Goal: Contribute content: Contribute content

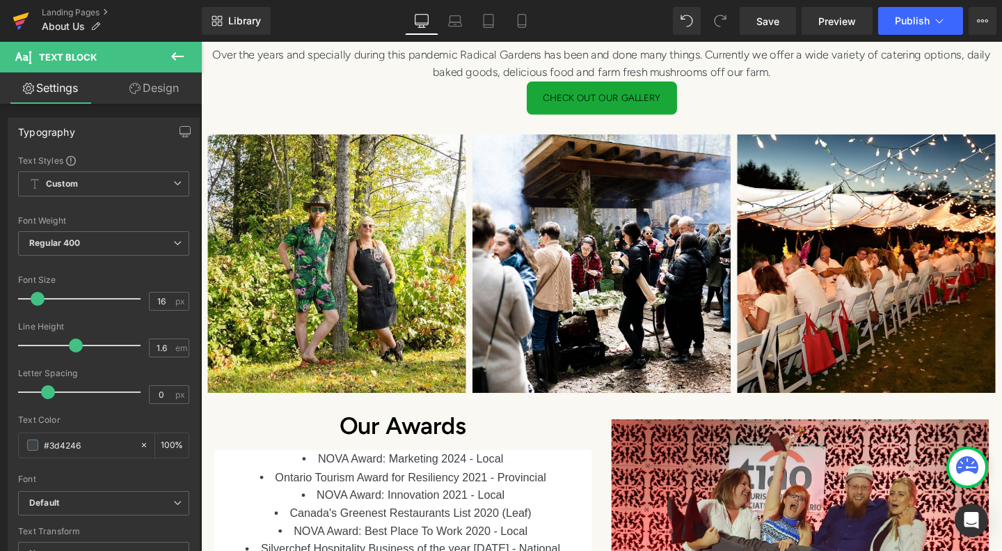
click at [31, 14] on link at bounding box center [21, 21] width 42 height 42
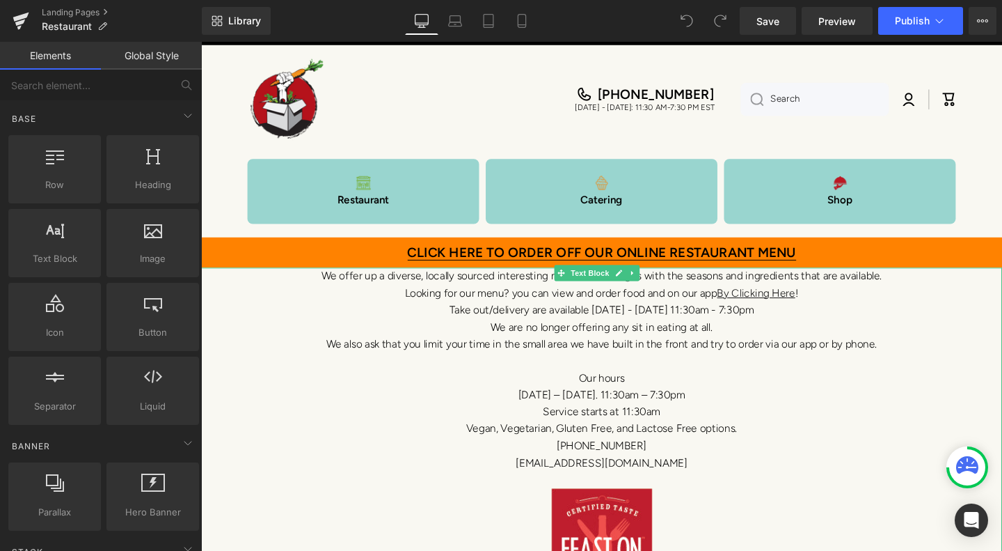
click at [691, 322] on p "Take out/delivery are available [DATE] - [DATE] 11:30am - 7:30pm" at bounding box center [622, 324] width 842 height 18
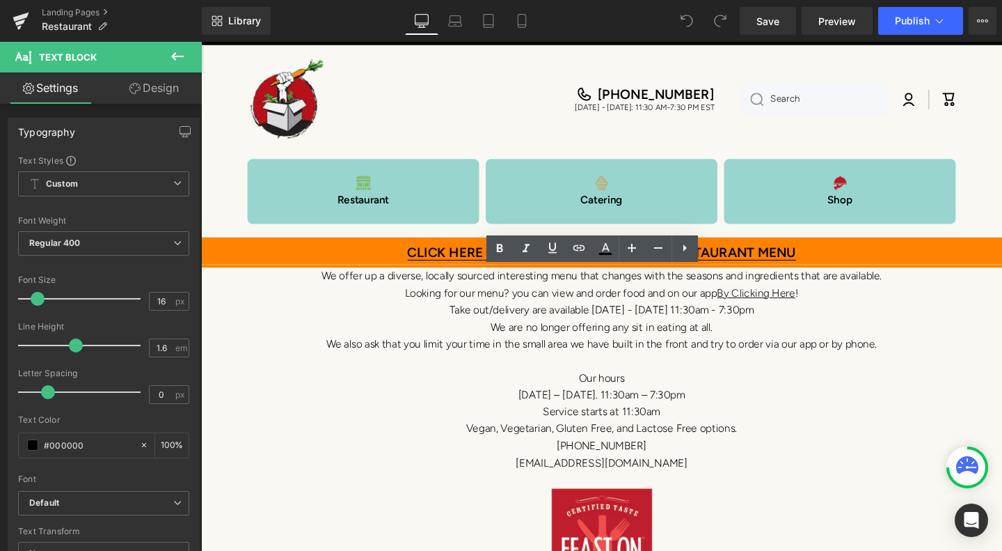
click at [695, 322] on p "Take out/delivery are available Tuesday - Saturday 11:30am - 7:30pm" at bounding box center [622, 324] width 842 height 18
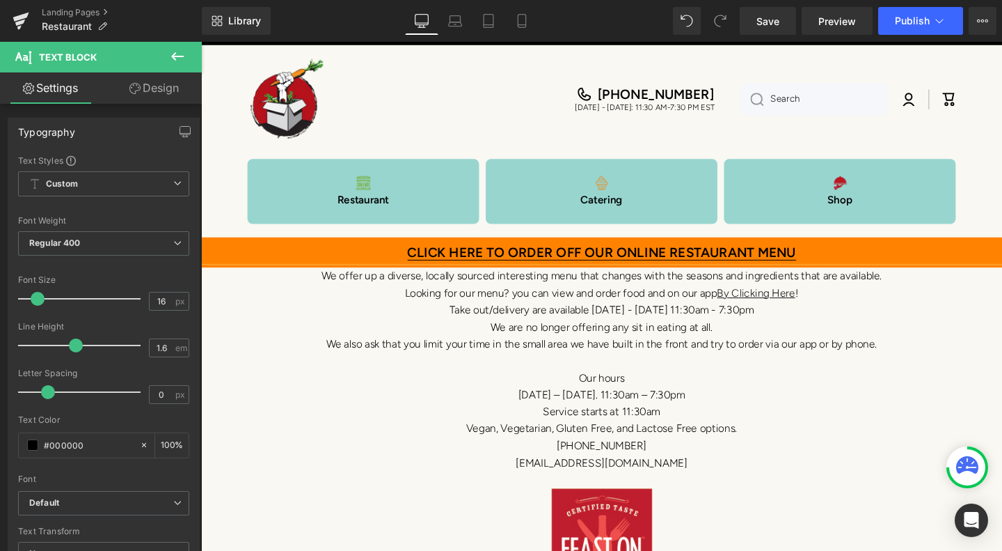
click at [718, 321] on p "Take out/delivery are available Tuesday - Friday 11:30am - 7:30pm" at bounding box center [622, 324] width 842 height 18
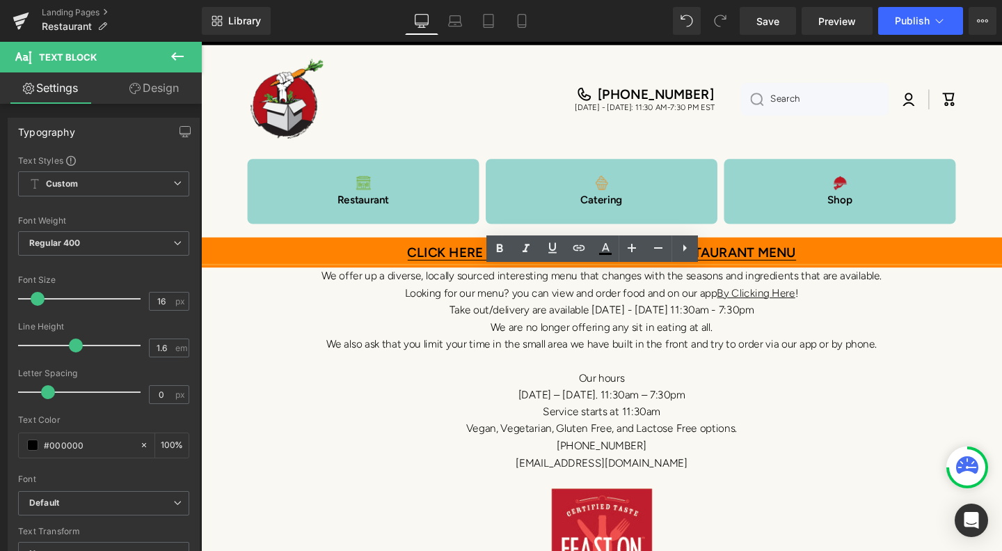
click at [764, 321] on p "Take out/delivery are available Tuesday - Friday 11:30am - 7:30pm" at bounding box center [622, 324] width 842 height 18
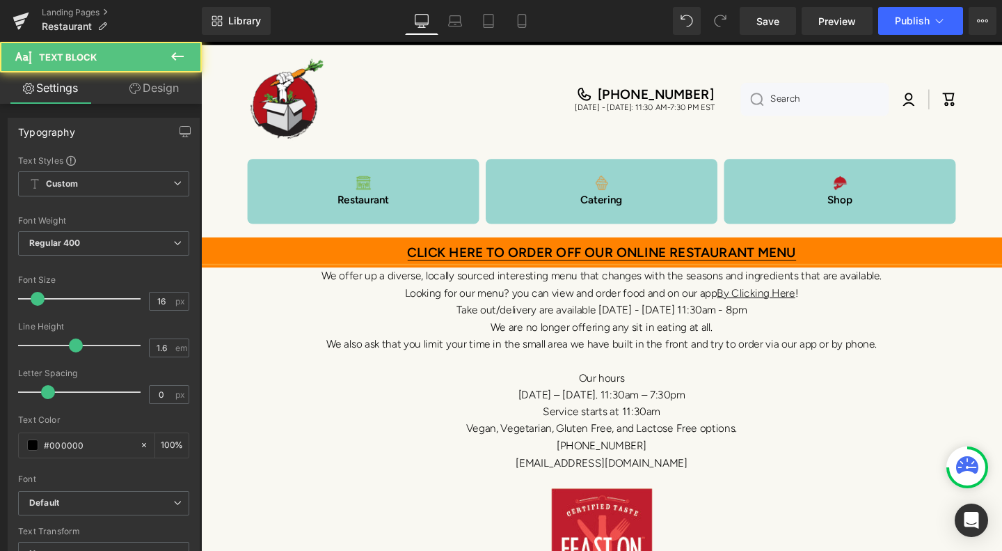
click at [701, 415] on div "Tuesday – Saturday. 11:30am – 7:30pm" at bounding box center [622, 413] width 842 height 18
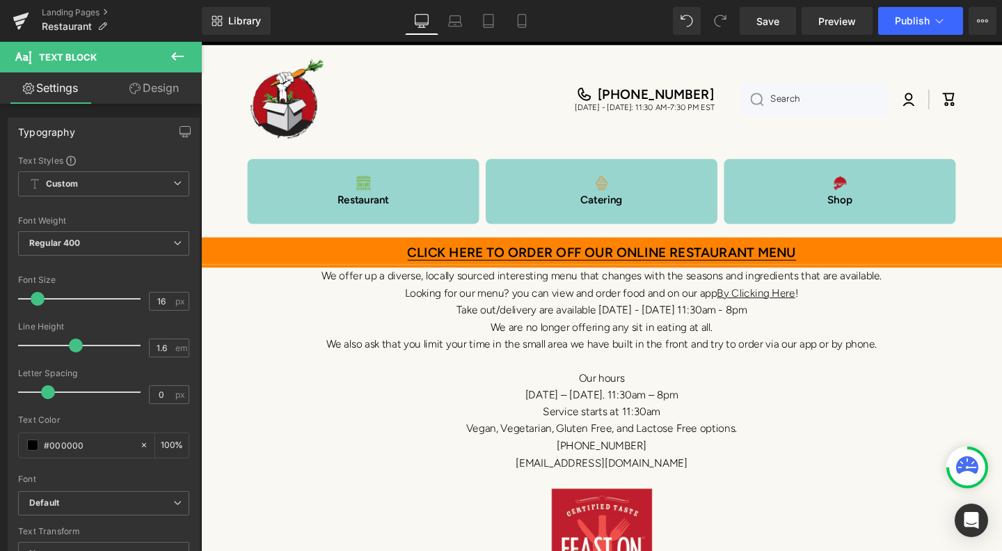
click at [625, 411] on div "Tuesday – Saturday. 11:30am – 8pm" at bounding box center [622, 413] width 842 height 18
click at [759, 22] on span "Save" at bounding box center [768, 21] width 23 height 15
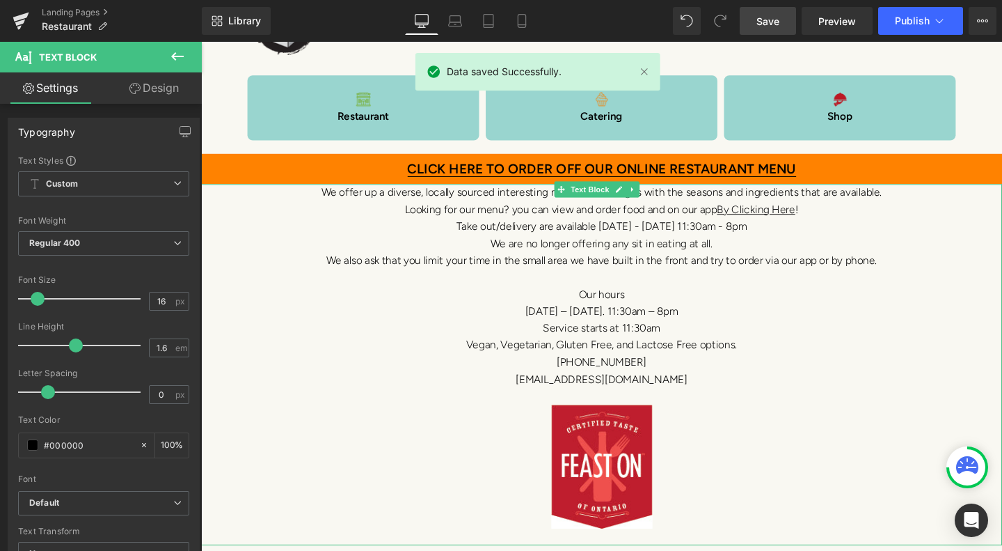
scroll to position [139, 0]
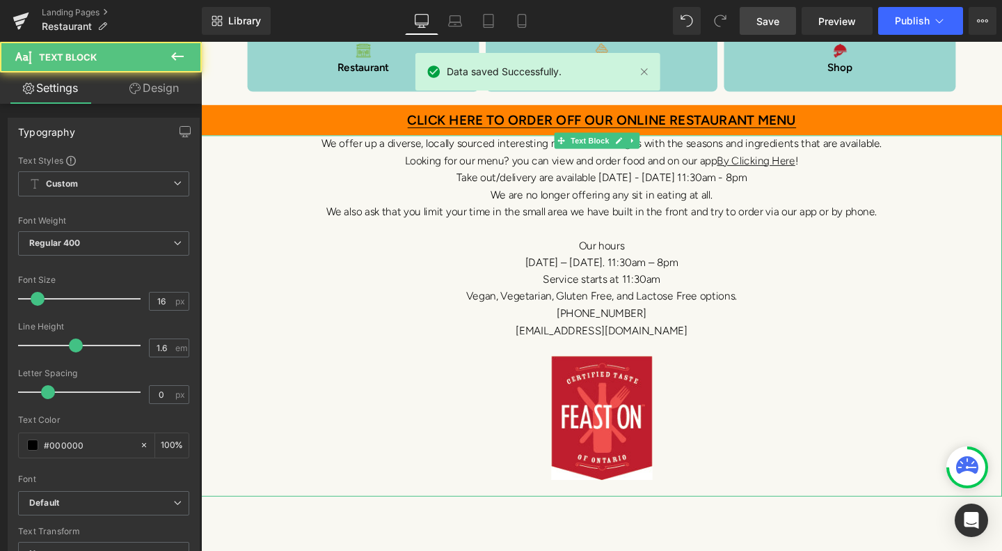
click at [637, 436] on img at bounding box center [622, 437] width 107 height 130
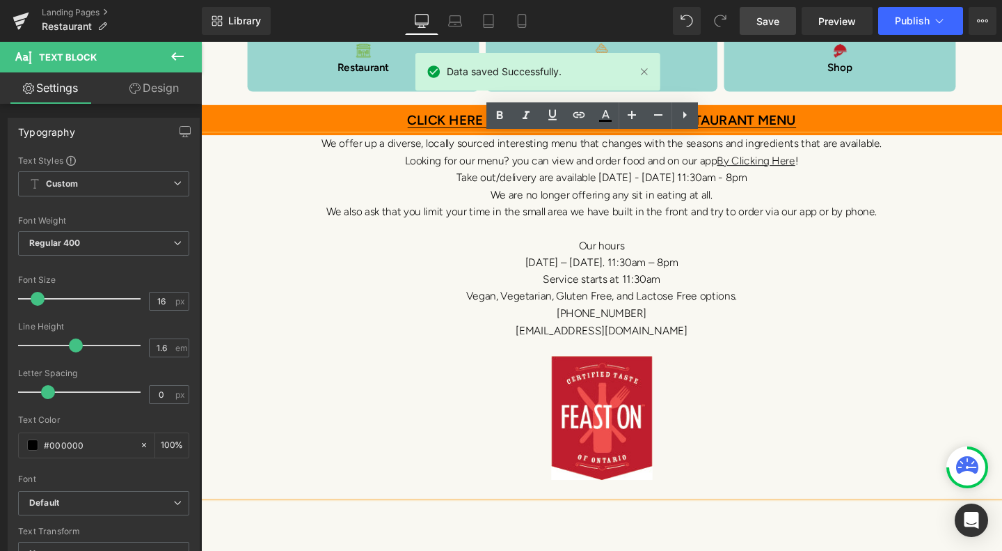
click at [585, 381] on img at bounding box center [622, 437] width 107 height 130
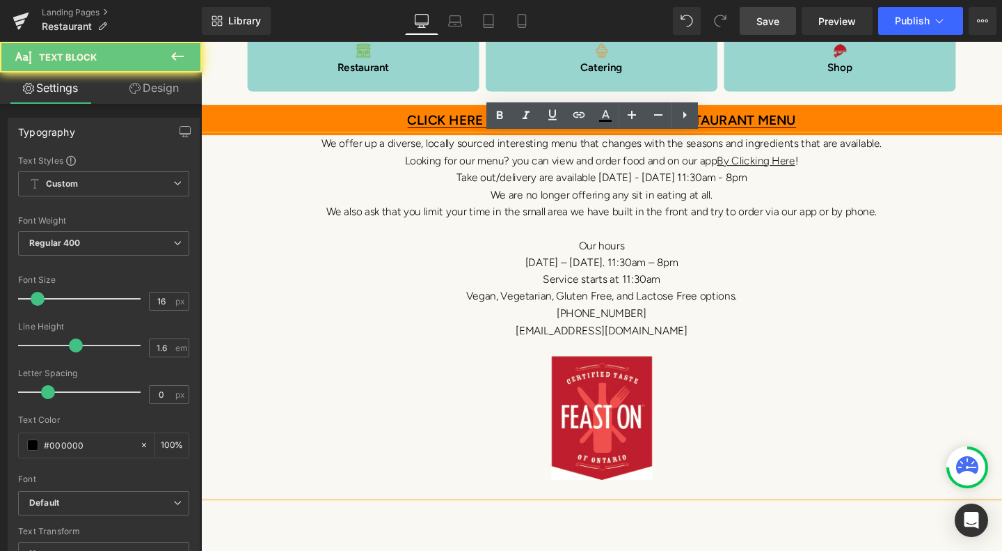
click at [574, 381] on img at bounding box center [622, 437] width 107 height 130
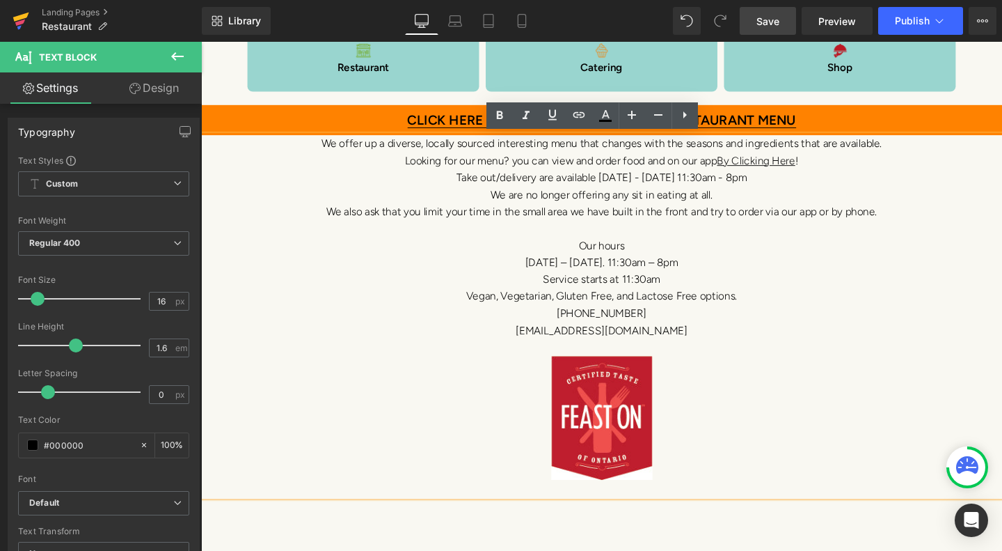
click at [26, 19] on icon at bounding box center [21, 20] width 17 height 35
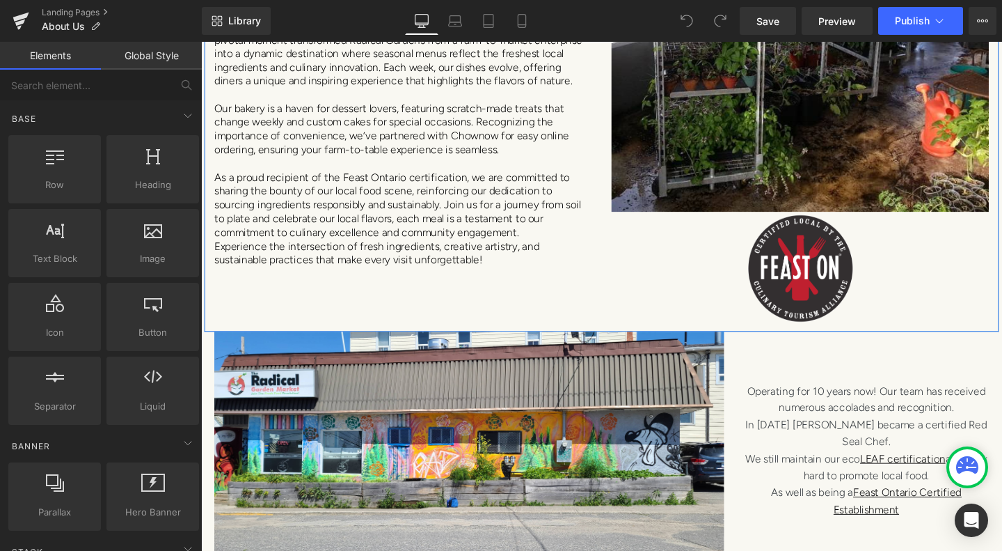
scroll to position [487, 0]
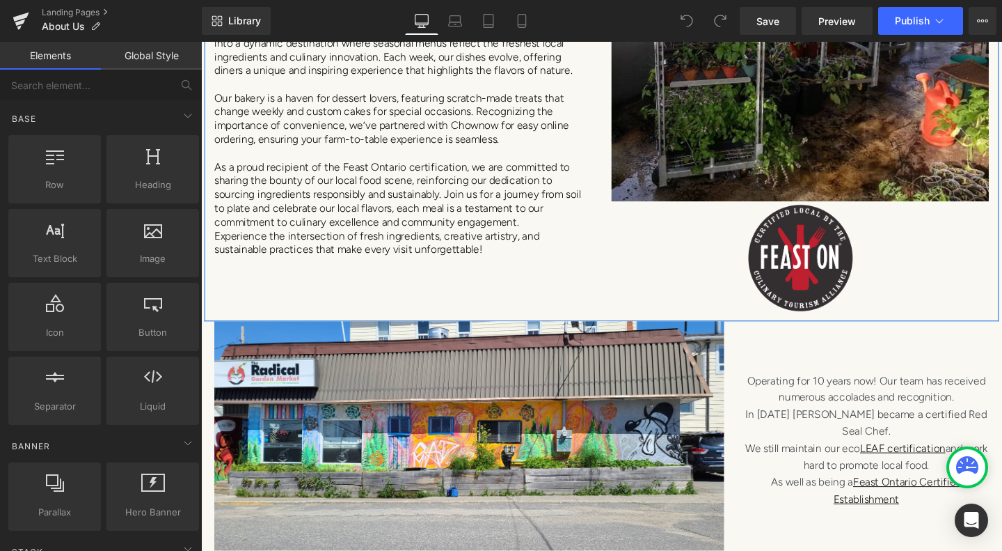
click at [485, 265] on div "Welcome to Radical Gardens Heading Welcome to Radical Gardens, a vibrant celebr…" at bounding box center [622, 64] width 835 height 544
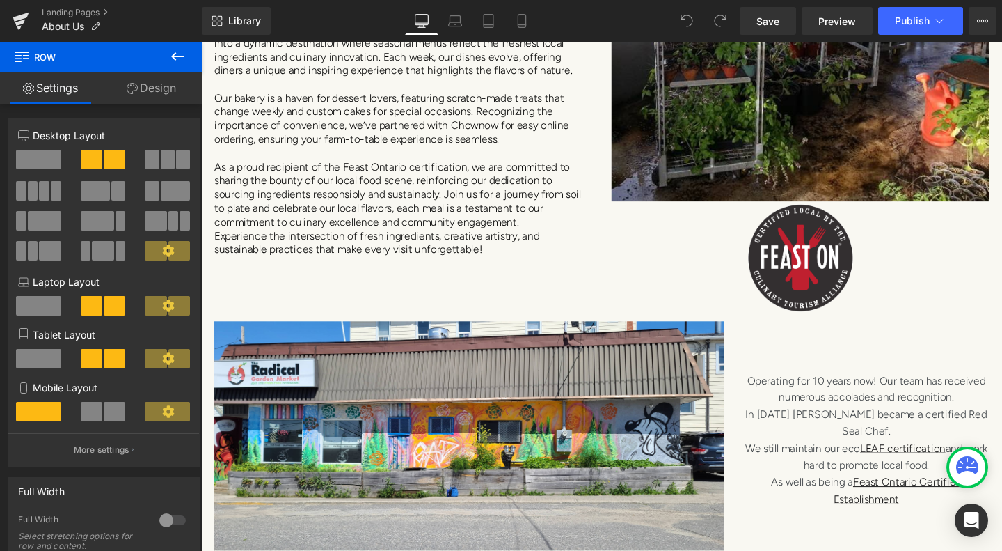
click at [177, 56] on icon at bounding box center [177, 56] width 13 height 8
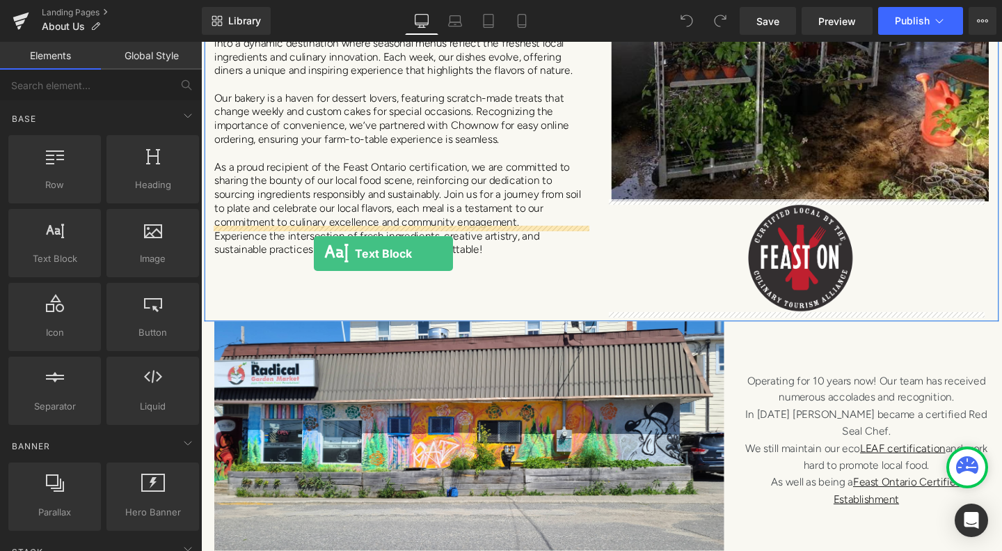
drag, startPoint x: 290, startPoint y: 305, endPoint x: 320, endPoint y: 265, distance: 49.9
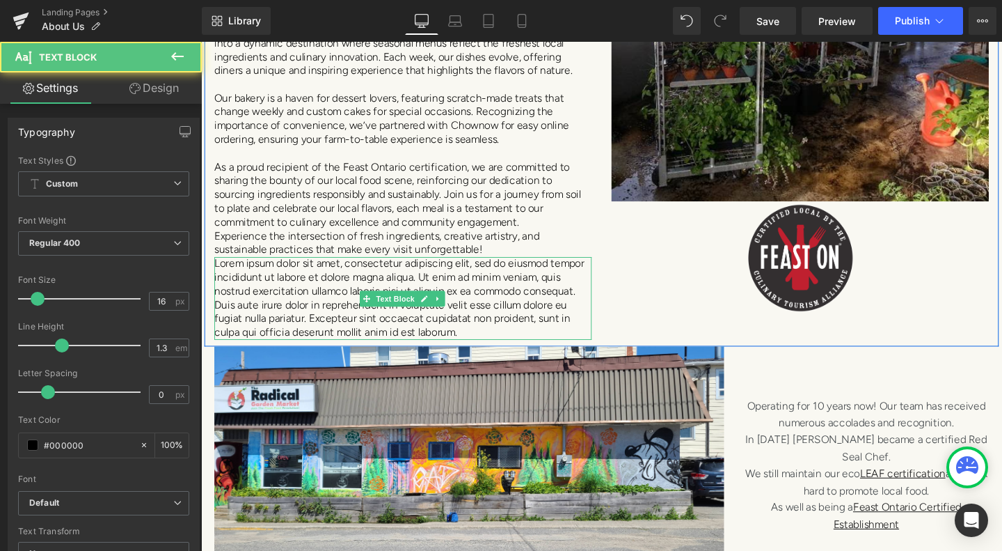
click at [502, 317] on p "Lorem ipsum dolor sit amet, consectetur adipiscing elit, sed do eiusmod tempor …" at bounding box center [413, 311] width 397 height 87
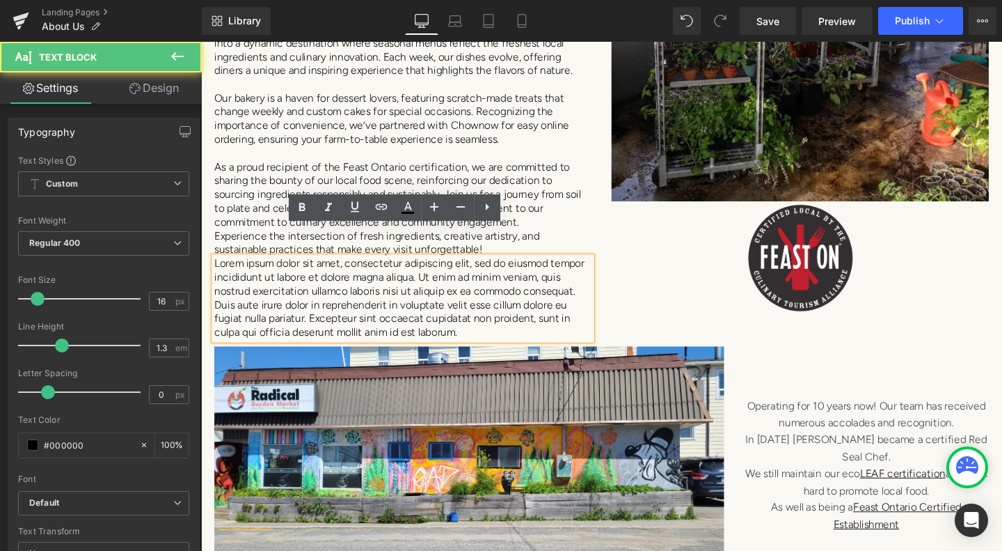
drag, startPoint x: 502, startPoint y: 317, endPoint x: 431, endPoint y: 315, distance: 71.0
click at [500, 317] on p "Lorem ipsum dolor sit amet, consectetur adipiscing elit, sed do eiusmod tempor …" at bounding box center [413, 311] width 397 height 87
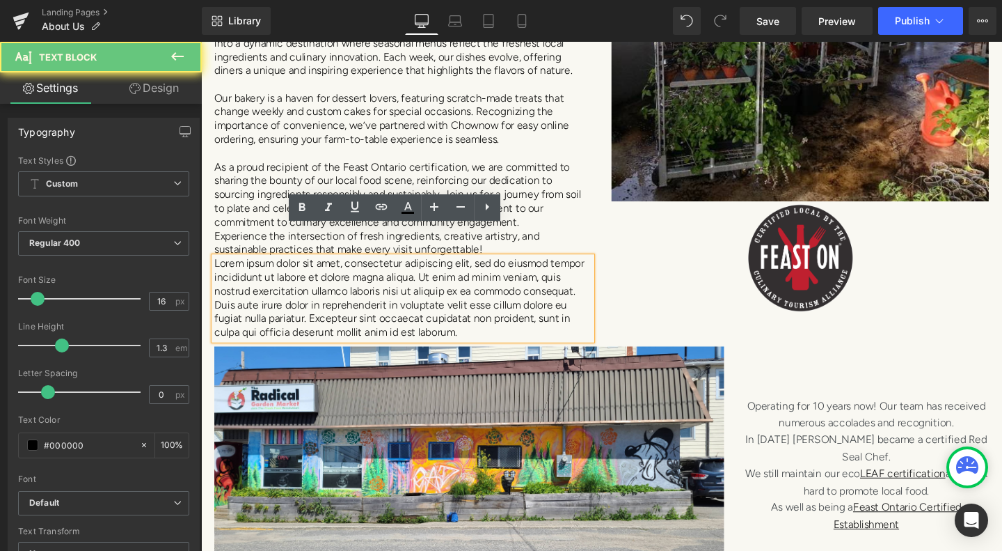
click at [453, 316] on p "Lorem ipsum dolor sit amet, consectetur adipiscing elit, sed do eiusmod tempor …" at bounding box center [413, 311] width 397 height 87
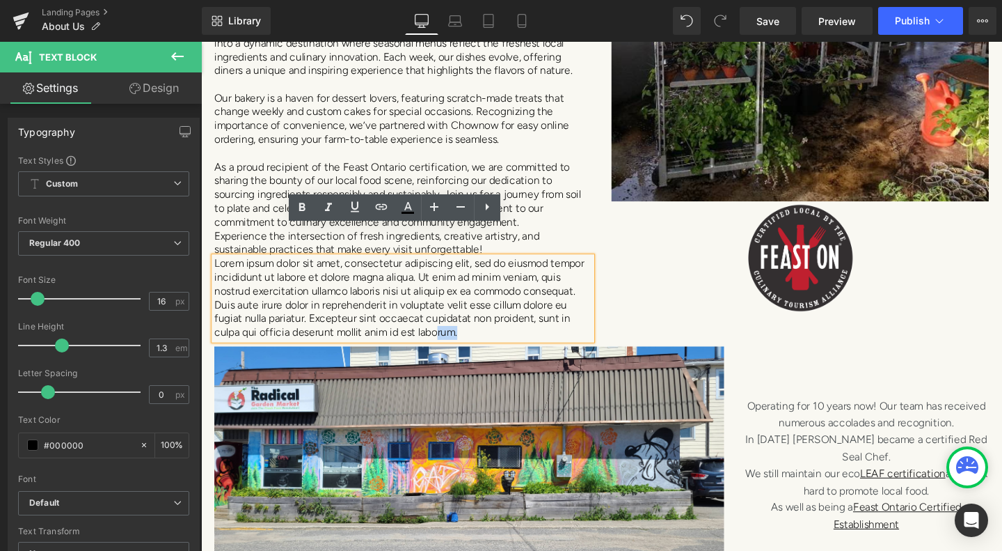
drag, startPoint x: 431, startPoint y: 315, endPoint x: 208, endPoint y: 242, distance: 234.7
click at [215, 268] on div "Lorem ipsum dolor sit amet, consectetur adipiscing elit, sed do eiusmod tempor …" at bounding box center [413, 311] width 397 height 87
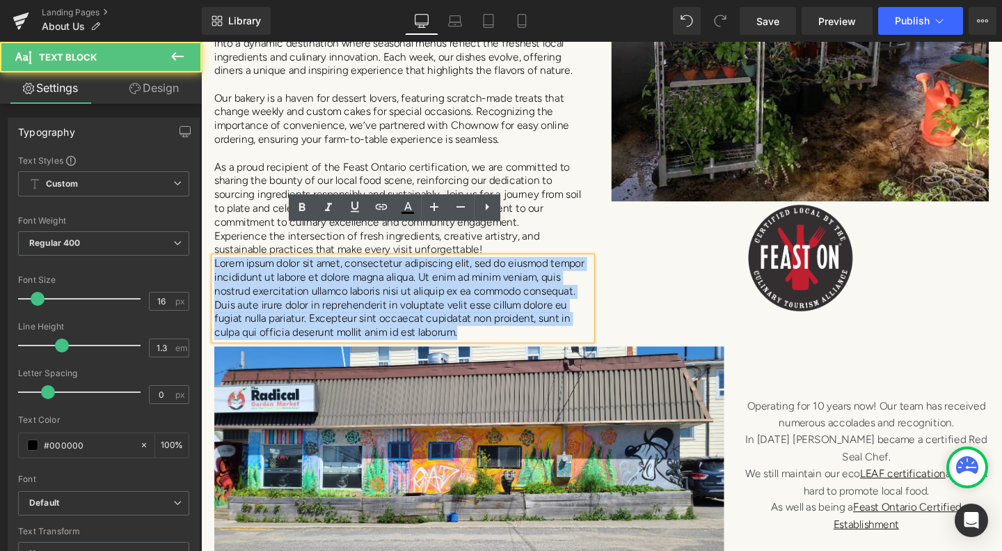
drag, startPoint x: 212, startPoint y: 241, endPoint x: 517, endPoint y: 315, distance: 313.0
click at [517, 315] on p "Lorem ipsum dolor sit amet, consectetur adipiscing elit, sed do eiusmod tempor …" at bounding box center [413, 311] width 397 height 87
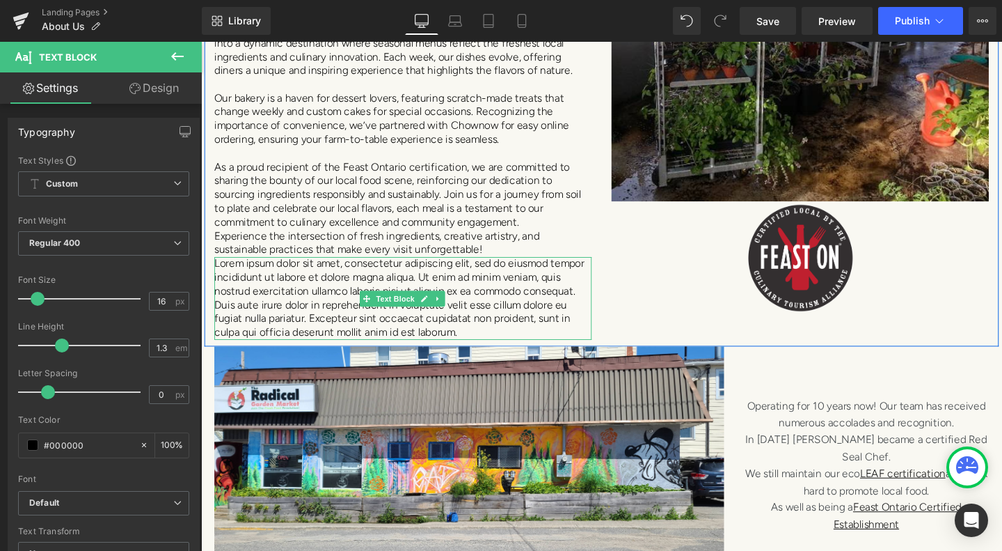
click at [276, 269] on p "Lorem ipsum dolor sit amet, consectetur adipiscing elit, sed do eiusmod tempor …" at bounding box center [413, 311] width 397 height 87
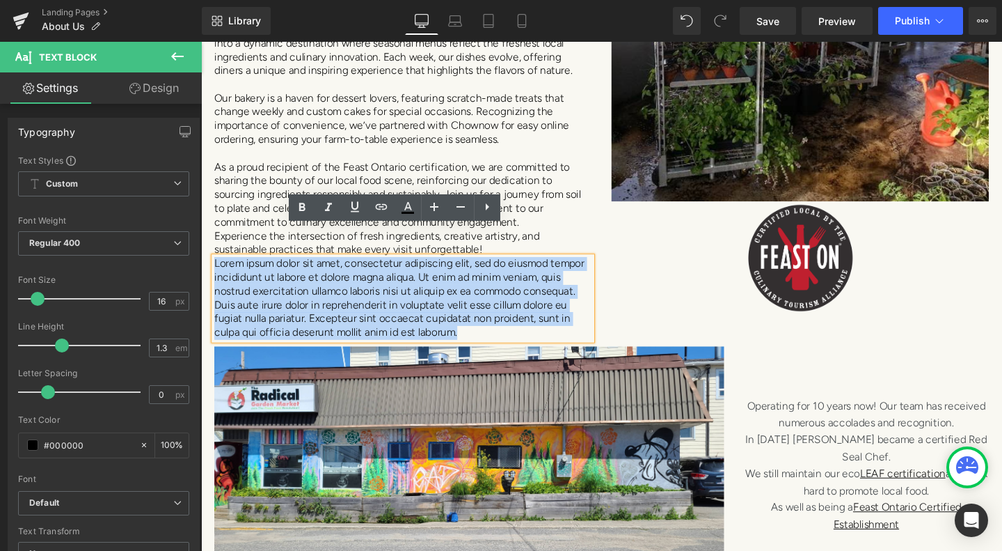
drag, startPoint x: 212, startPoint y: 244, endPoint x: 567, endPoint y: 312, distance: 361.5
click at [567, 312] on p "Lorem ipsum dolor sit amet, consectetur adipiscing elit, sed do eiusmod tempor …" at bounding box center [413, 311] width 397 height 87
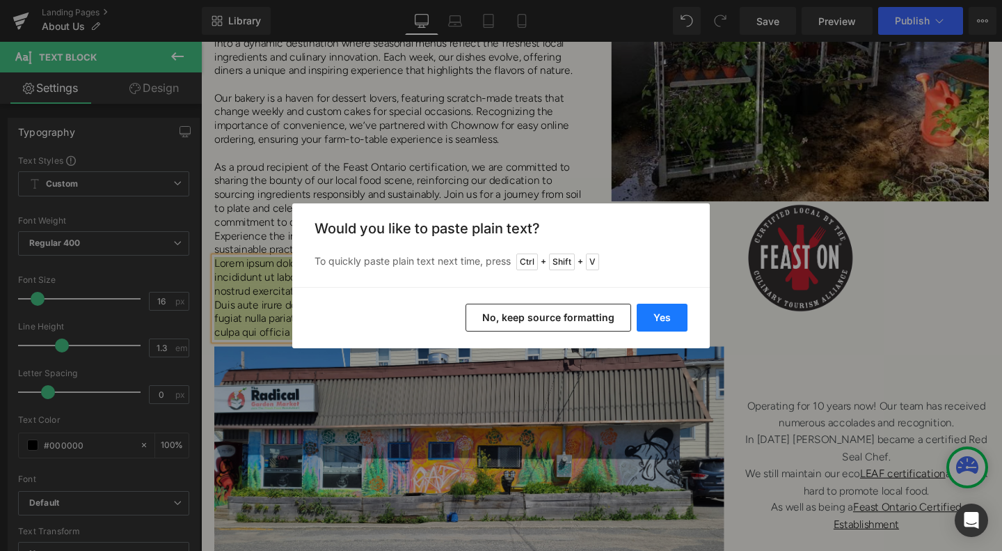
click at [661, 316] on button "Yes" at bounding box center [662, 318] width 51 height 28
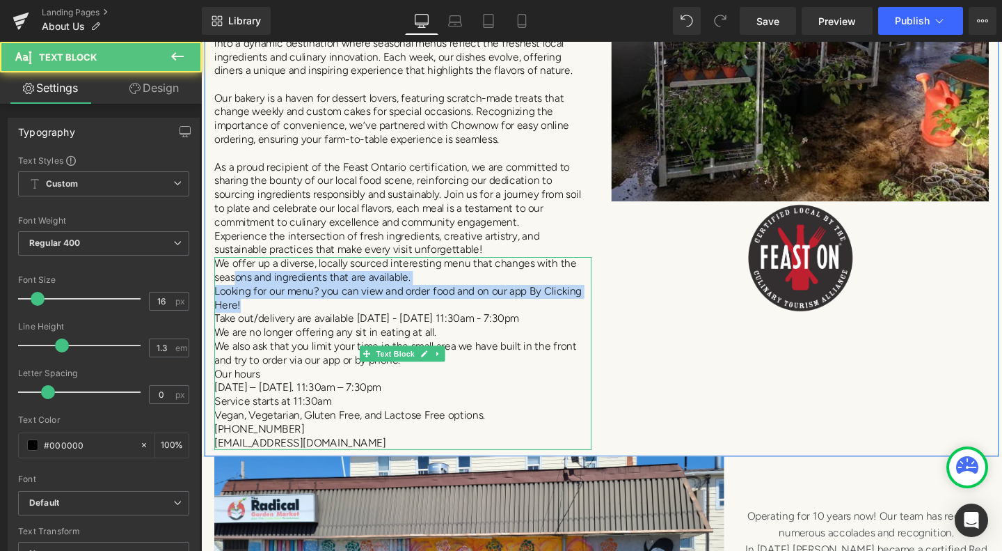
drag, startPoint x: 256, startPoint y: 281, endPoint x: 233, endPoint y: 261, distance: 31.1
click at [233, 268] on div "We offer up a diverse, locally sourced interesting menu that changes with the s…" at bounding box center [413, 369] width 397 height 203
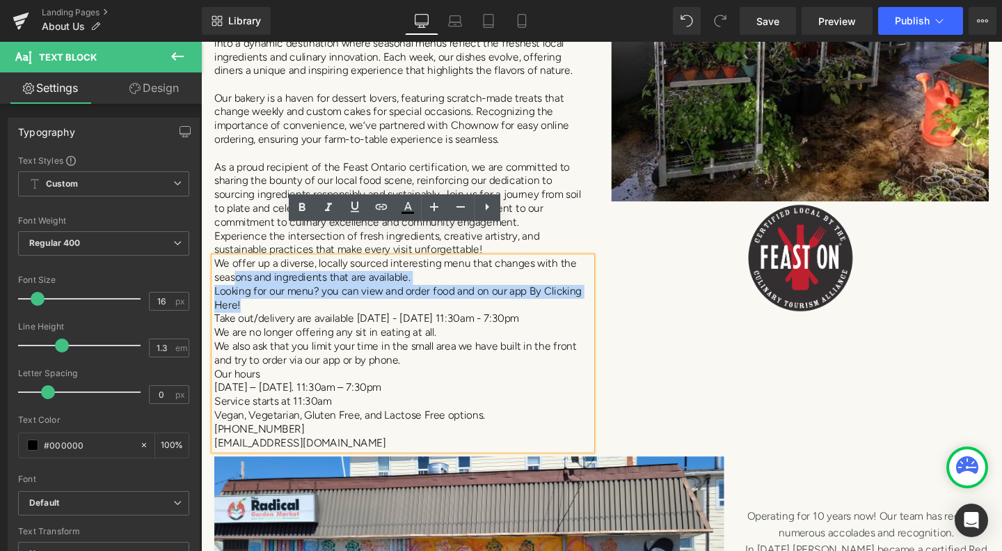
click at [438, 268] on p "We offer up a diverse, locally sourced interesting menu that changes with the s…" at bounding box center [413, 282] width 397 height 29
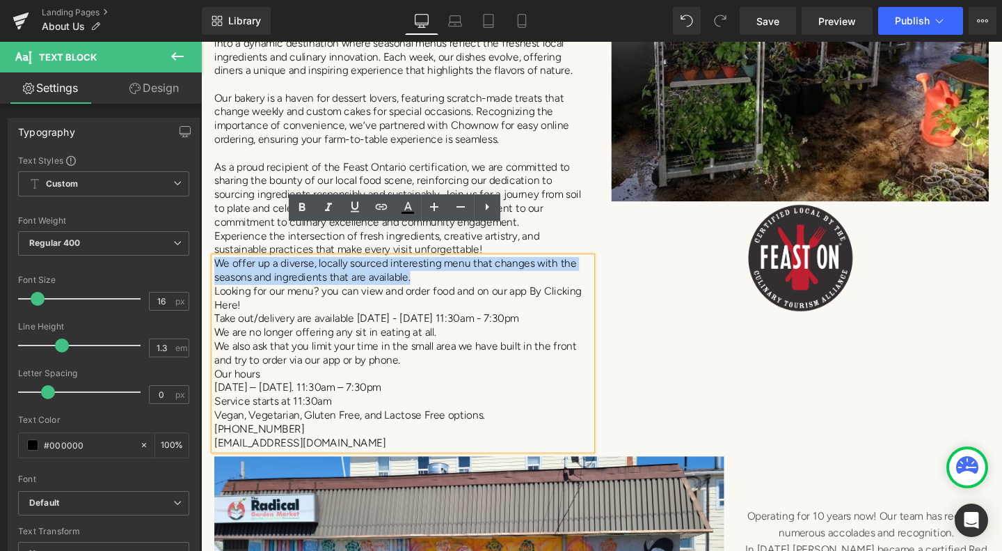
drag, startPoint x: 438, startPoint y: 258, endPoint x: 212, endPoint y: 239, distance: 226.3
click at [215, 268] on p "We offer up a diverse, locally sourced interesting menu that changes with the s…" at bounding box center [413, 282] width 397 height 29
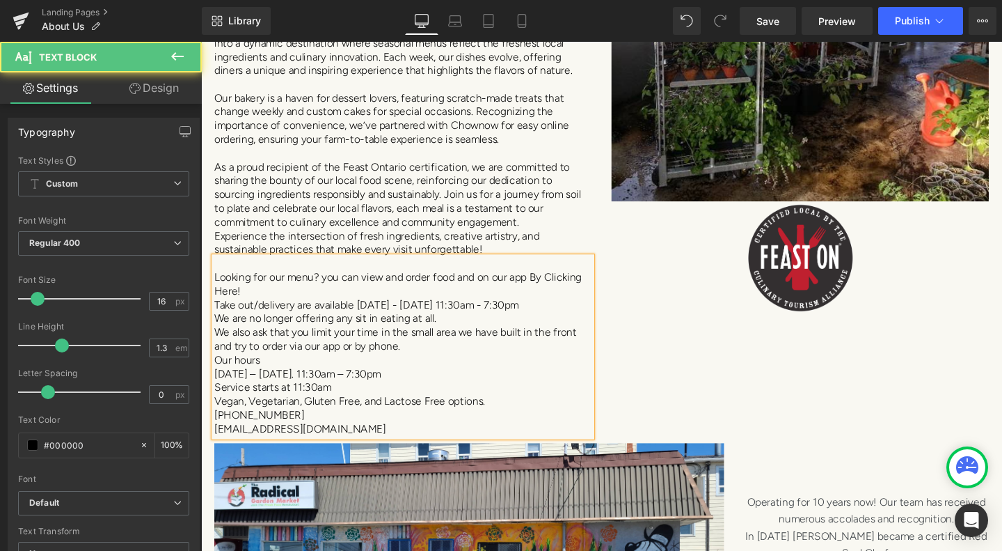
click at [392, 384] on p "Tuesday – Saturday. 11:30am – 7:30pm" at bounding box center [413, 391] width 397 height 15
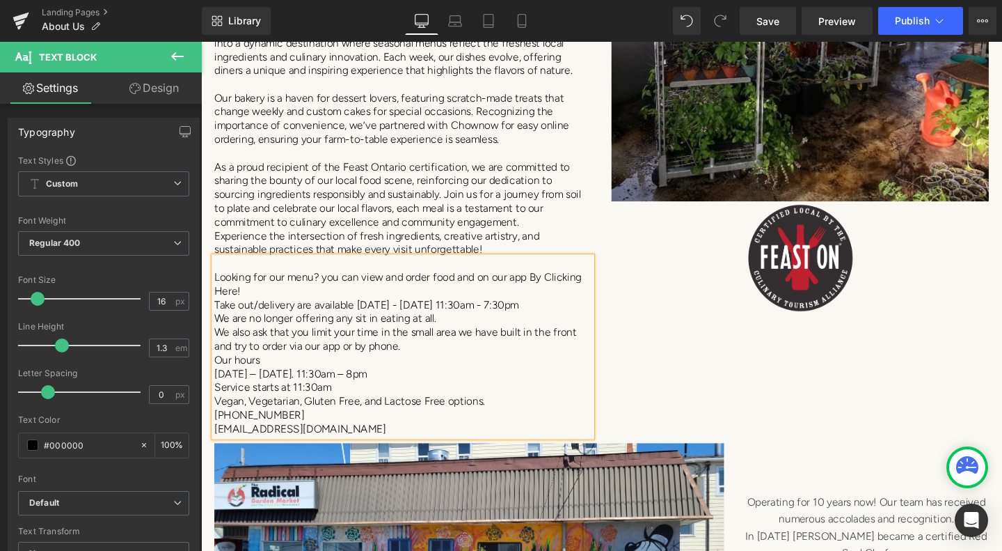
click at [309, 384] on p "Tuesday – Saturday. 11:30am – 8pm" at bounding box center [413, 391] width 397 height 15
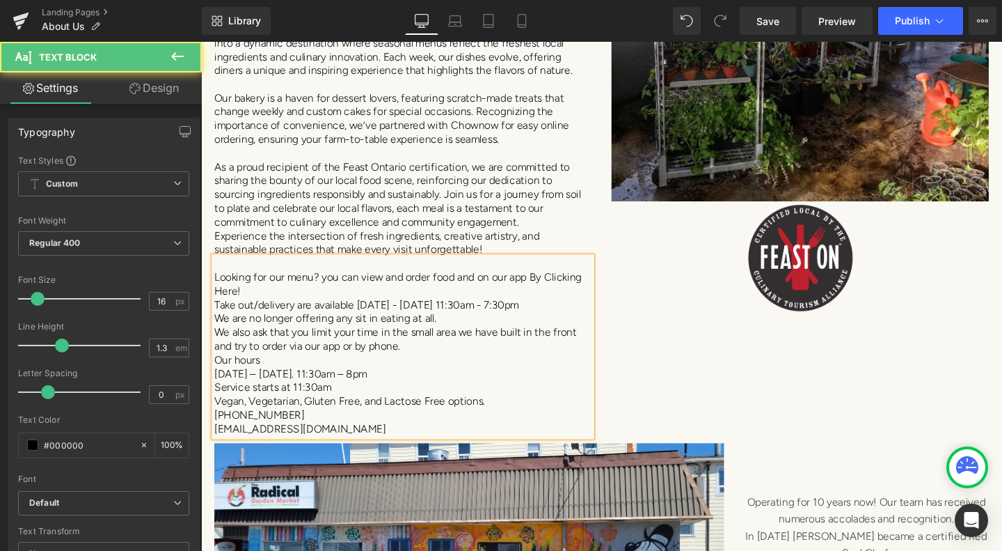
click at [460, 312] on p "Take out/delivery are available Tuesday - Saturday 11:30am - 7:30pm" at bounding box center [413, 319] width 397 height 15
click at [524, 312] on p "Take out/delivery are available Tuesday - Friday 11:30am - 7:30pm" at bounding box center [413, 319] width 397 height 15
click at [336, 442] on p "info@radicalgardens.com" at bounding box center [413, 449] width 397 height 15
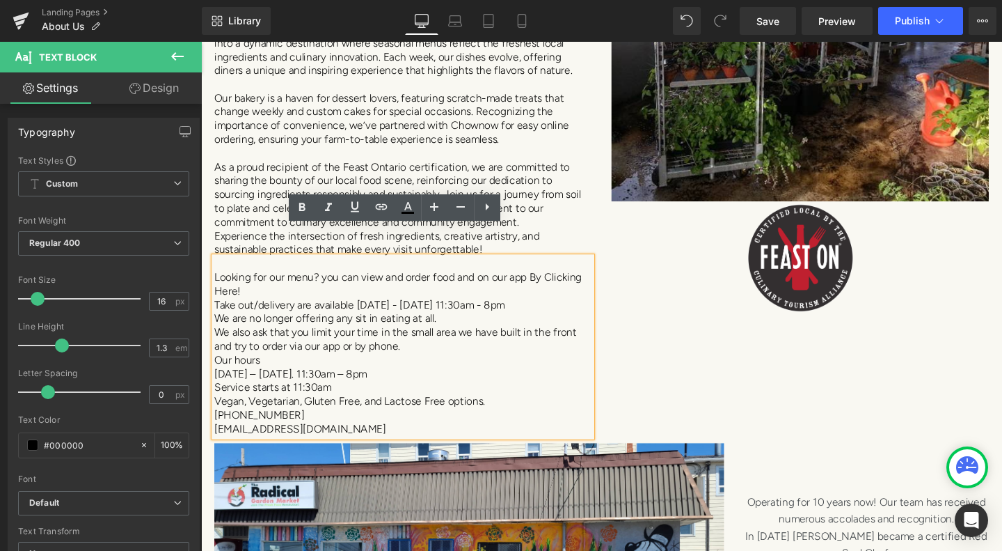
drag, startPoint x: 343, startPoint y: 412, endPoint x: 210, endPoint y: 254, distance: 206.1
click at [215, 268] on div "Looking for our menu? you can view and order food and on our app By Clicking He…" at bounding box center [413, 362] width 397 height 188
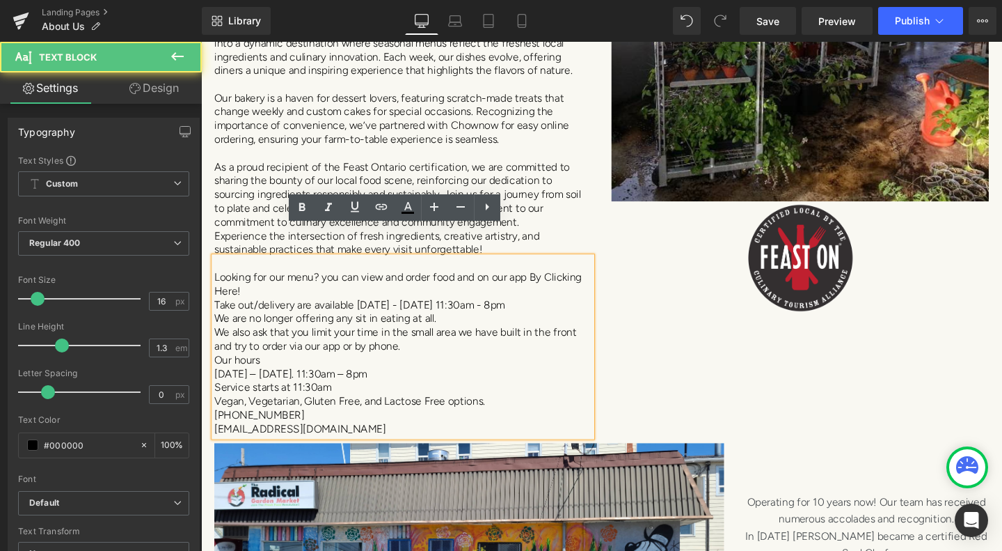
click at [215, 268] on div "Looking for our menu? you can view and order food and on our app By Clicking He…" at bounding box center [413, 362] width 397 height 188
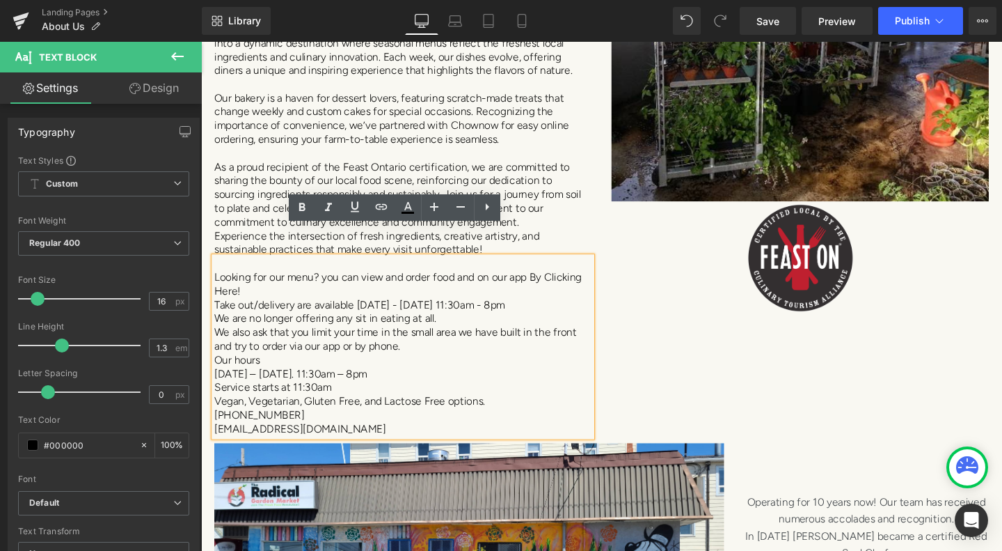
drag, startPoint x: 210, startPoint y: 254, endPoint x: 302, endPoint y: 276, distance: 94.6
click at [304, 277] on div "Looking for our menu? you can view and order food and on our app By Clicking He…" at bounding box center [413, 362] width 397 height 188
click at [302, 283] on p "Looking for our menu? you can view and order food and on our app By Clicking He…" at bounding box center [413, 297] width 397 height 29
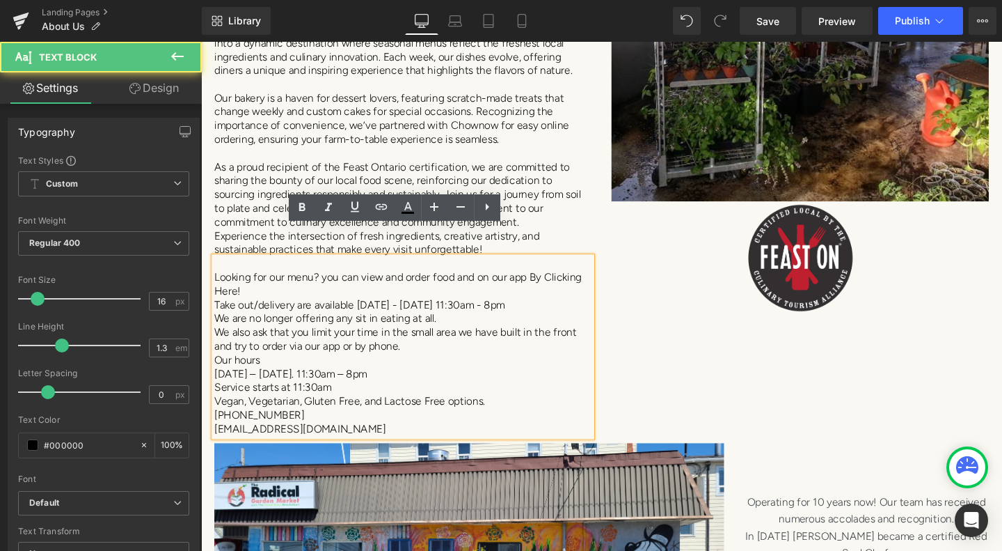
click at [215, 283] on p "Looking for our menu? you can view and order food and on our app By Clicking He…" at bounding box center [413, 297] width 397 height 29
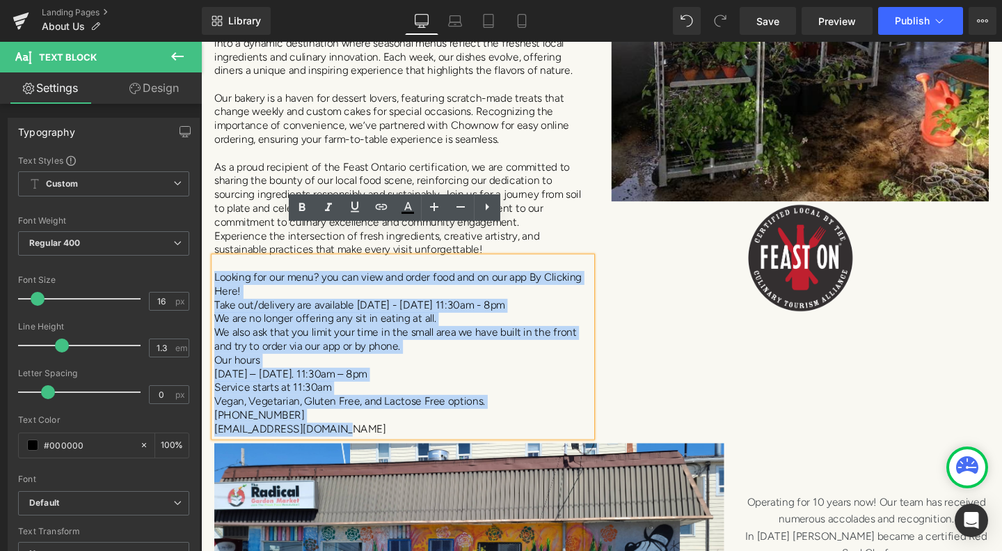
drag, startPoint x: 214, startPoint y: 258, endPoint x: 393, endPoint y: 417, distance: 240.2
click at [393, 417] on div "Looking for our menu? you can view and order food and on our app By Clicking He…" at bounding box center [413, 362] width 397 height 188
click at [393, 442] on p "info@radicalgardens.com" at bounding box center [413, 449] width 397 height 15
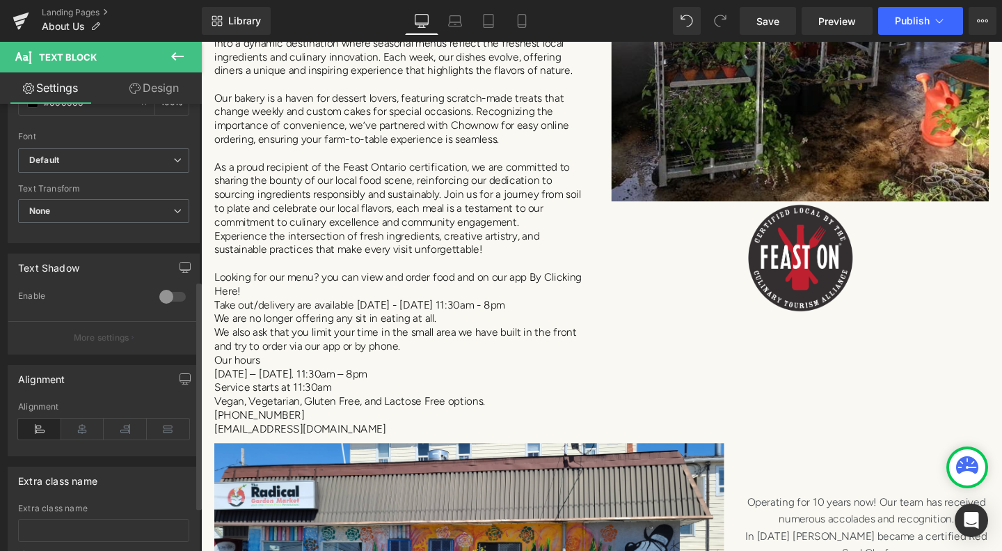
scroll to position [348, 0]
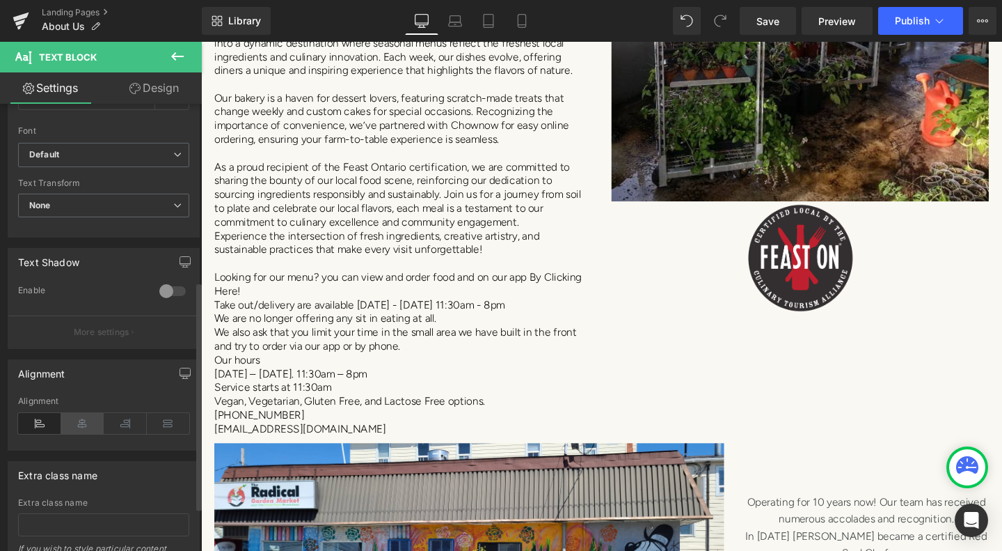
click at [88, 420] on icon at bounding box center [82, 423] width 43 height 21
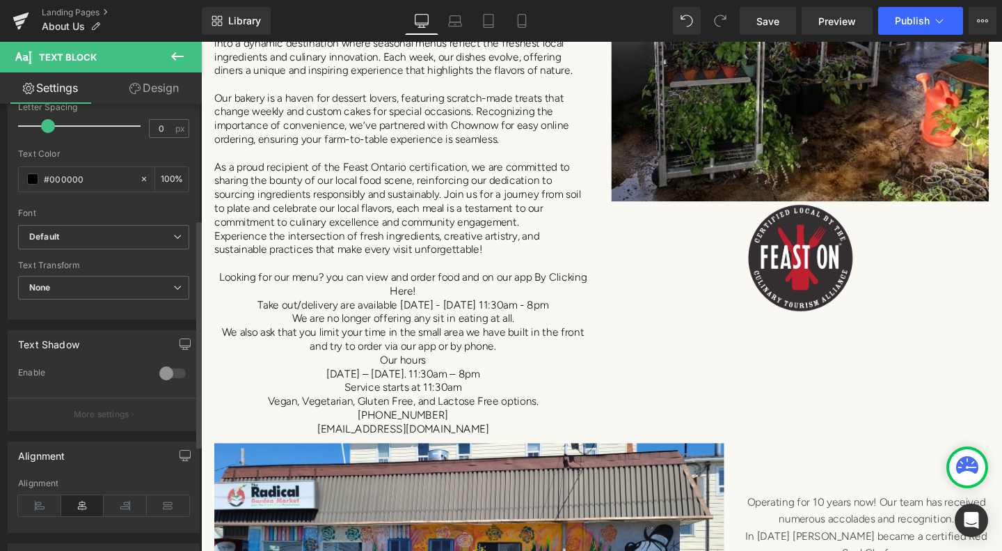
scroll to position [209, 0]
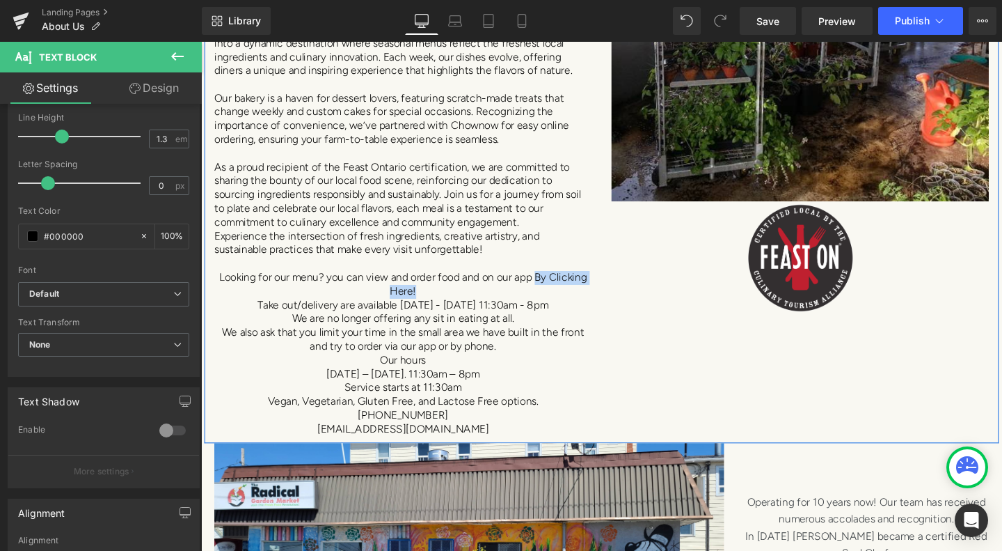
drag, startPoint x: 548, startPoint y: 255, endPoint x: 607, endPoint y: 274, distance: 62.3
click at [607, 274] on div "Welcome to Radical Gardens Heading Welcome to Radical Gardens, a vibrant celebr…" at bounding box center [414, 135] width 418 height 644
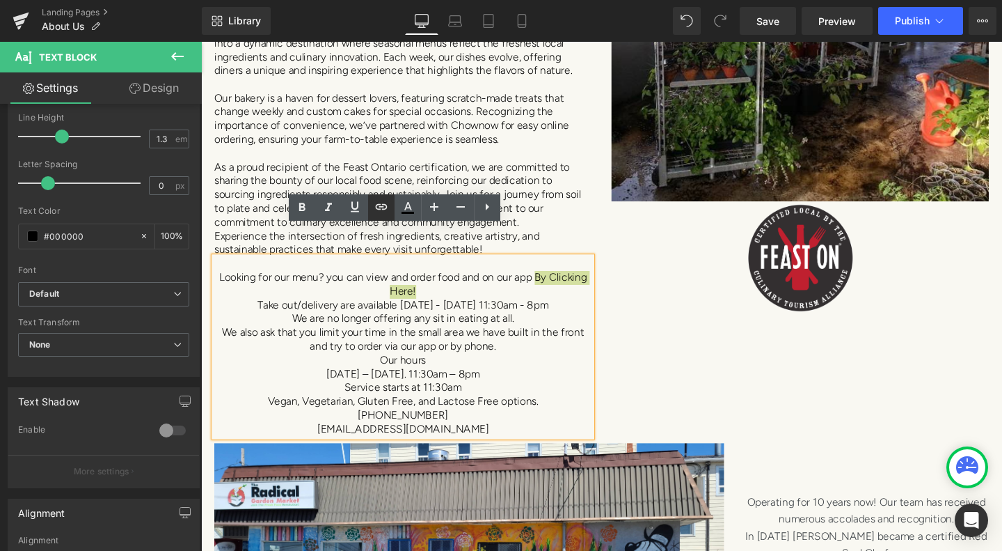
click at [375, 211] on icon at bounding box center [381, 206] width 17 height 17
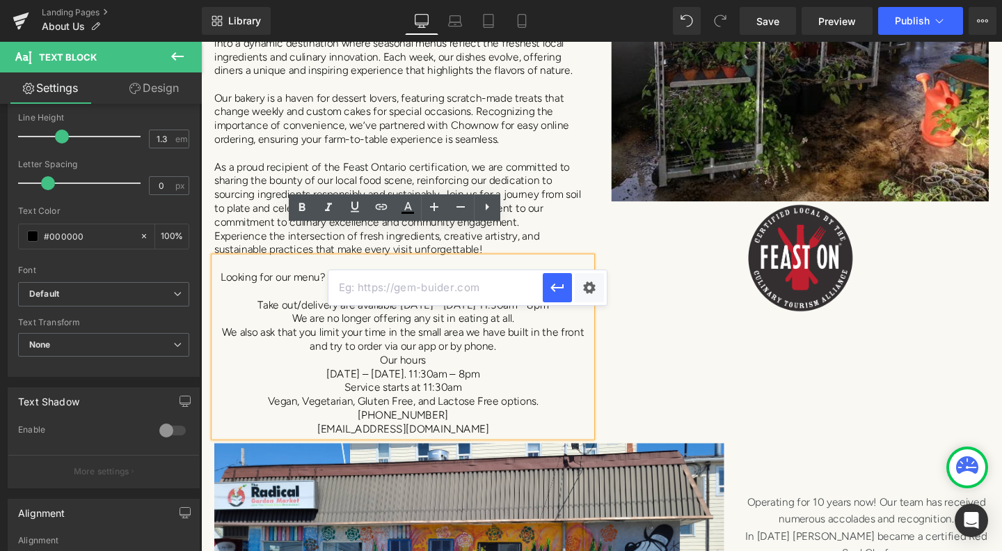
click at [435, 293] on input "text" at bounding box center [436, 287] width 214 height 35
paste input "https://direct.chownow.com/order/8668/locations/11719"
type input "https://direct.chownow.com/order/8668/locations/11719"
click at [556, 290] on icon "button" at bounding box center [557, 287] width 17 height 17
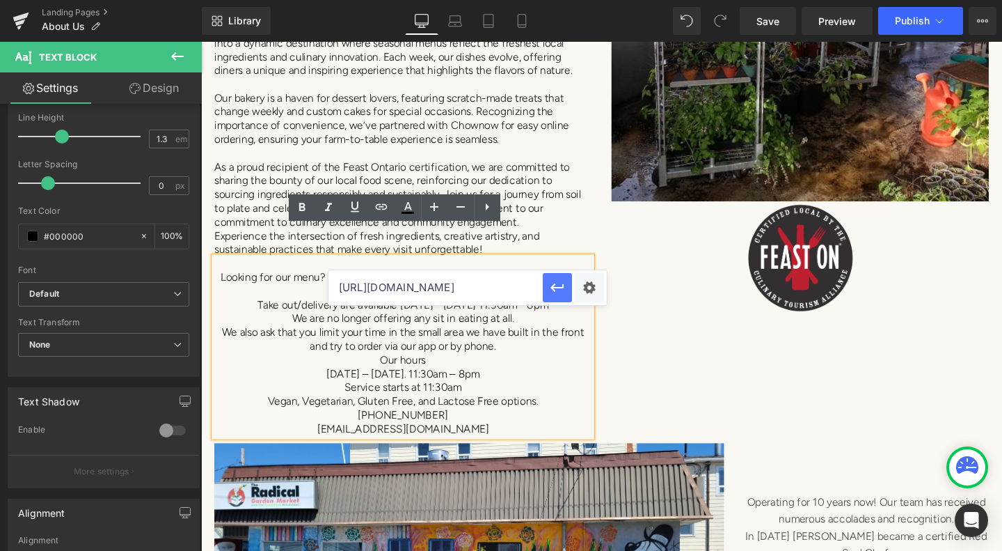
scroll to position [0, 0]
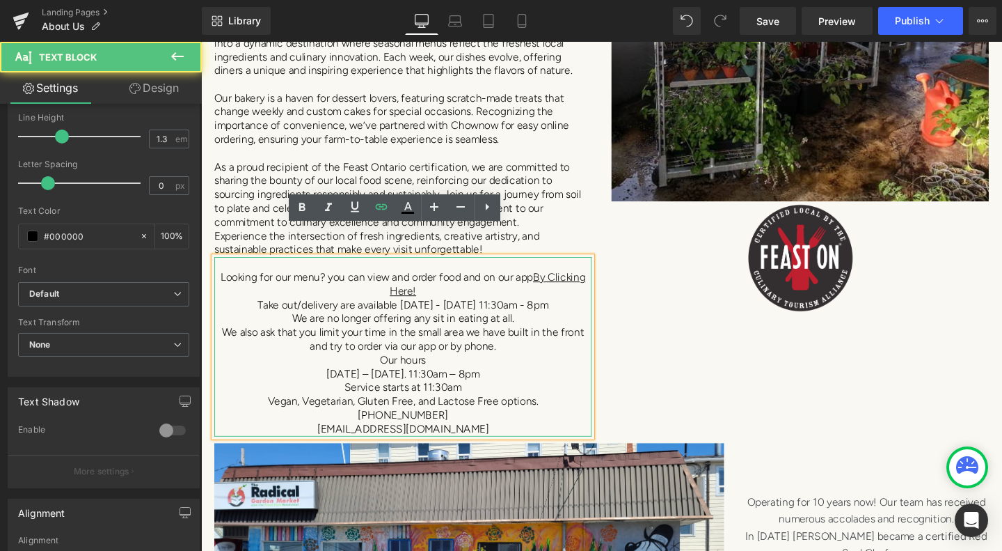
click at [515, 370] on p "Our hours" at bounding box center [413, 377] width 397 height 15
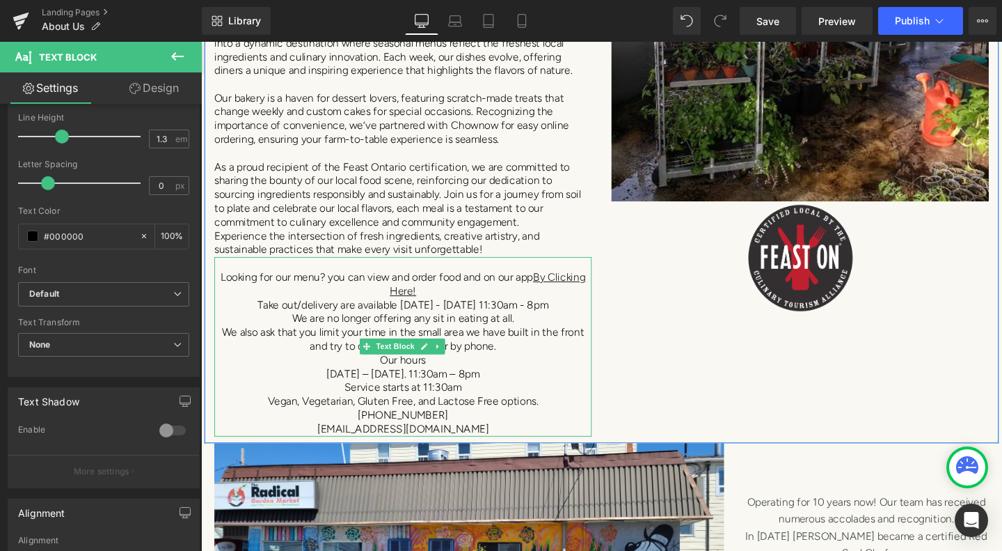
click at [238, 283] on p "Looking for our menu? you can view and order food and on our app By Clicking He…" at bounding box center [413, 297] width 397 height 29
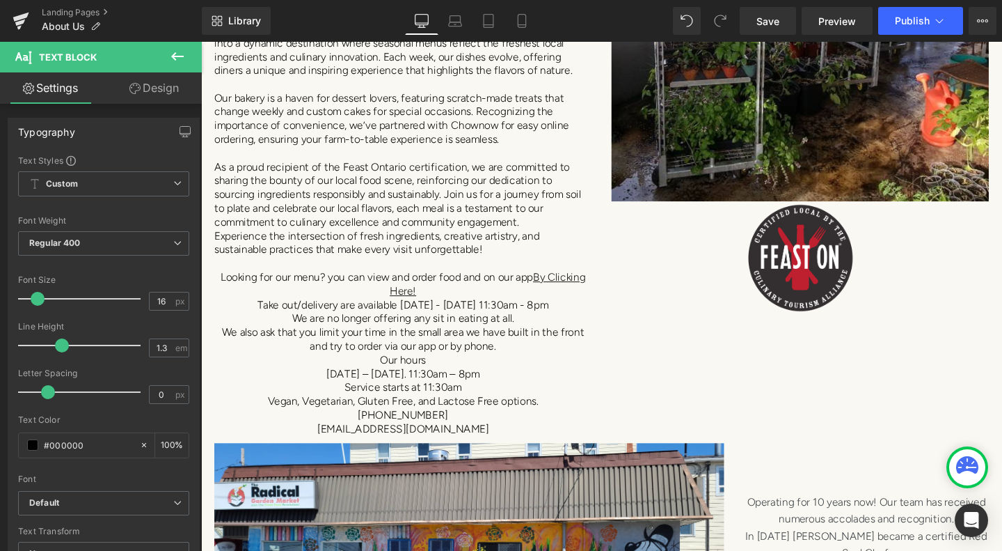
click at [168, 90] on link "Design" at bounding box center [154, 87] width 101 height 31
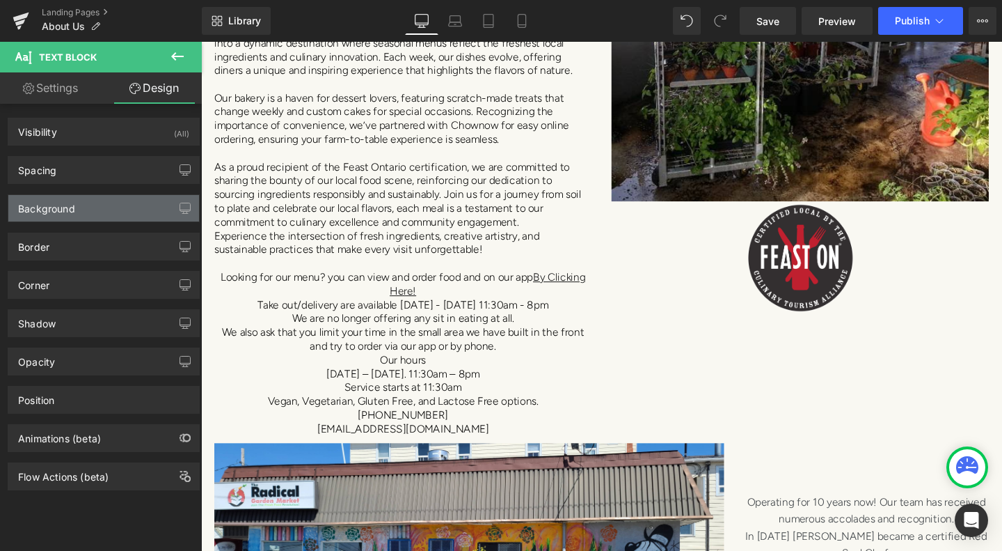
click at [107, 202] on div "Background" at bounding box center [103, 208] width 191 height 26
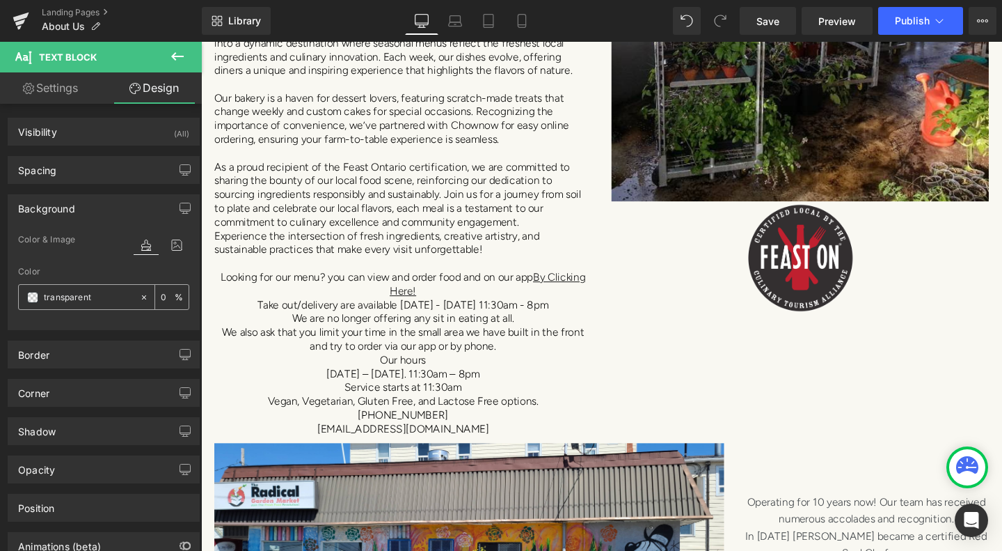
click at [63, 306] on div "transparent" at bounding box center [79, 297] width 120 height 24
click at [37, 297] on span at bounding box center [32, 297] width 11 height 11
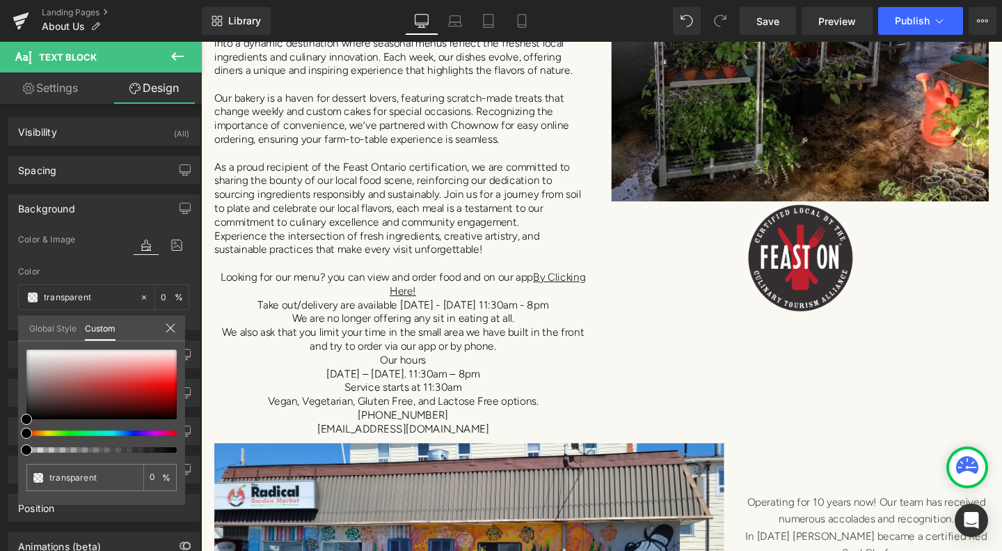
click at [107, 432] on div at bounding box center [96, 433] width 150 height 6
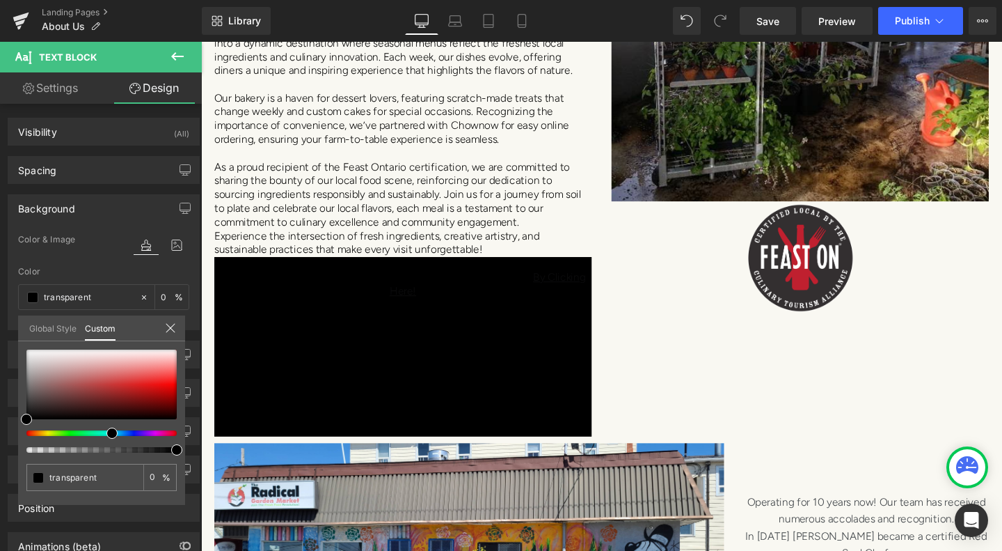
type input "#000000"
type input "100"
type input "#000000"
type input "100"
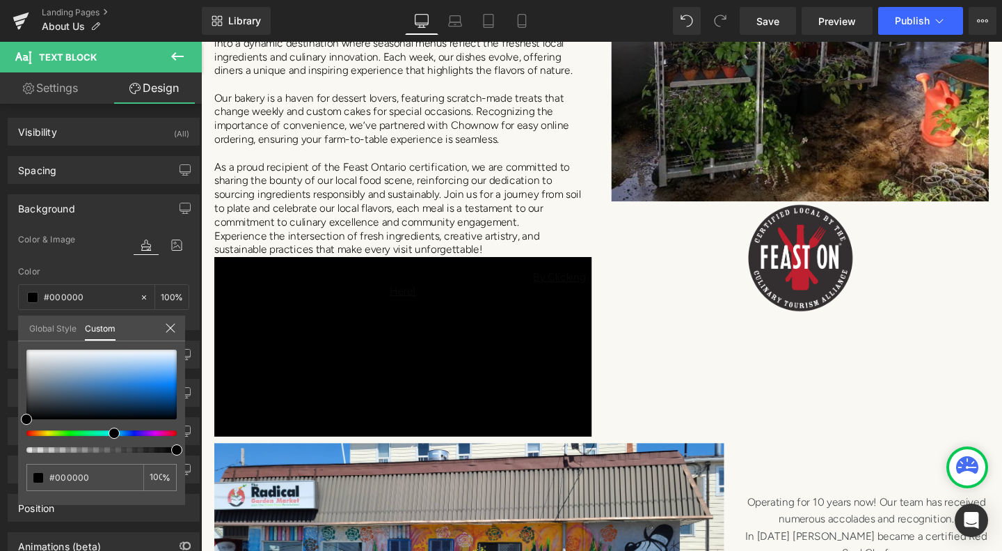
click at [104, 434] on div at bounding box center [96, 433] width 150 height 6
type input "#040505"
type input "#080c0c"
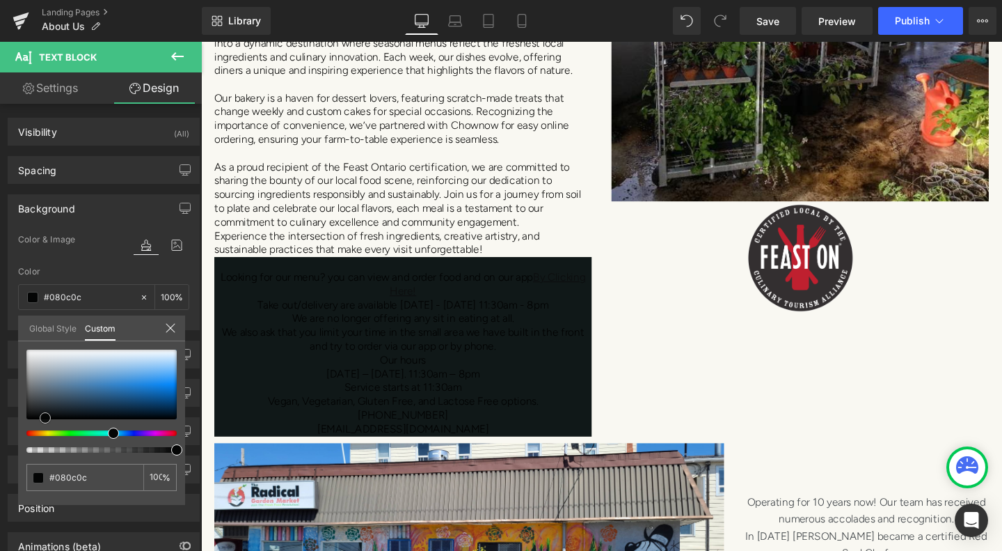
type input "#101818"
type input "#1b2c2c"
type input "#274343"
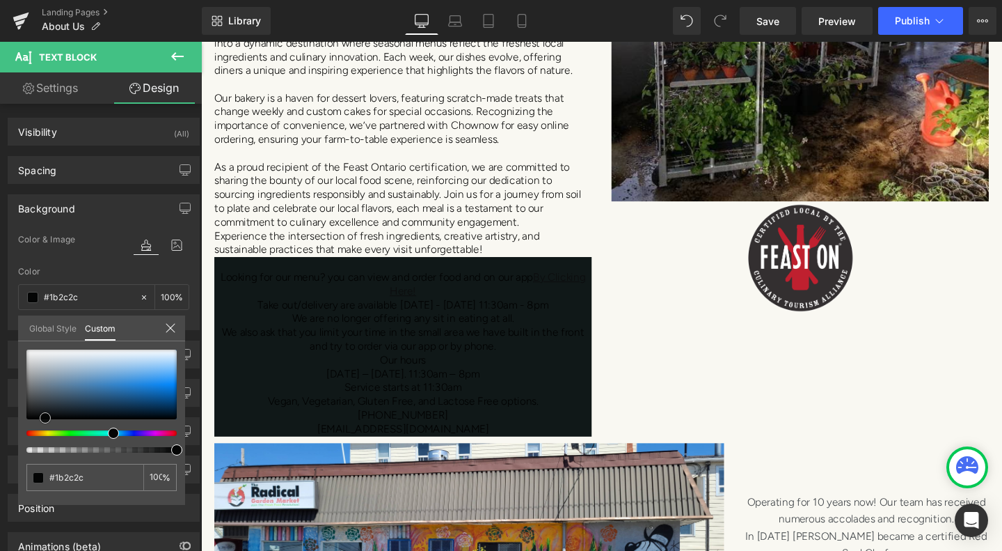
type input "#274343"
type input "#335b5b"
type input "#3c7070"
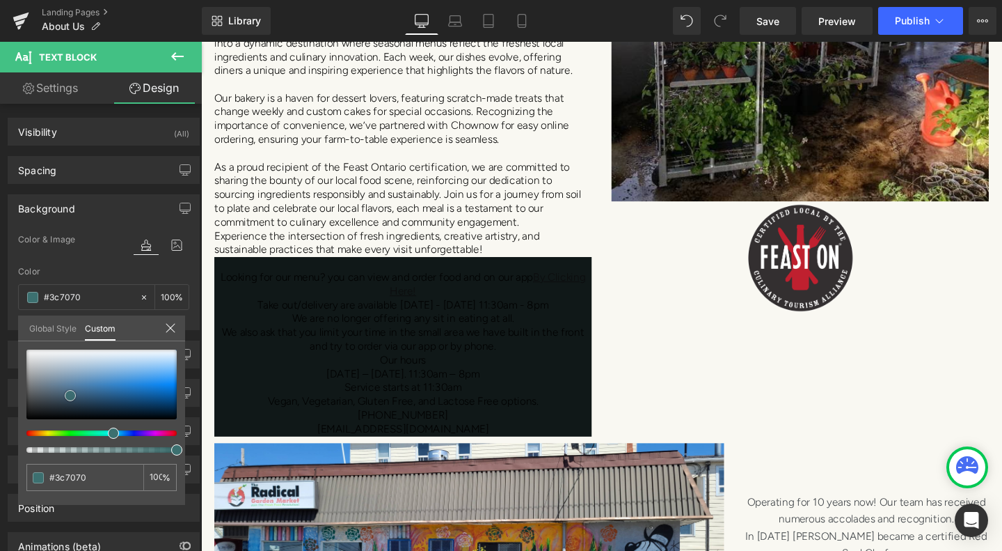
type input "#417b7b"
type input "#458686"
type input "#4a9696"
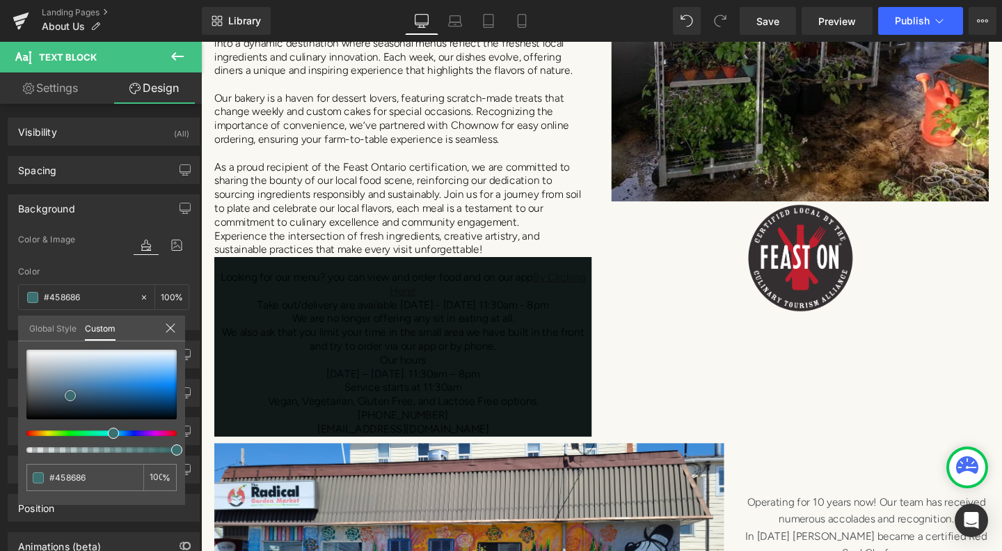
type input "#4a9696"
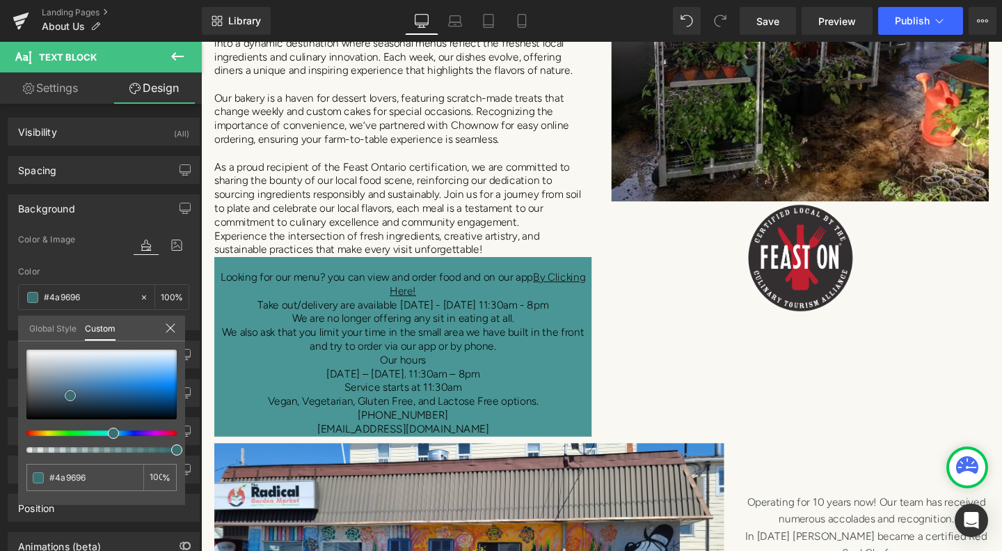
type input "#50aeae"
type input "#58baba"
type input "#5dc0c0"
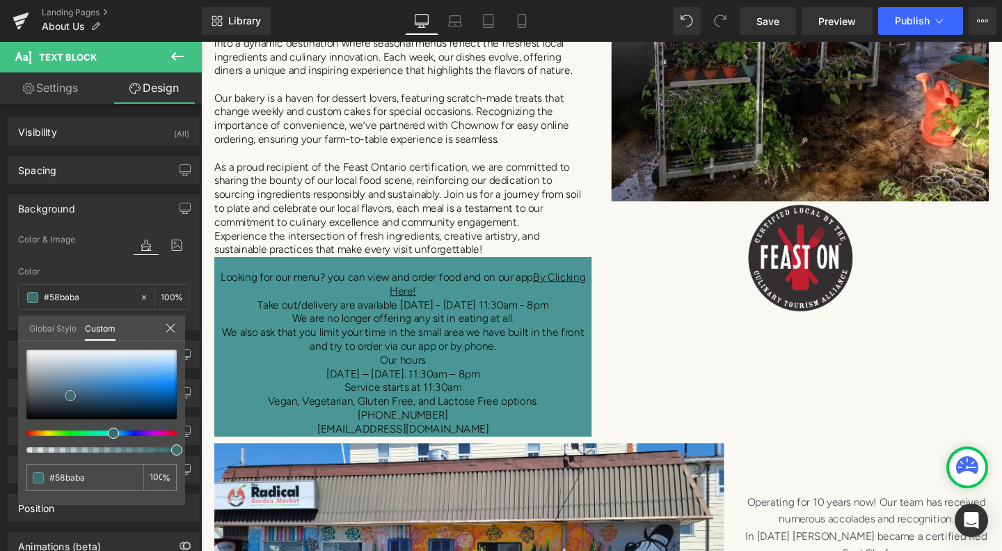
type input "#5dc0c0"
type input "#60c7c7"
type input "#5dcaca"
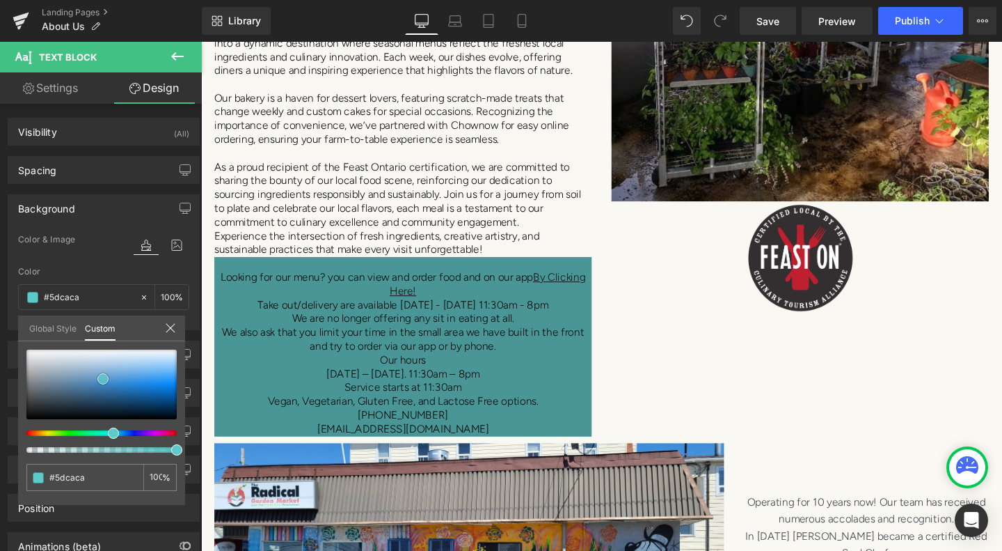
type input "#5ccbcb"
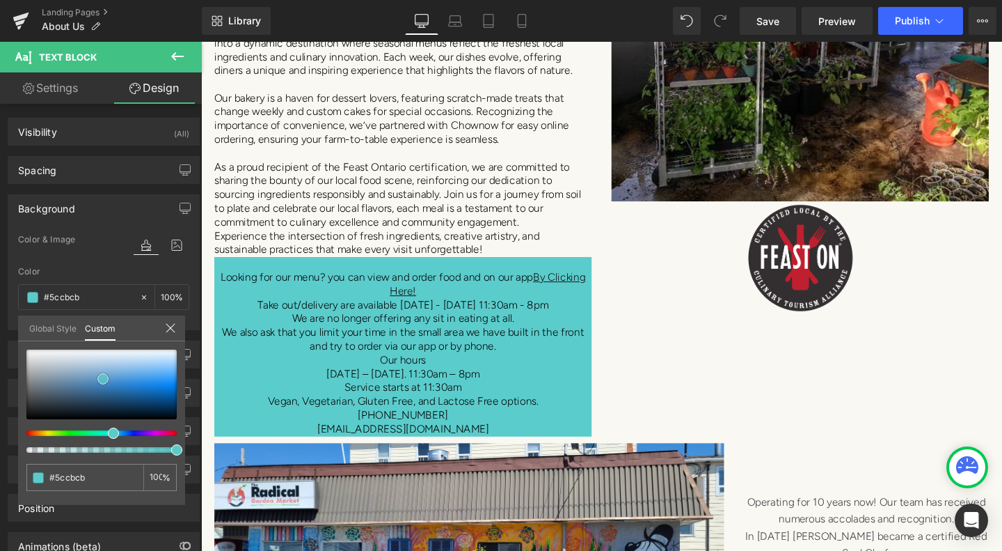
type input "#5bcccc"
type input "#57cfcf"
type input "#52cfcf"
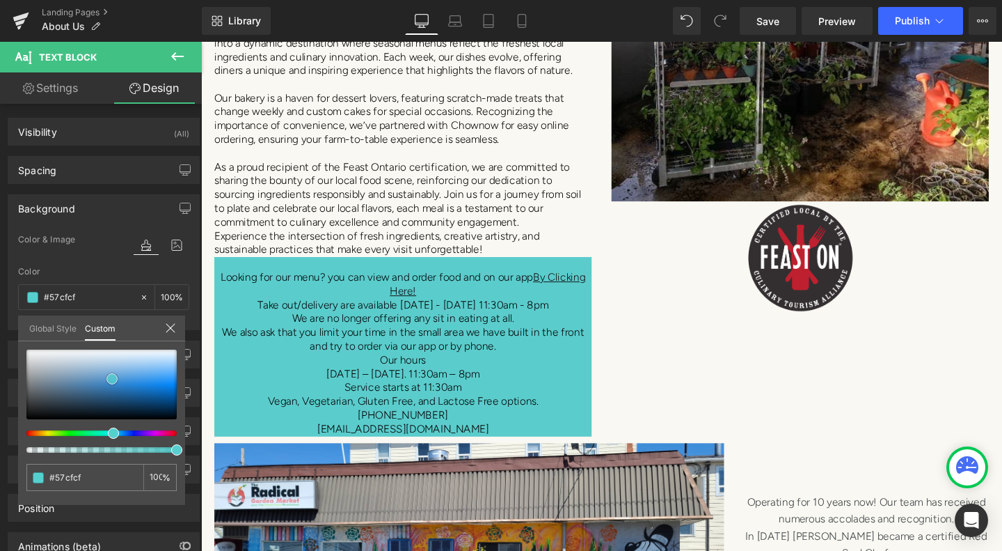
type input "#52cfcf"
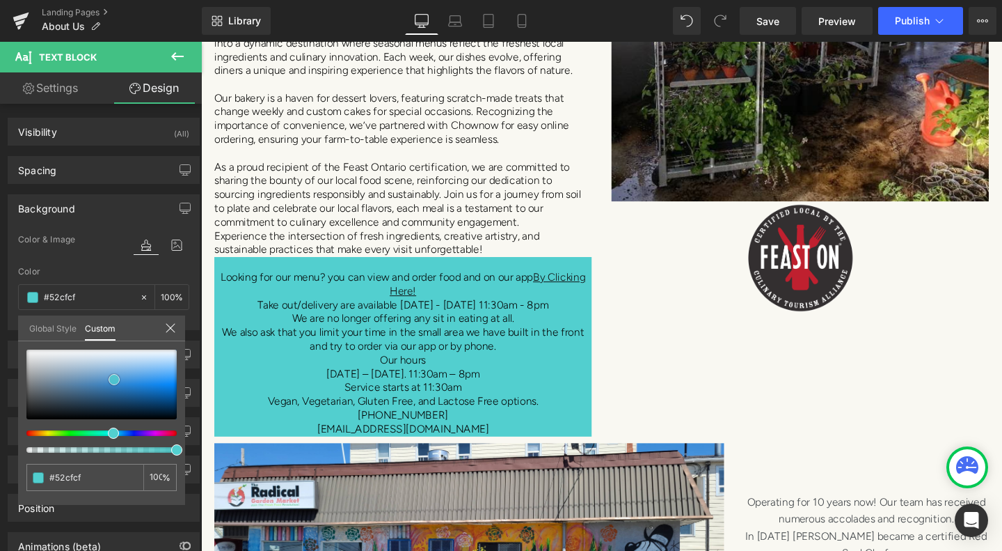
type input "#50d2d2"
type input "#4ed4d4"
type input "#4dd5d5"
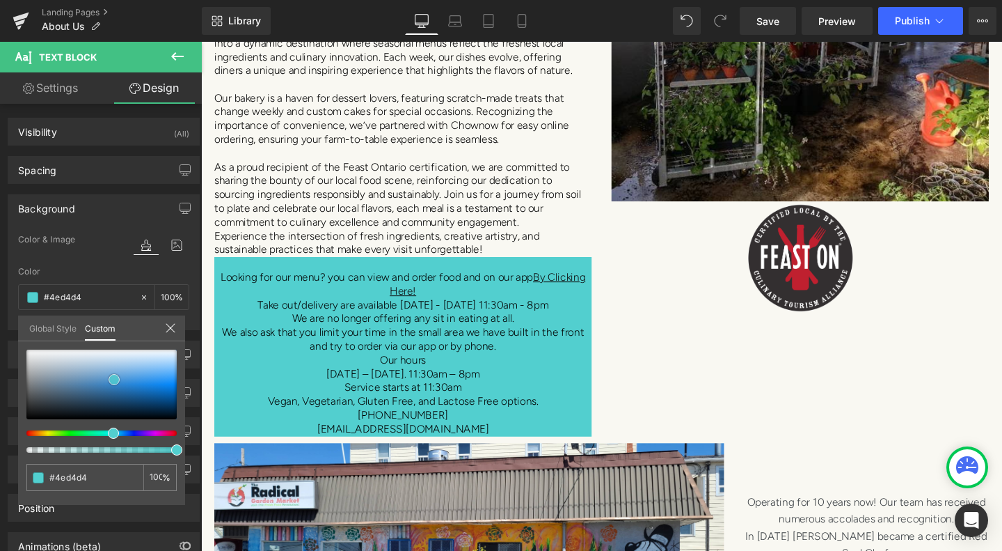
type input "#4dd5d5"
type input "#4cd6d6"
type input "#4bd7d7"
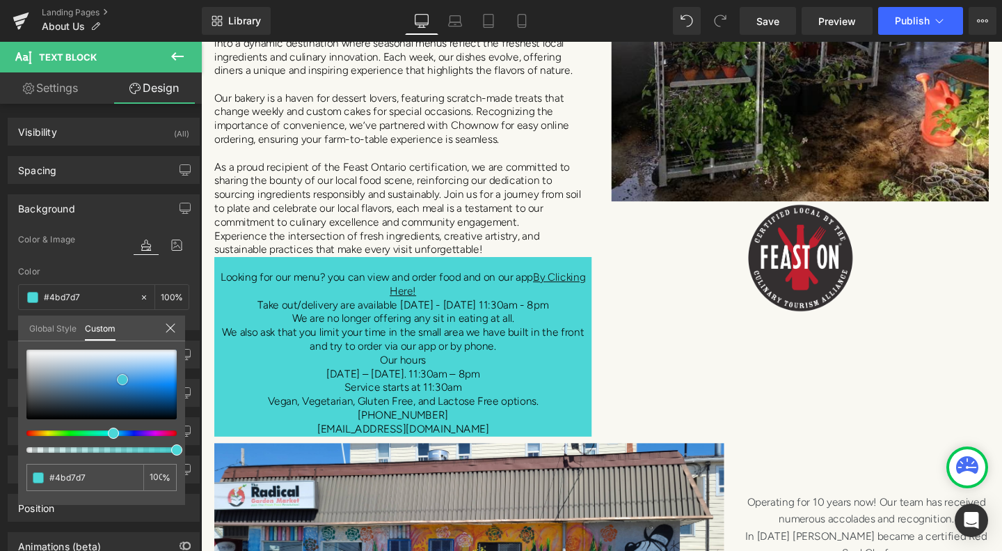
drag, startPoint x: 27, startPoint y: 420, endPoint x: 123, endPoint y: 381, distance: 103.9
click at [123, 381] on span at bounding box center [122, 379] width 11 height 11
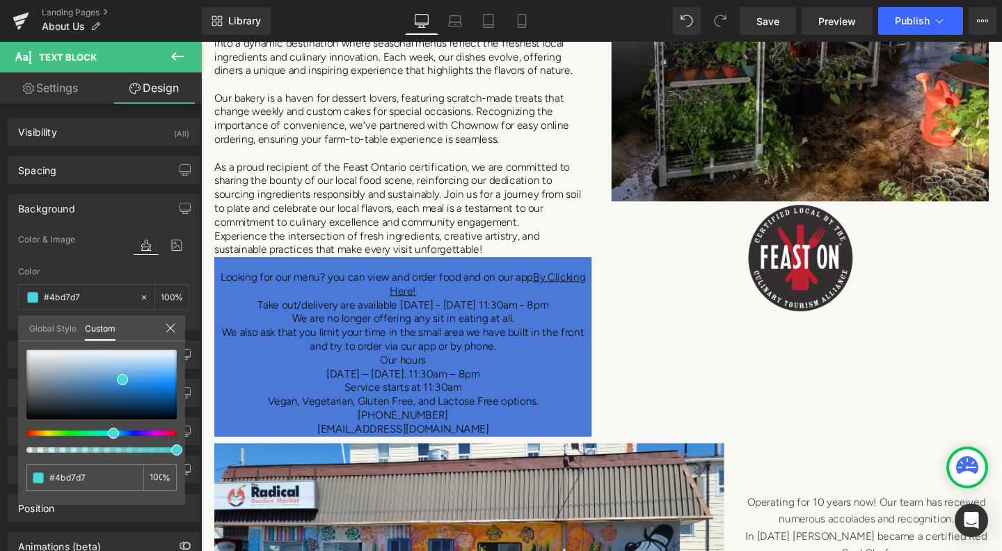
type input "#4b79d7"
type input "#4b8ad7"
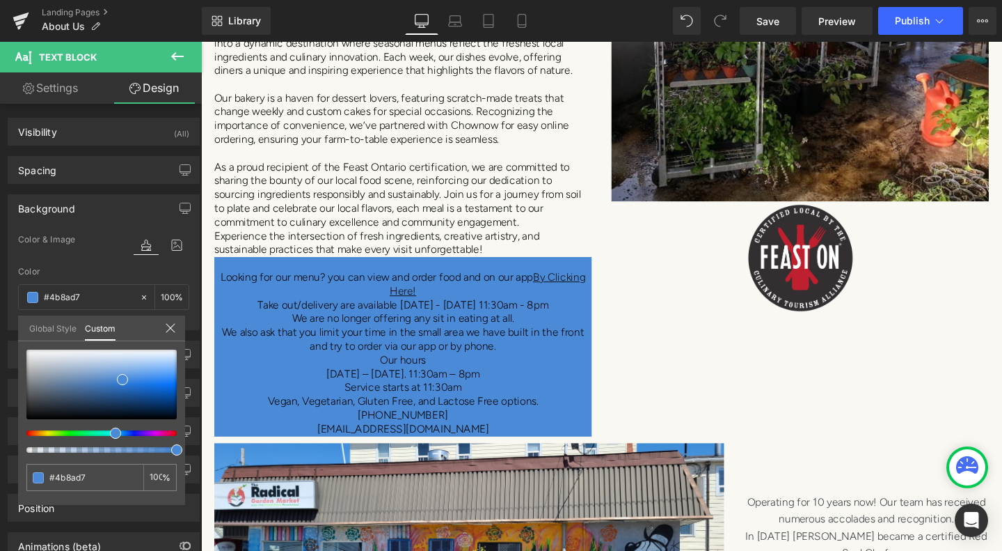
type input "#4b8fd7"
type input "#4b91d7"
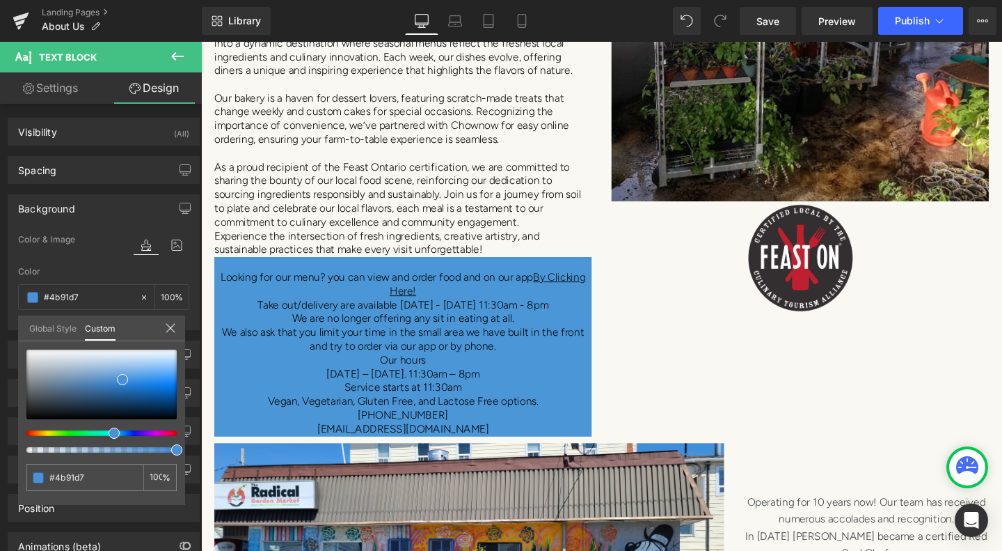
type input "#4b96d7"
type input "#4b9ad7"
type input "#4ba1d7"
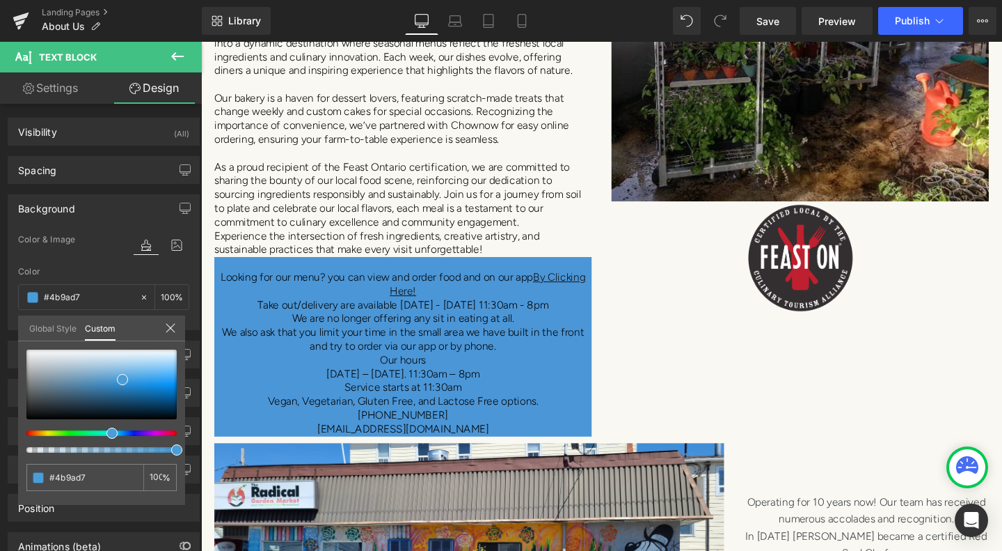
type input "#4ba1d7"
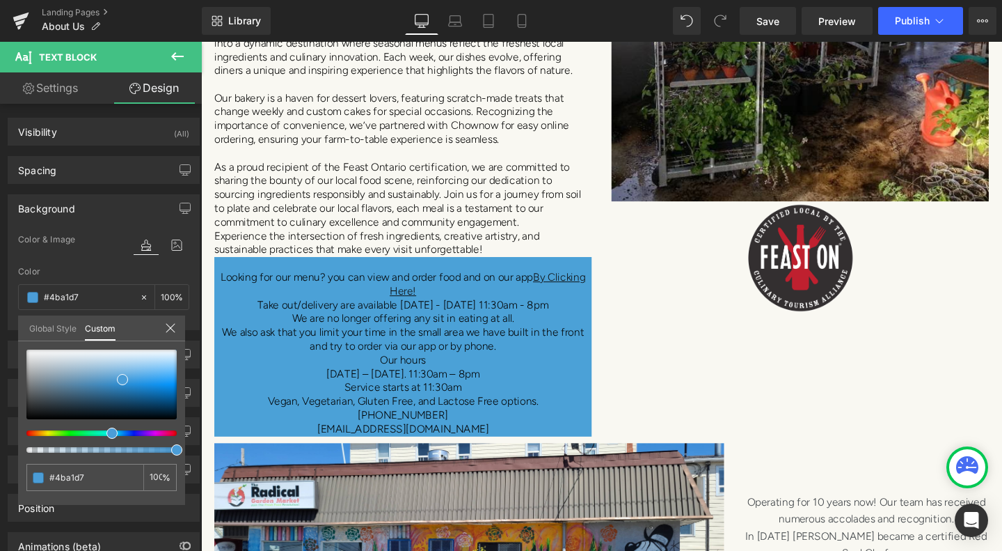
type input "#4ba6d7"
type input "#4badd7"
type input "#4bb2d7"
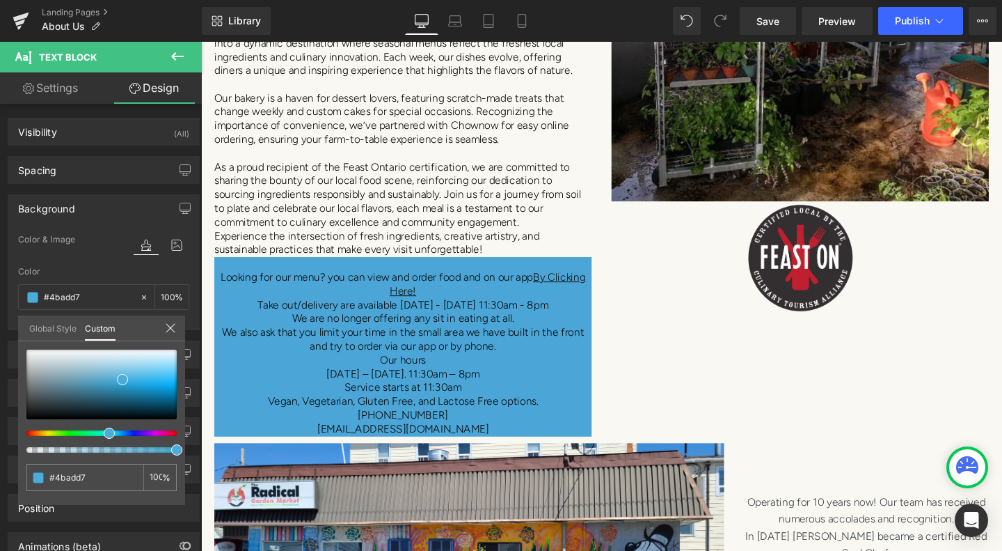
type input "#4bb2d7"
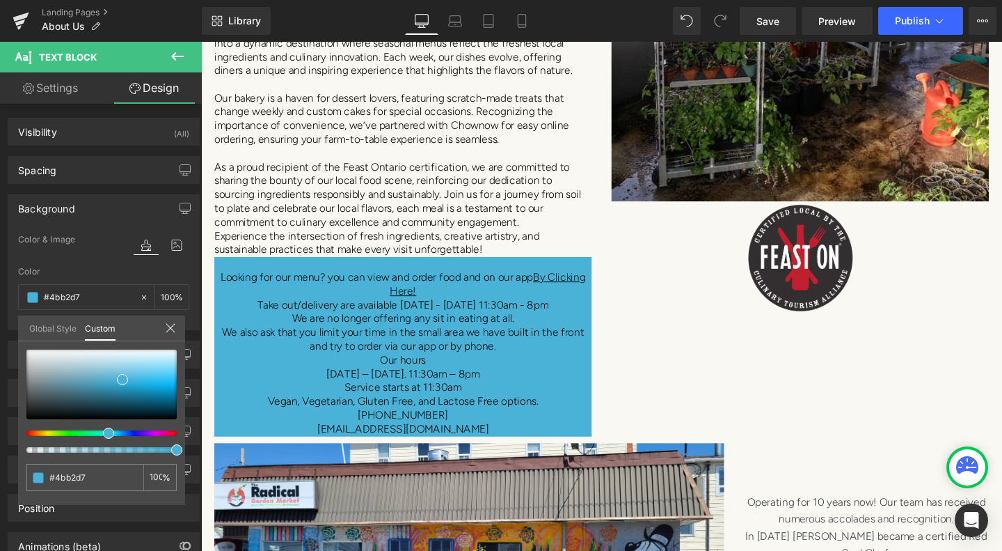
drag, startPoint x: 111, startPoint y: 434, endPoint x: 102, endPoint y: 435, distance: 9.8
click at [102, 435] on div at bounding box center [96, 433] width 150 height 6
type input "#4bb9d7"
type input "#4bbbd7"
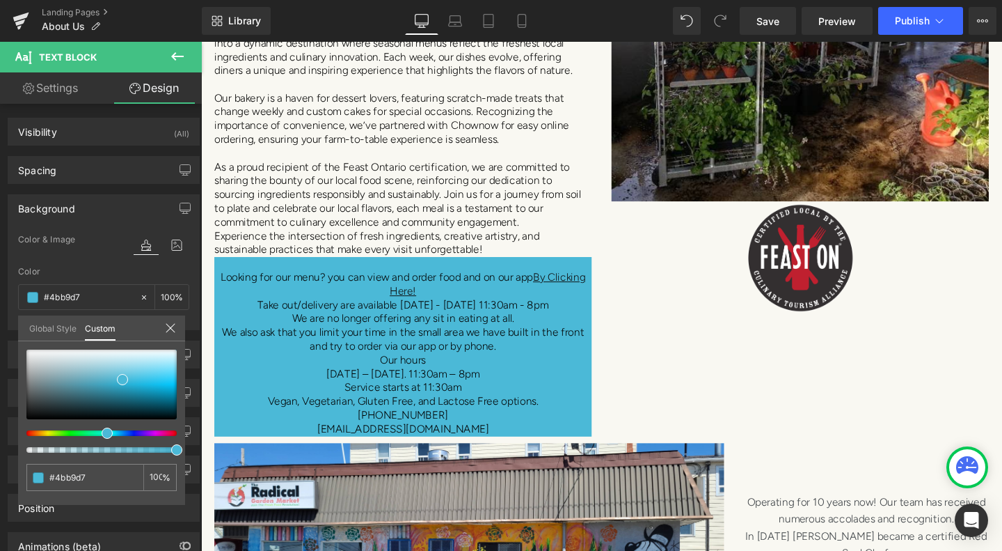
type input "#4bbbd7"
type input "#4bc4d7"
type input "#4bc7d7"
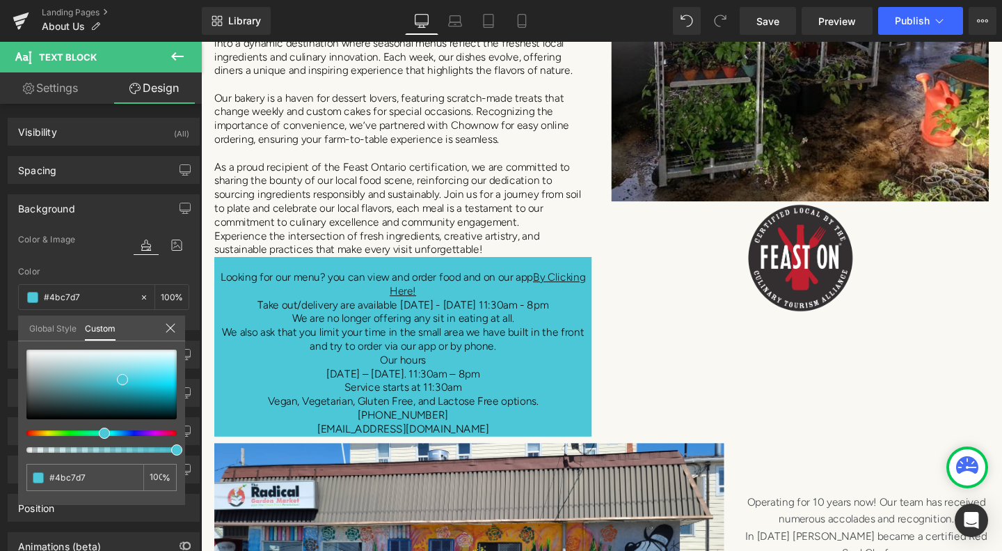
type input "#4bcbd7"
type input "#4bd0d7"
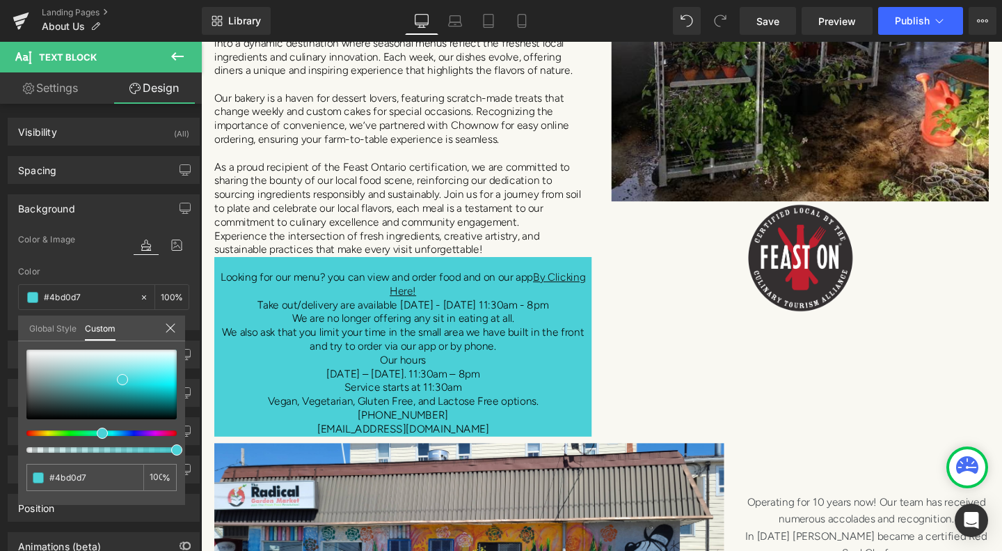
click at [97, 435] on div at bounding box center [96, 433] width 150 height 6
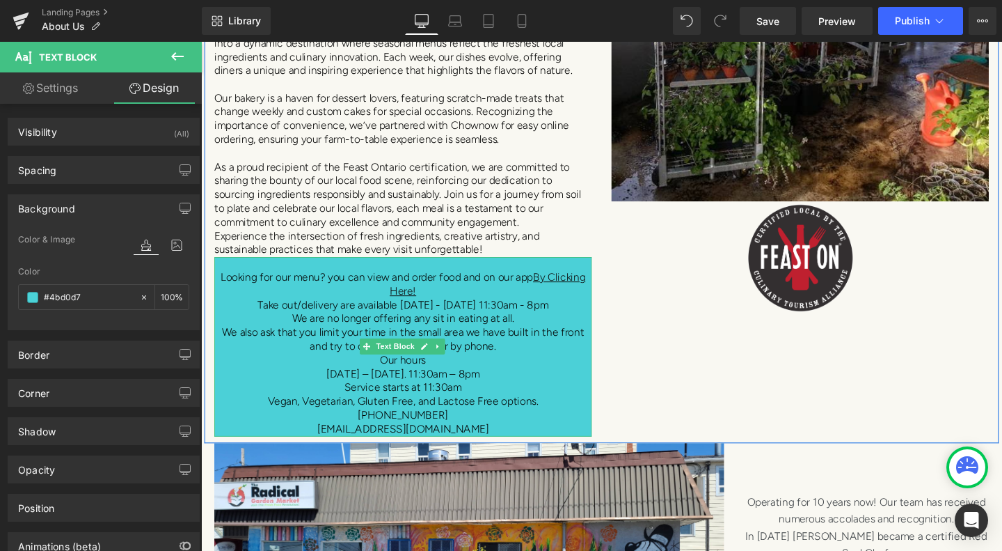
click at [548, 283] on p "Looking for our menu? you can view and order food and on our app By Clicking He…" at bounding box center [413, 297] width 397 height 29
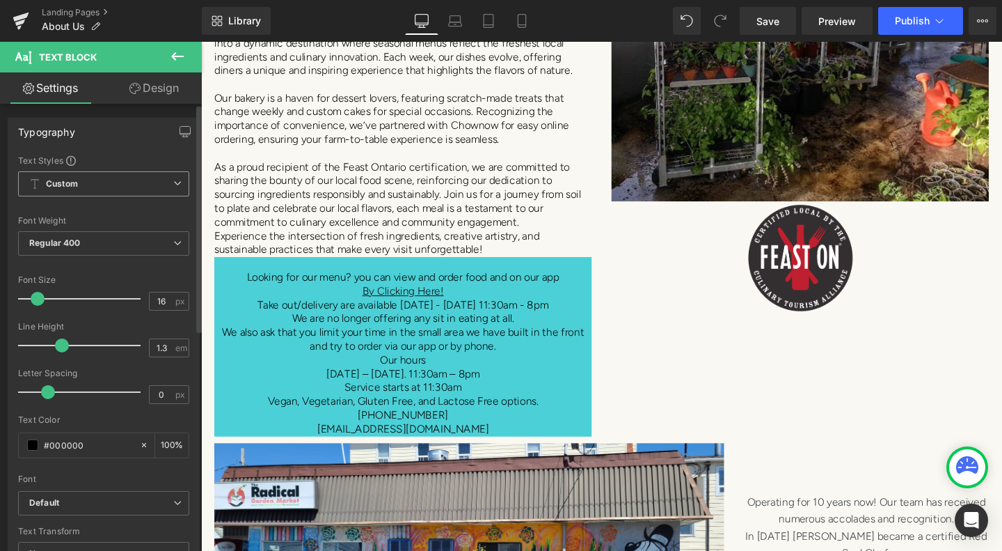
click at [147, 178] on span "Custom Setup Global Style" at bounding box center [103, 183] width 171 height 25
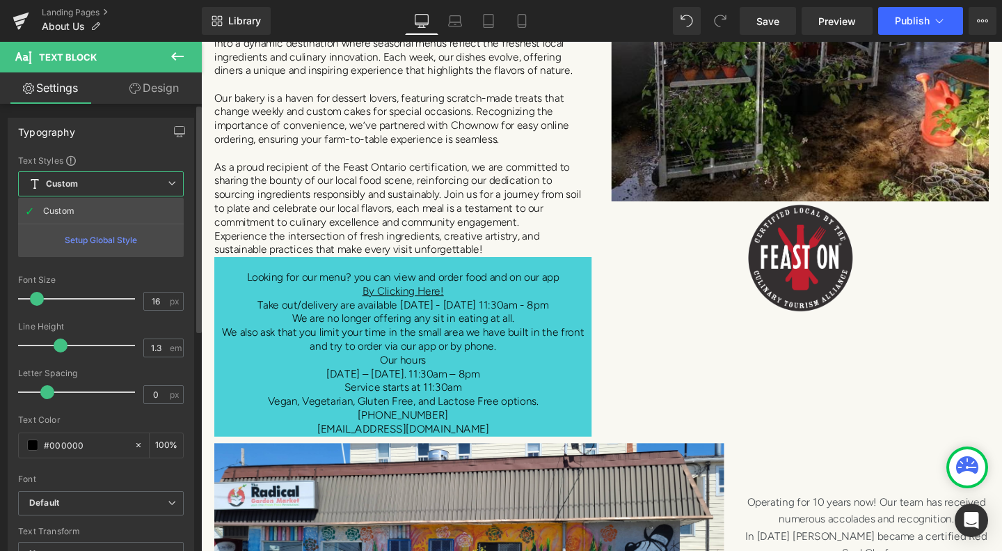
click at [147, 178] on span "Custom Setup Global Style" at bounding box center [101, 183] width 166 height 25
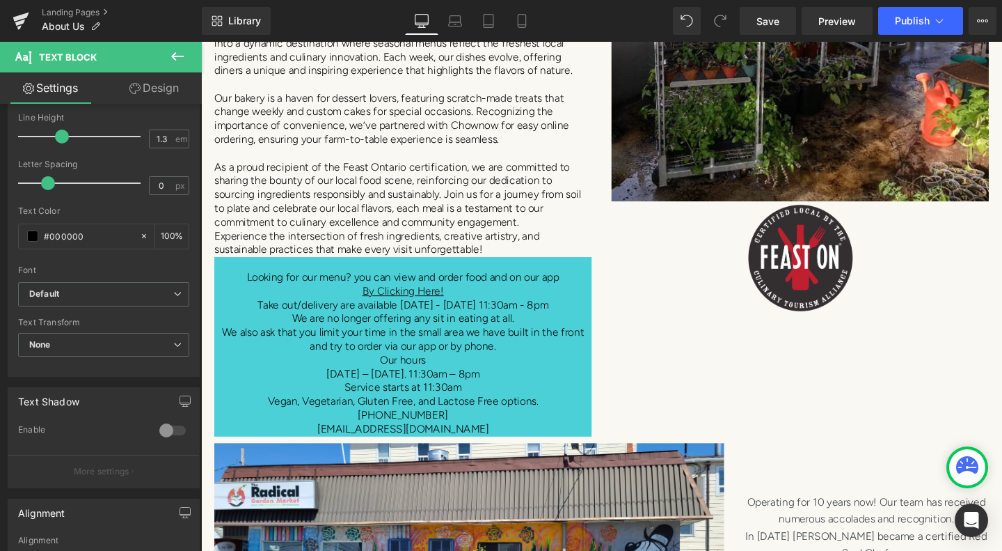
scroll to position [155, 0]
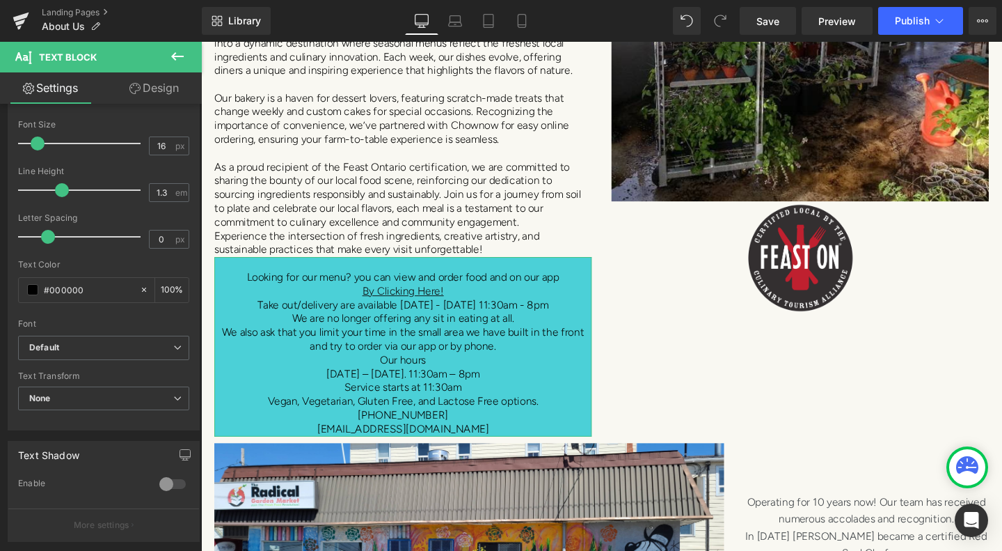
click at [155, 93] on link "Design" at bounding box center [154, 87] width 101 height 31
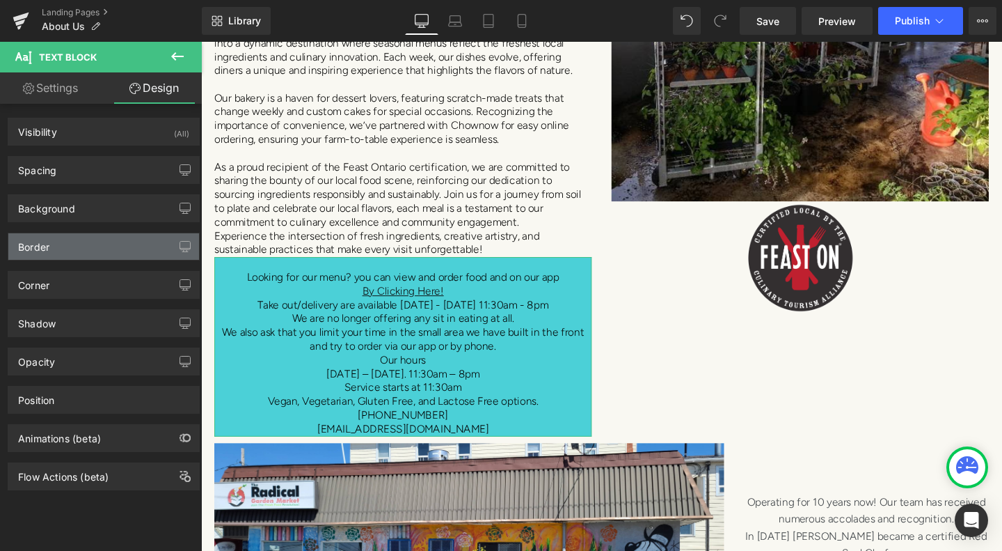
click at [78, 247] on div "Border" at bounding box center [103, 246] width 191 height 26
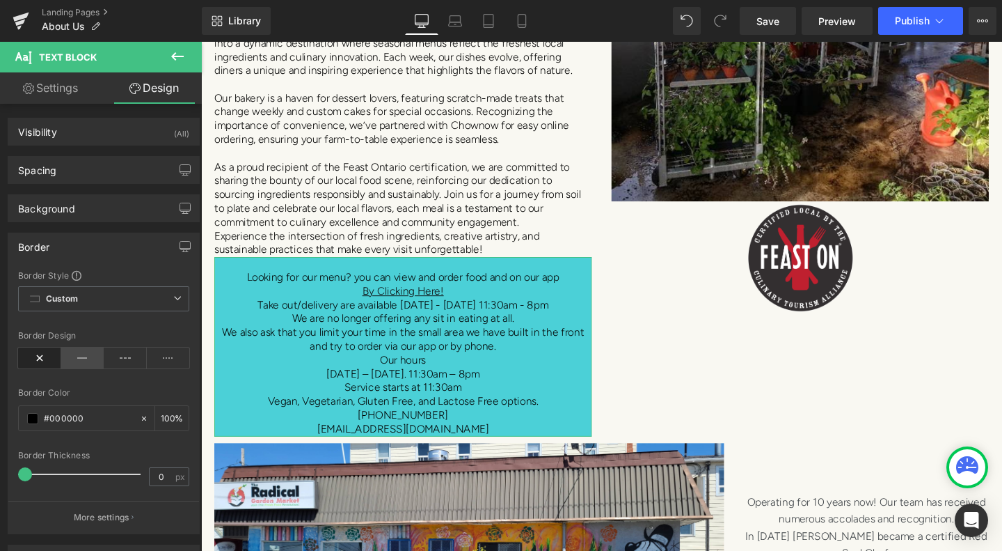
click at [90, 355] on icon at bounding box center [82, 357] width 43 height 21
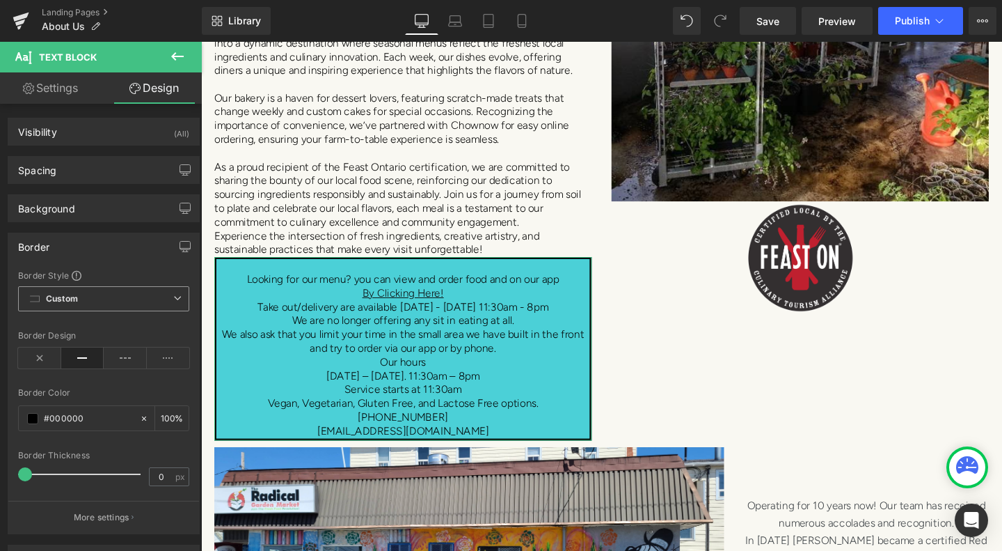
click at [127, 303] on span "Custom Setup Global Style" at bounding box center [103, 298] width 171 height 25
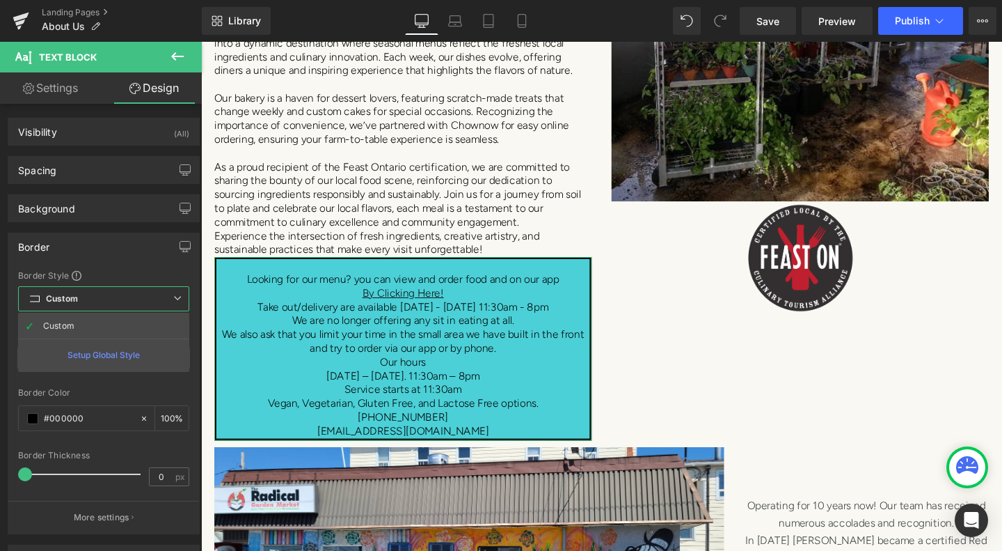
click at [127, 303] on span "Custom Setup Global Style" at bounding box center [103, 298] width 171 height 25
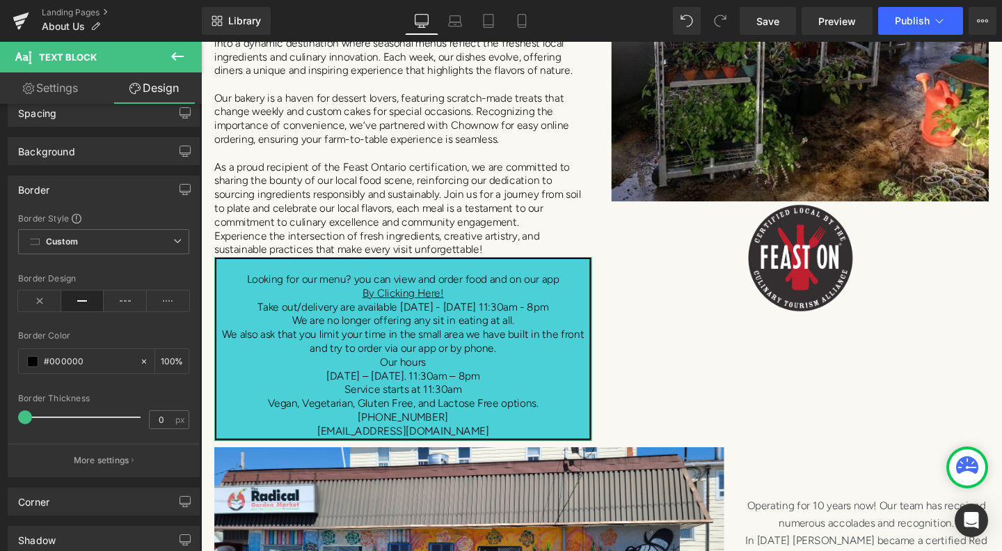
scroll to position [70, 0]
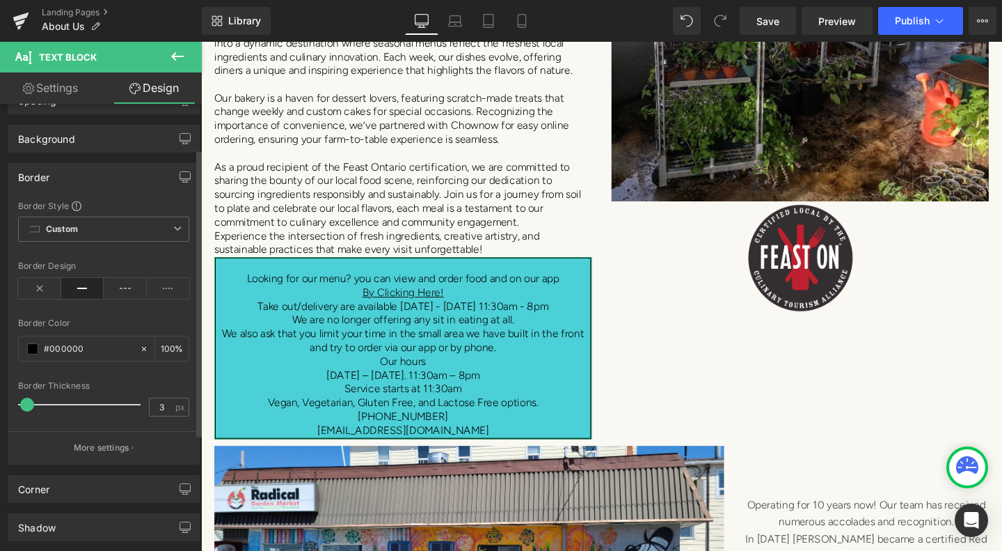
type input "4"
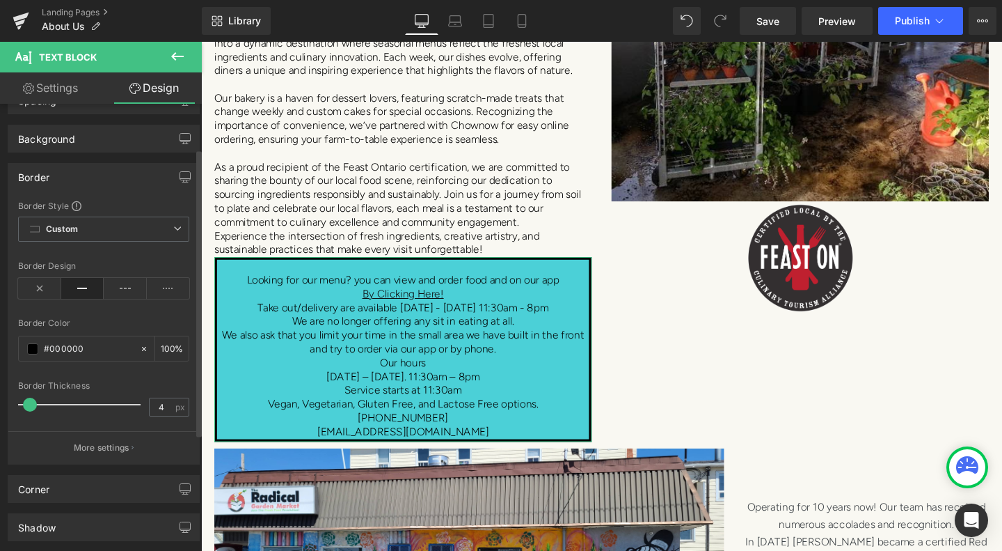
click at [33, 407] on span at bounding box center [30, 405] width 14 height 14
click at [134, 378] on div "Border Style Custom Custom Setup Global Style Custom Setup Global Style solid B…" at bounding box center [103, 332] width 191 height 264
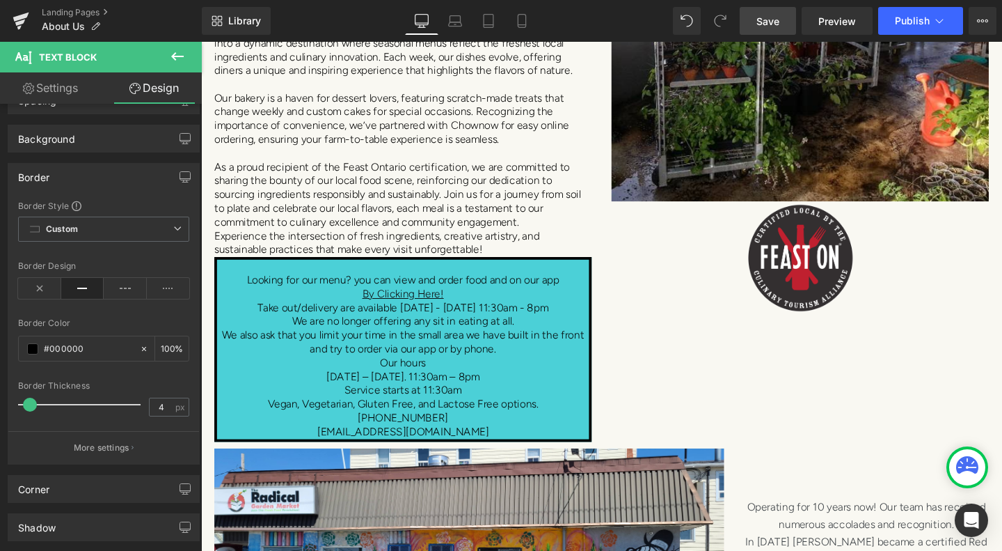
click at [779, 17] on span "Save" at bounding box center [768, 21] width 23 height 15
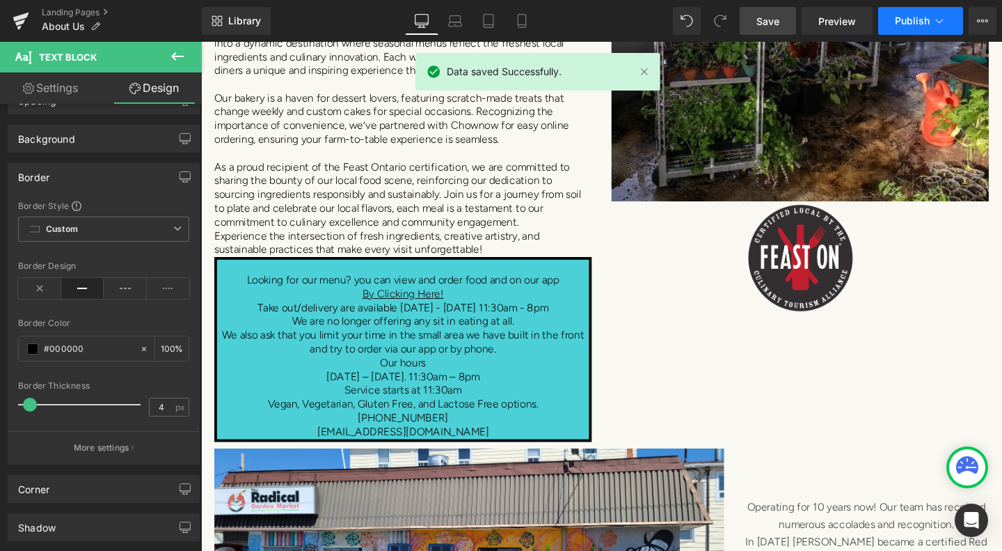
click at [929, 17] on span "Publish" at bounding box center [912, 20] width 35 height 11
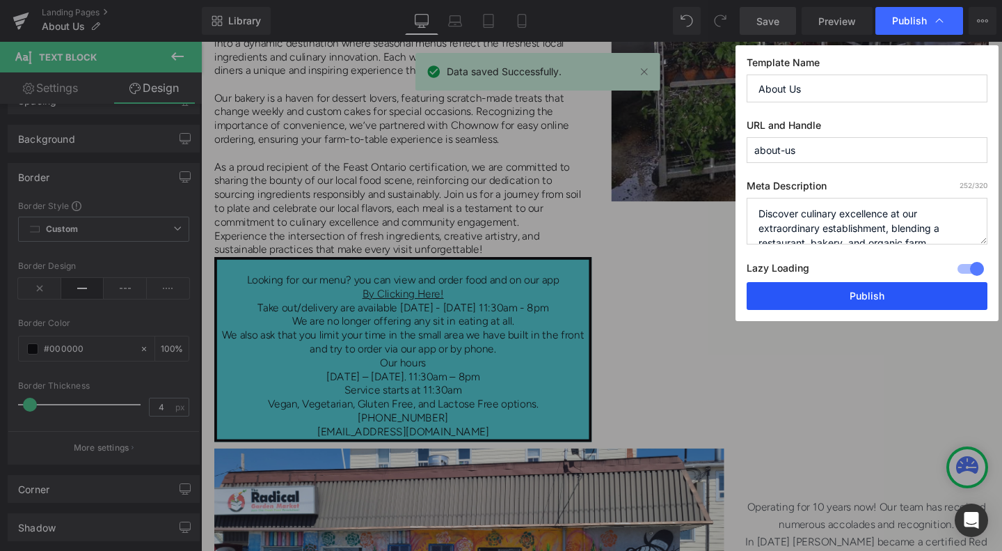
click at [868, 295] on button "Publish" at bounding box center [867, 296] width 241 height 28
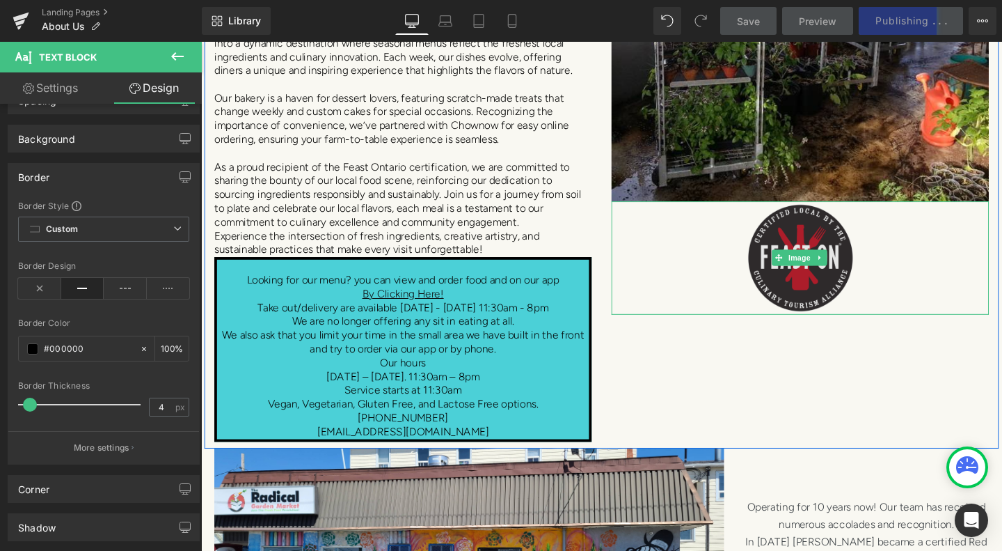
click at [849, 293] on img at bounding box center [831, 269] width 119 height 119
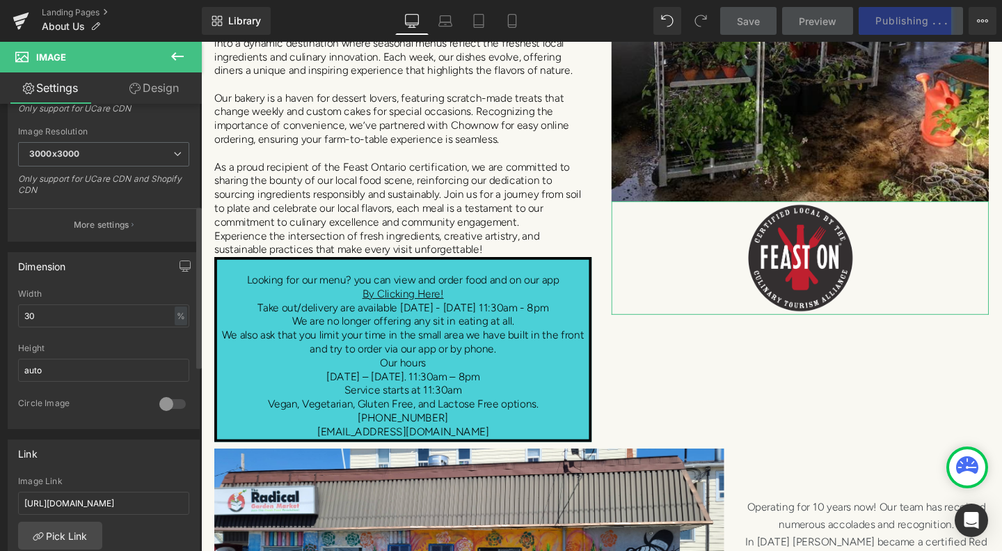
scroll to position [278, 0]
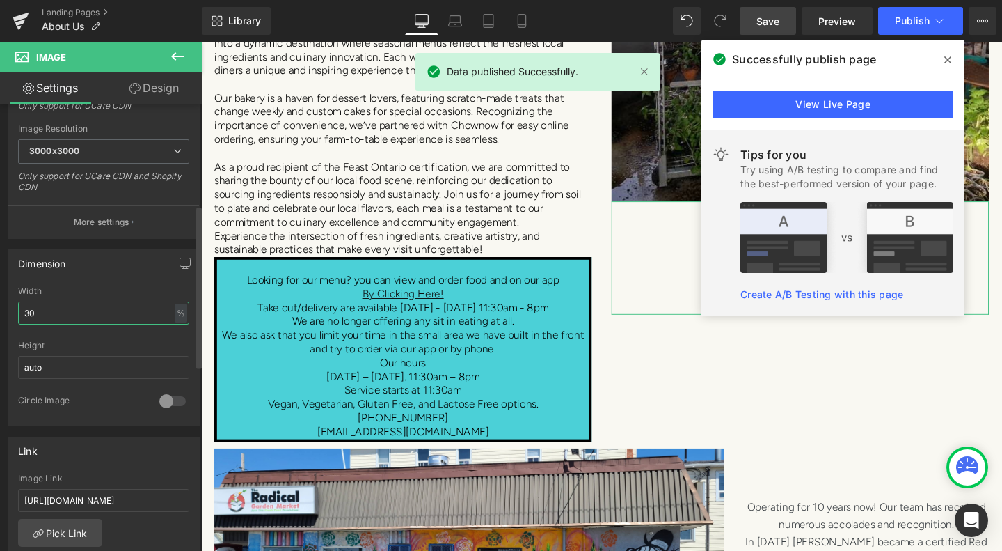
click at [31, 315] on input "30" at bounding box center [103, 312] width 171 height 23
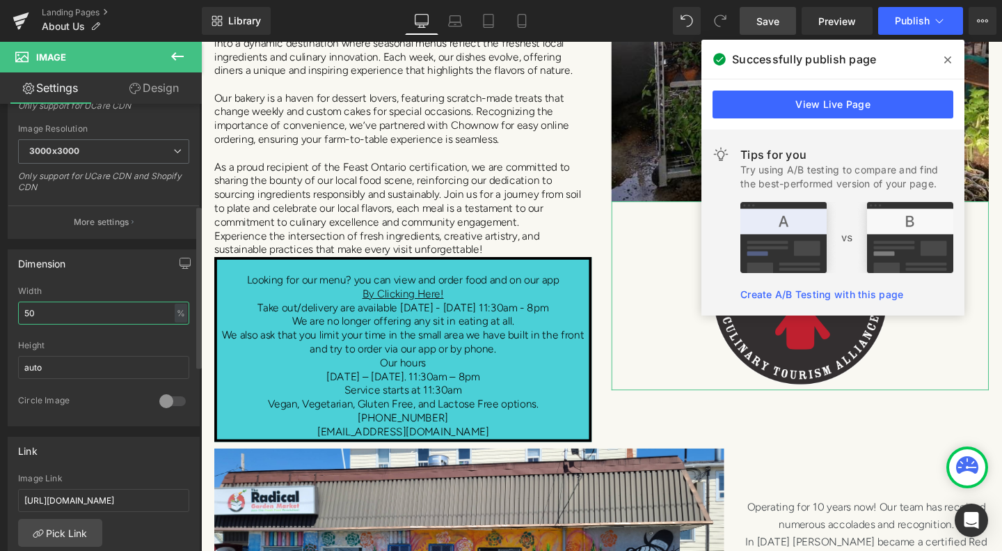
type input "50"
click at [145, 271] on div "Dimension" at bounding box center [103, 263] width 191 height 26
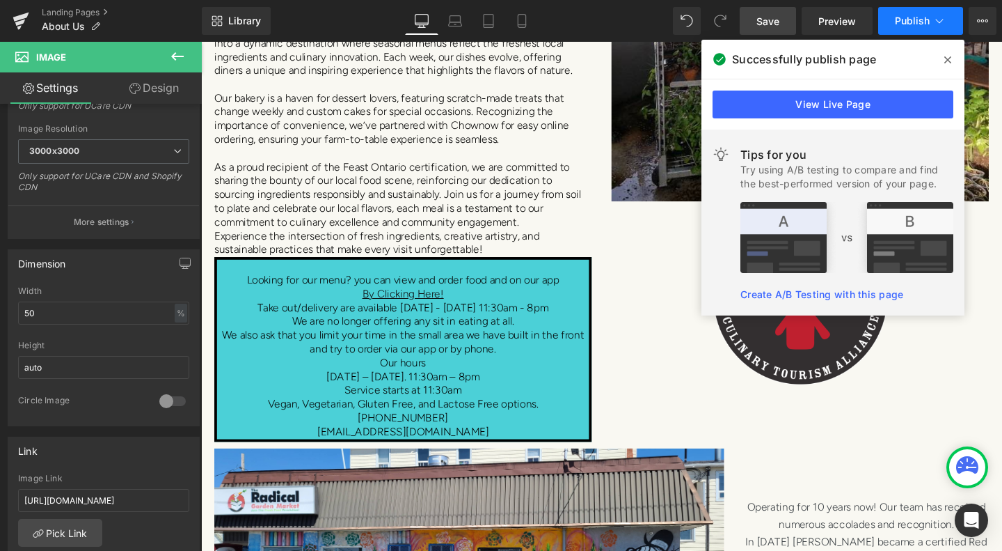
click at [947, 18] on button "Publish" at bounding box center [921, 21] width 85 height 28
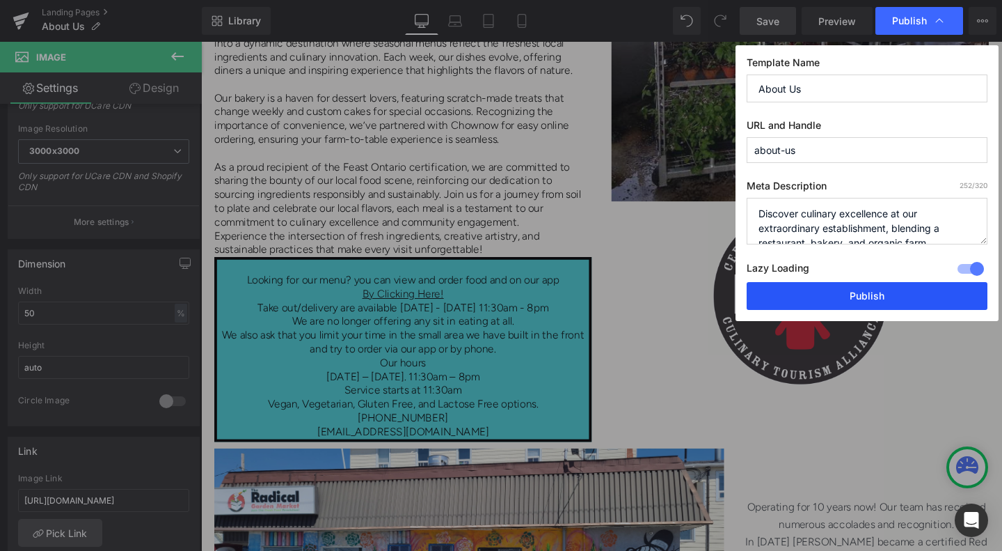
drag, startPoint x: 849, startPoint y: 297, endPoint x: 677, endPoint y: 259, distance: 175.5
click at [849, 297] on button "Publish" at bounding box center [867, 296] width 241 height 28
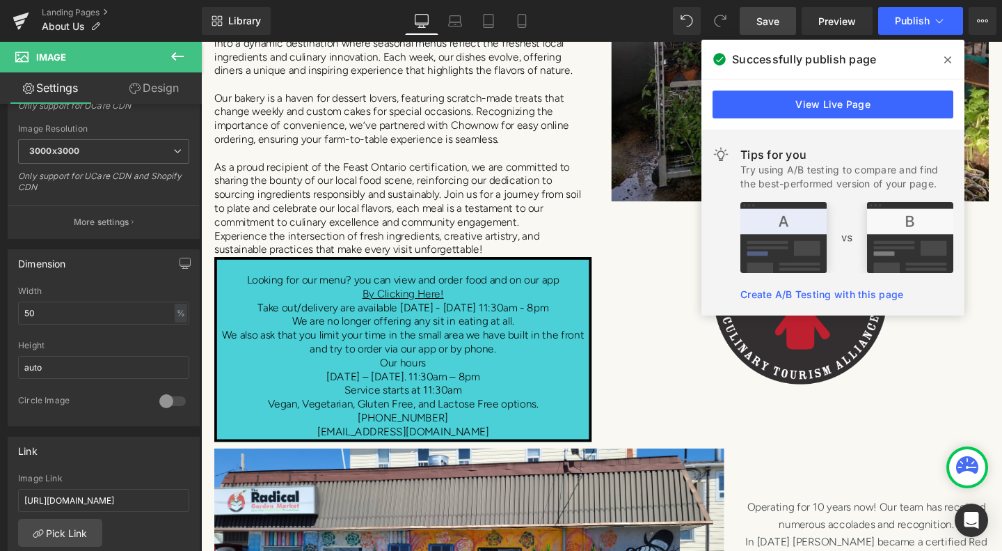
click at [754, 6] on div "Library Desktop Desktop Laptop Tablet Mobile Save Preview Publish Scheduled Vie…" at bounding box center [602, 21] width 801 height 42
click at [753, 15] on link "Save" at bounding box center [768, 21] width 56 height 28
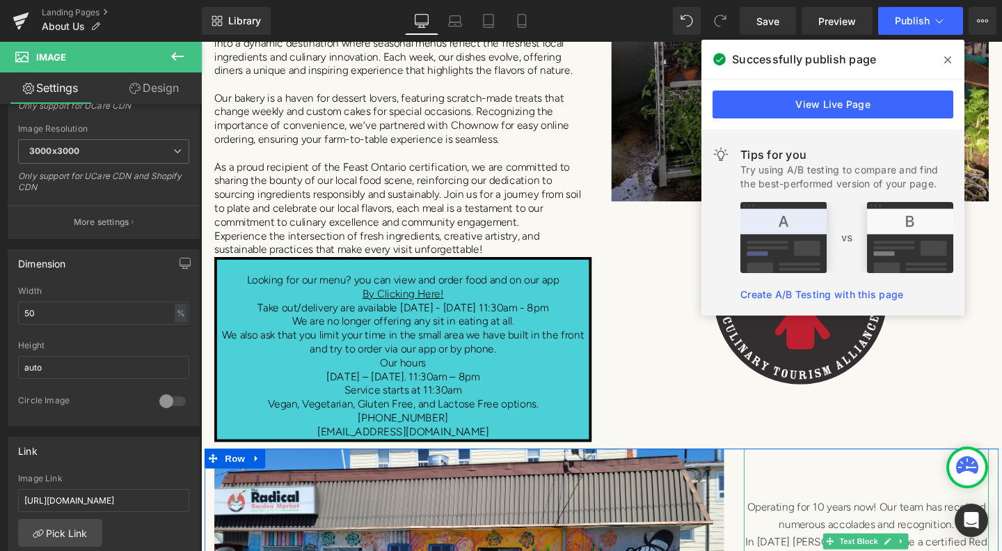
click at [868, 469] on p at bounding box center [901, 478] width 258 height 18
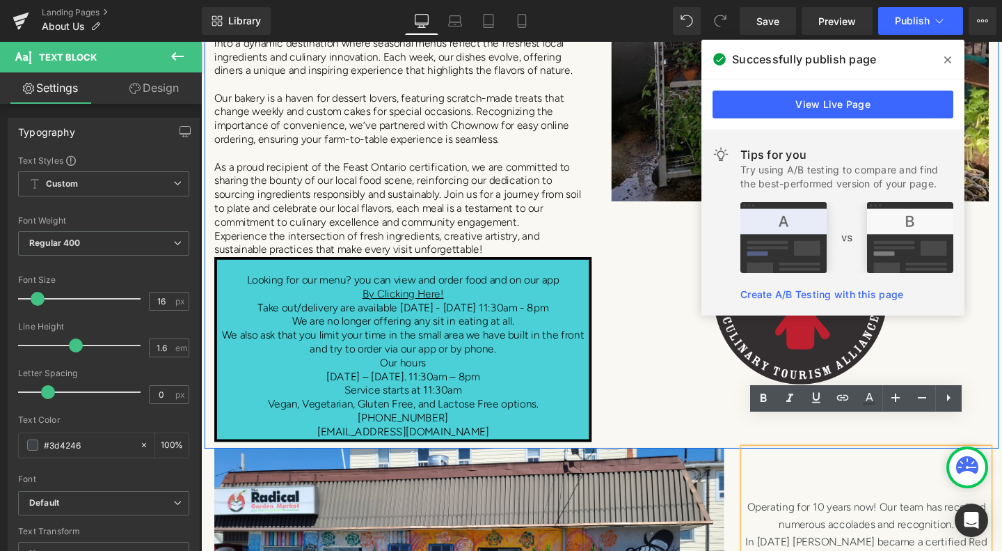
click at [1002, 423] on div "Welcome to Radical Gardens Heading Welcome to Radical Gardens, a vibrant celebr…" at bounding box center [622, 130] width 835 height 677
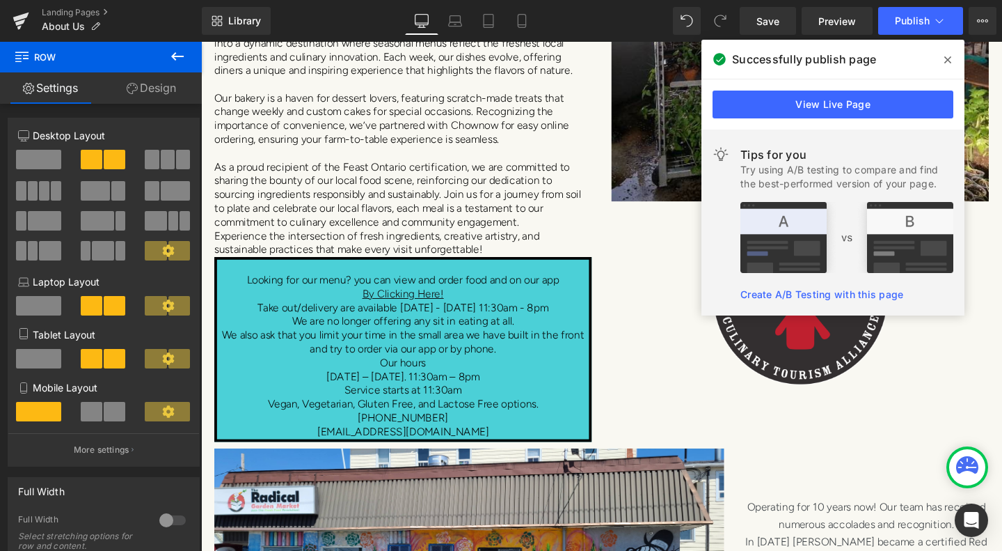
click at [954, 58] on span at bounding box center [948, 60] width 22 height 22
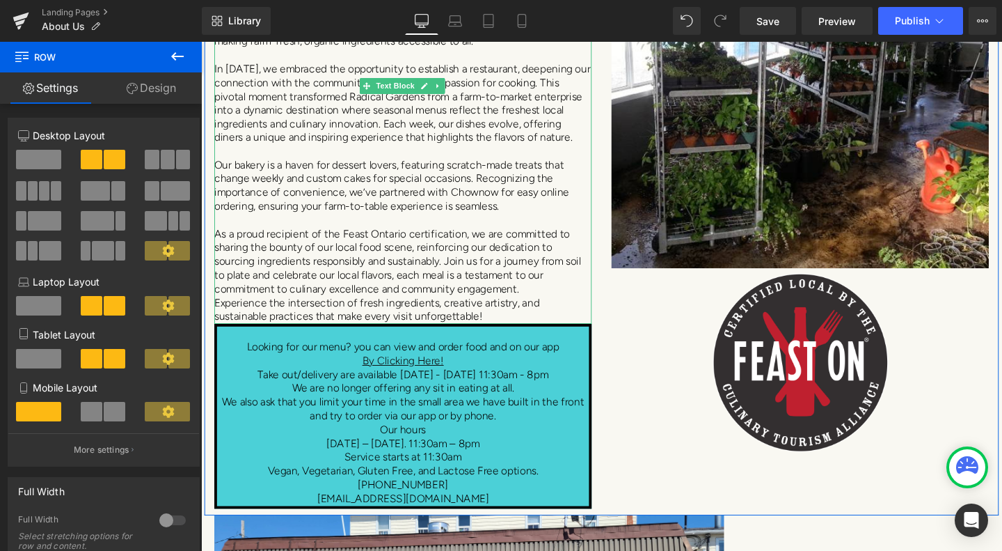
scroll to position [418, 0]
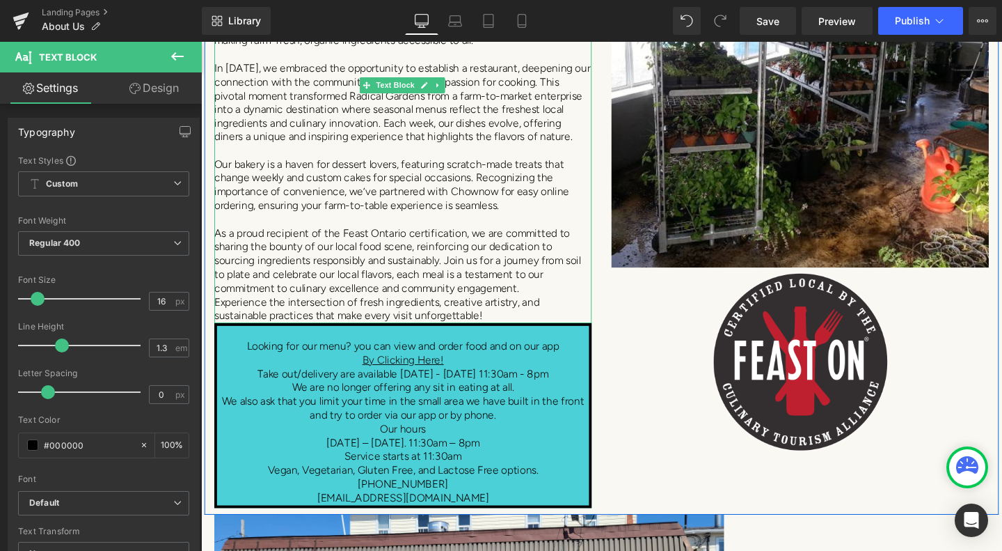
drag, startPoint x: 281, startPoint y: 304, endPoint x: 282, endPoint y: 293, distance: 10.5
click at [282, 293] on div "Welcome to Radical Gardens, a vibrant celebration of culinary art, sustainabili…" at bounding box center [413, 141] width 397 height 391
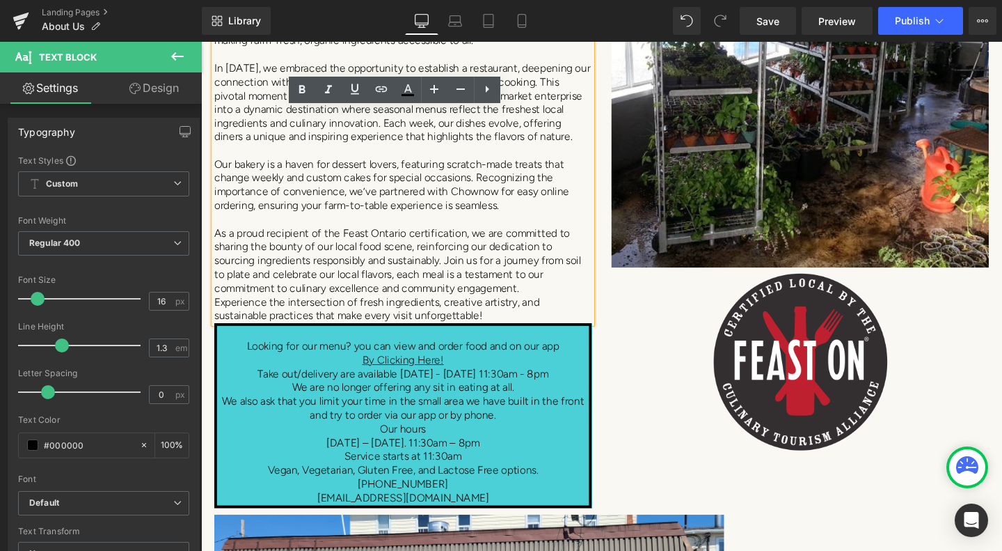
click at [282, 301] on div "Welcome to Radical Gardens Heading Welcome to Radical Gardens, a vibrant celebr…" at bounding box center [414, 207] width 418 height 650
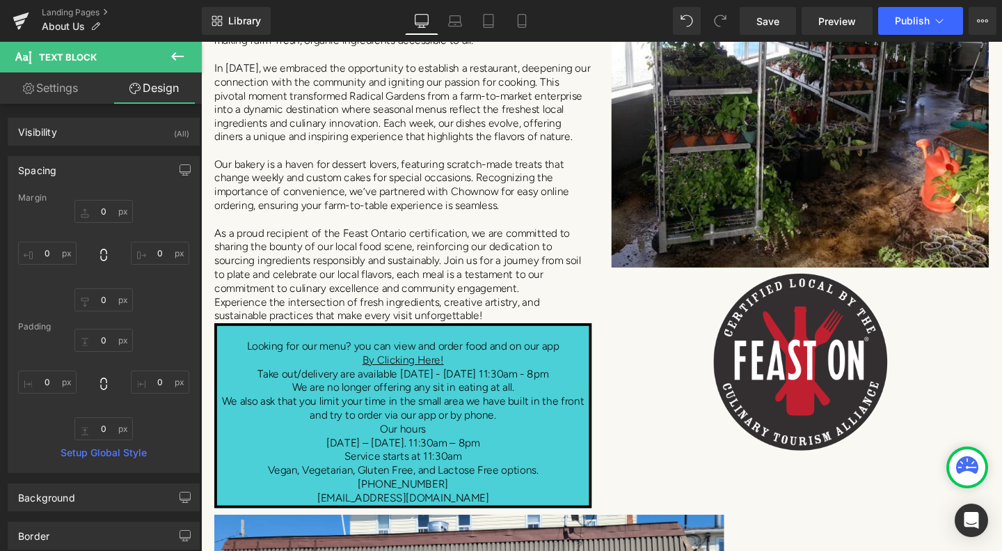
click at [265, 309] on p "Experience the intersection of fresh ingredients, creative artistry, and sustai…" at bounding box center [413, 323] width 397 height 29
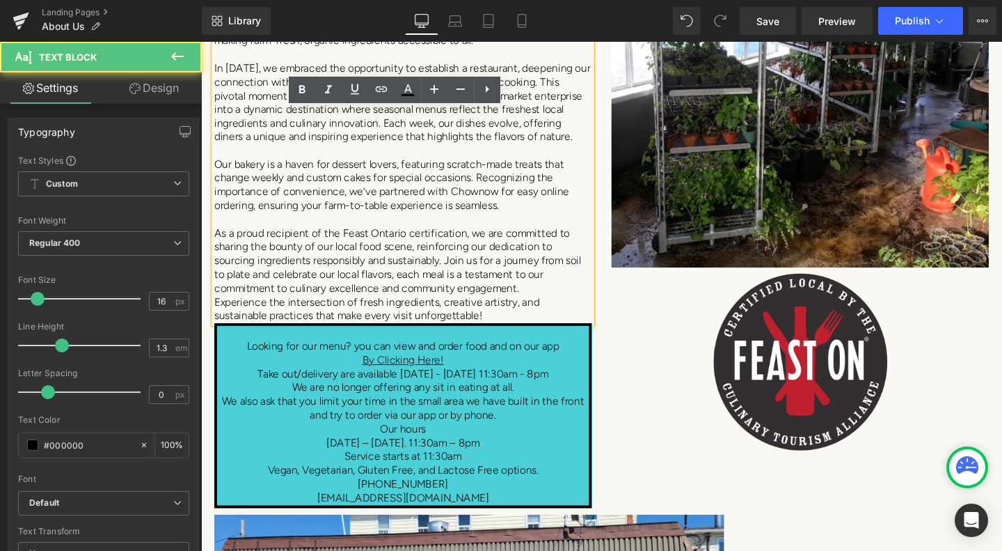
click at [505, 309] on p "Experience the intersection of fresh ingredients, creative artistry, and sustai…" at bounding box center [413, 323] width 397 height 29
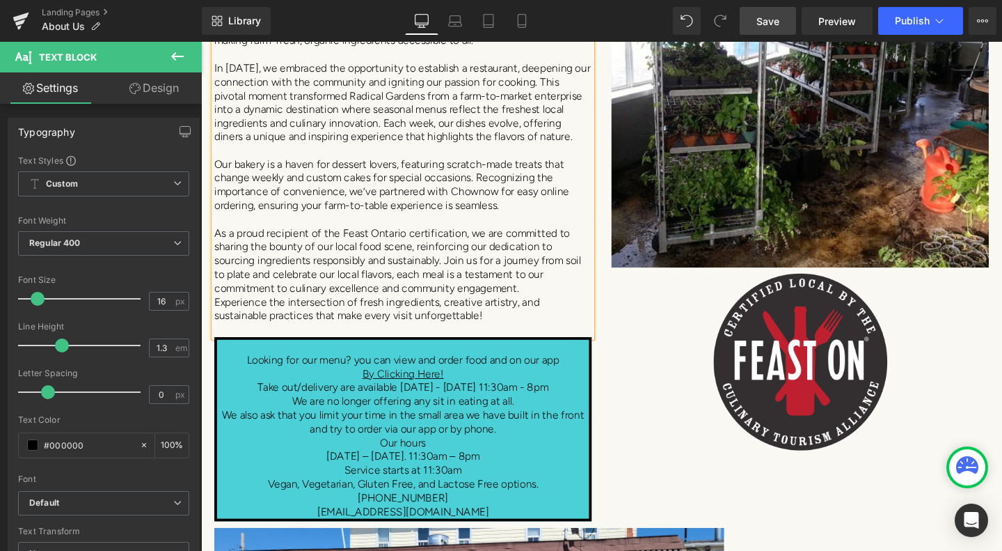
click at [785, 20] on link "Save" at bounding box center [768, 21] width 56 height 28
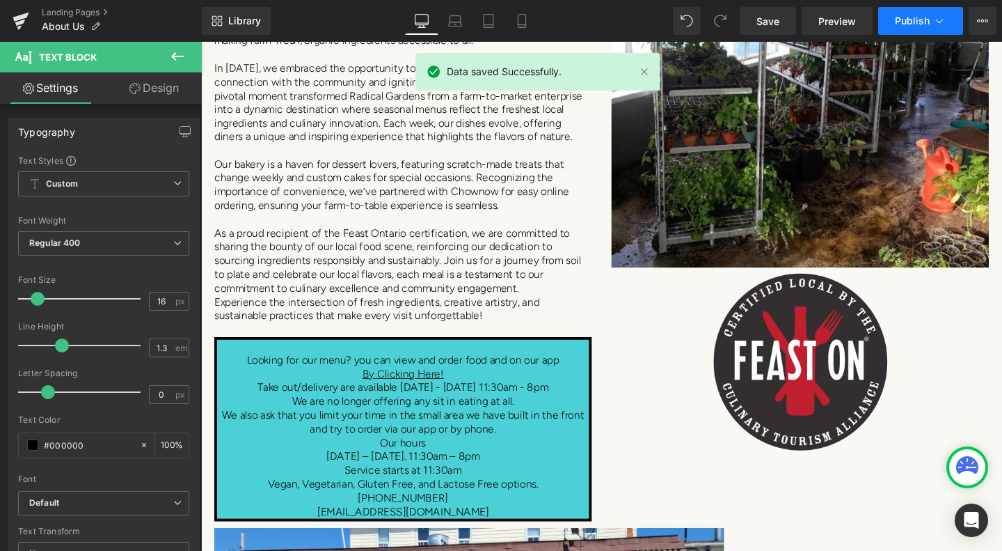
click at [949, 24] on button "Publish" at bounding box center [921, 21] width 85 height 28
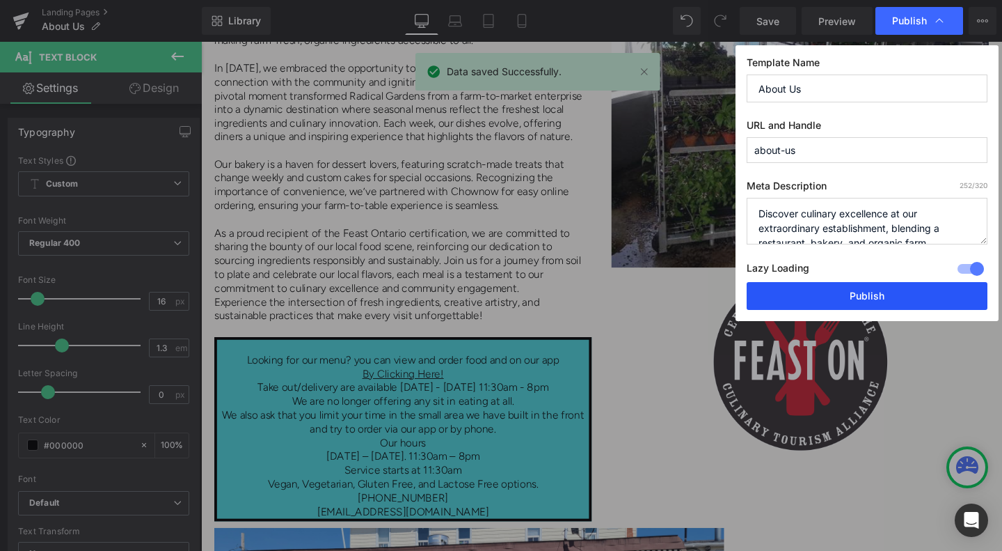
click at [851, 294] on button "Publish" at bounding box center [867, 296] width 241 height 28
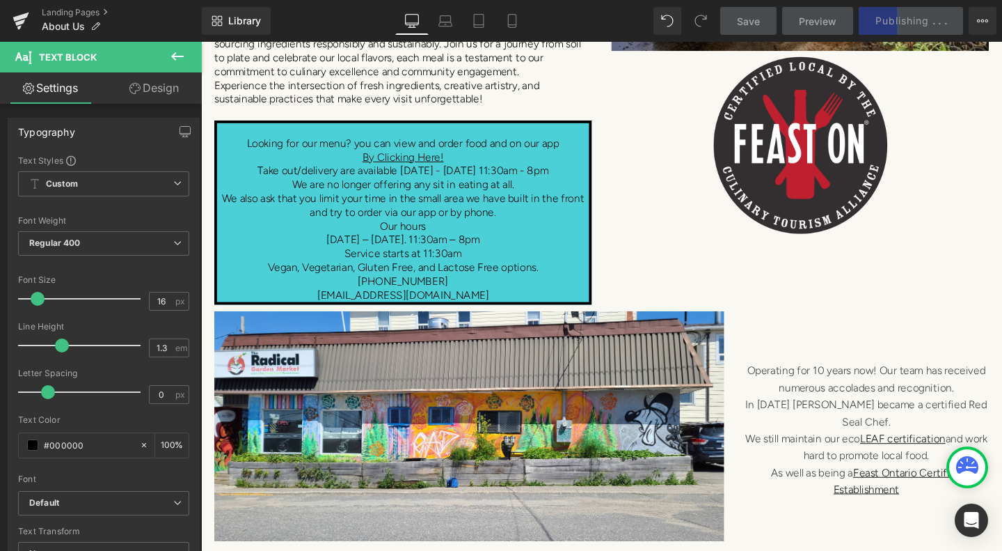
scroll to position [696, 0]
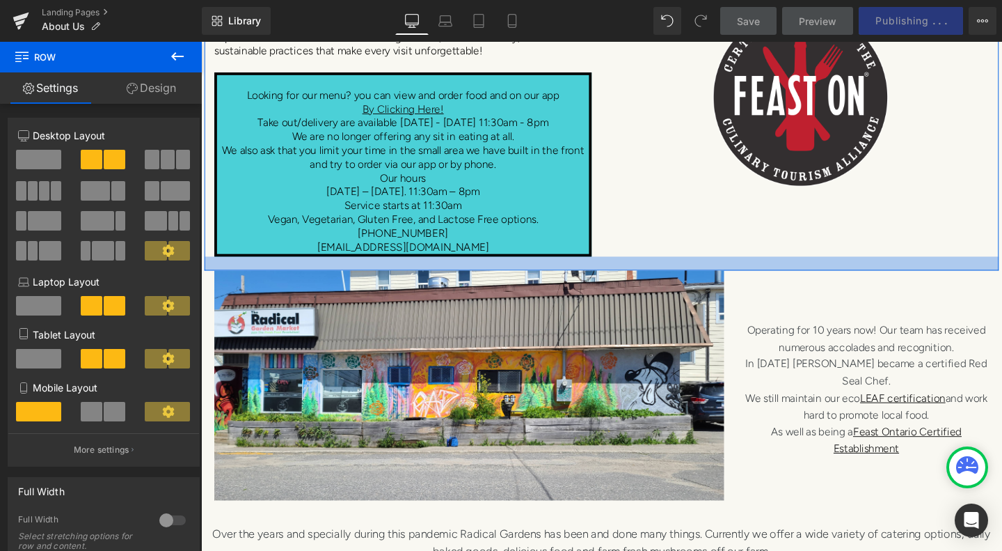
drag, startPoint x: 512, startPoint y: 238, endPoint x: 514, endPoint y: 246, distance: 7.8
click at [514, 267] on div at bounding box center [622, 274] width 835 height 15
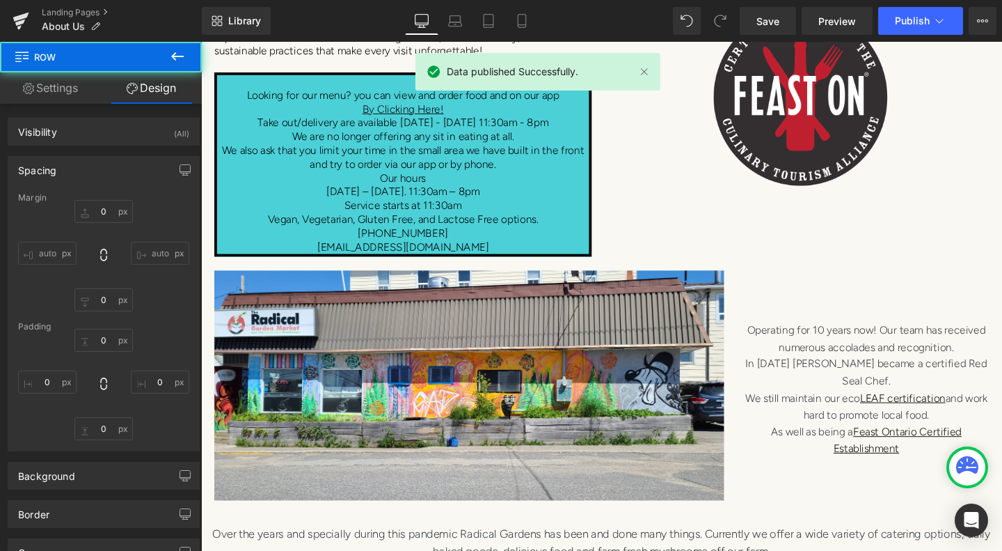
type input "0"
type input "30"
type input "0"
type input "21"
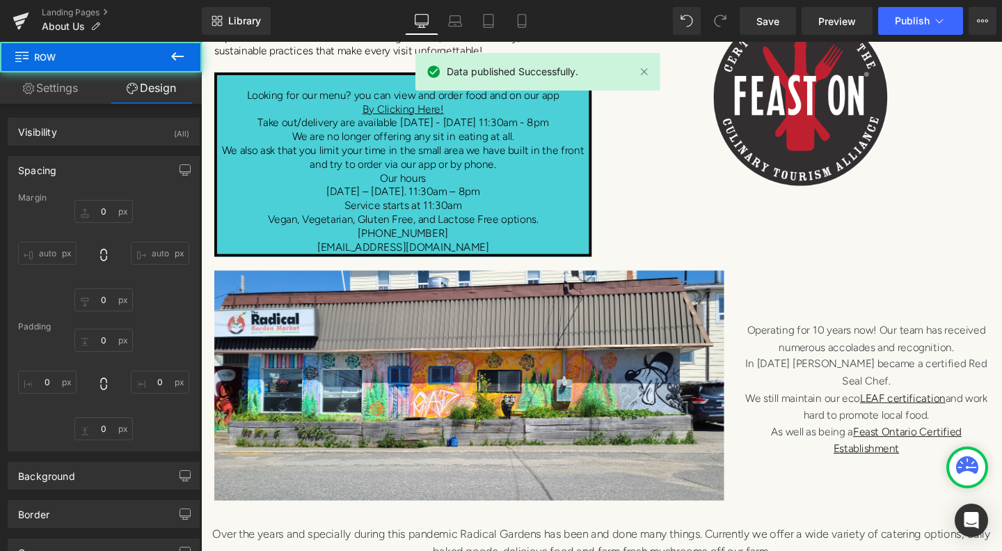
type input "0"
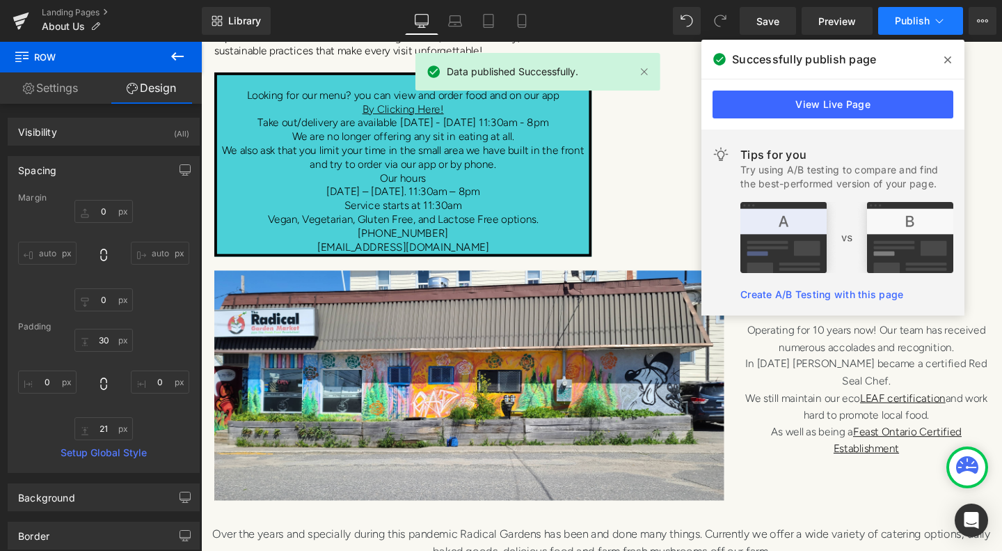
click at [918, 26] on span "Publish" at bounding box center [912, 20] width 35 height 11
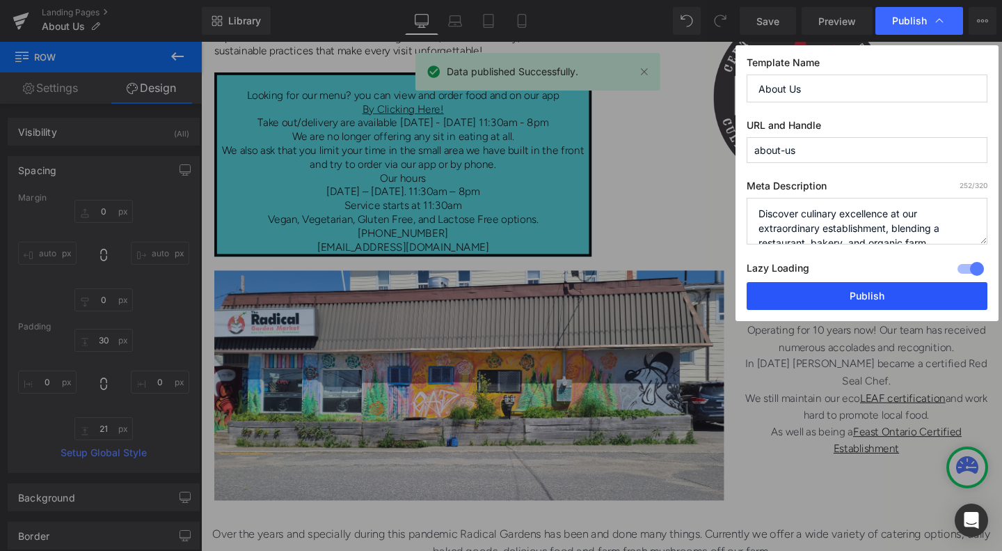
click at [877, 296] on button "Publish" at bounding box center [867, 296] width 241 height 28
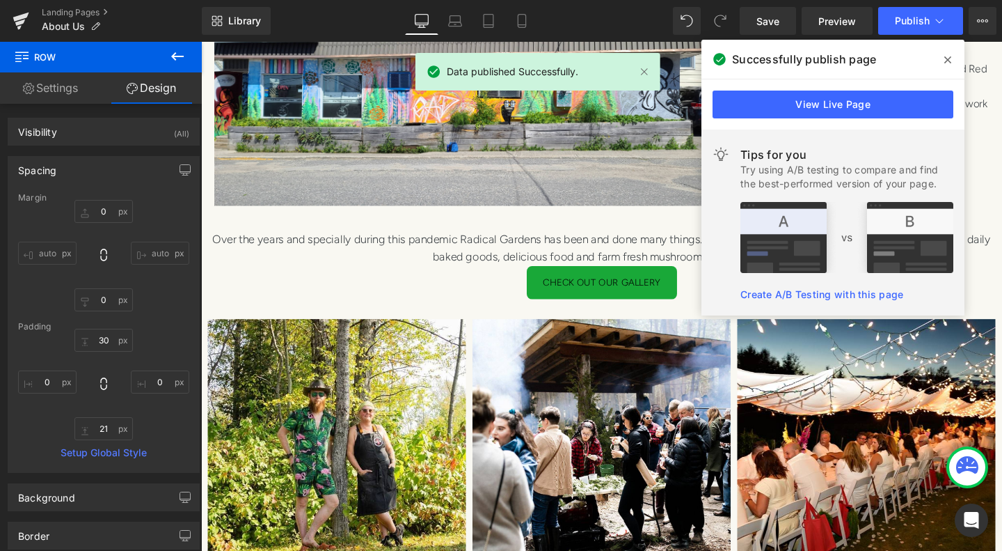
scroll to position [1044, 0]
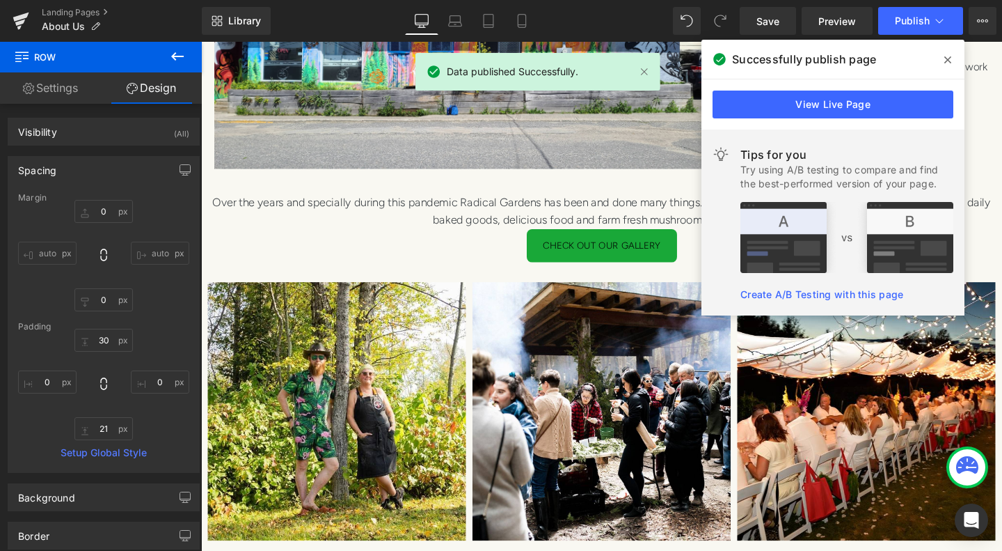
click at [949, 61] on icon at bounding box center [948, 59] width 7 height 7
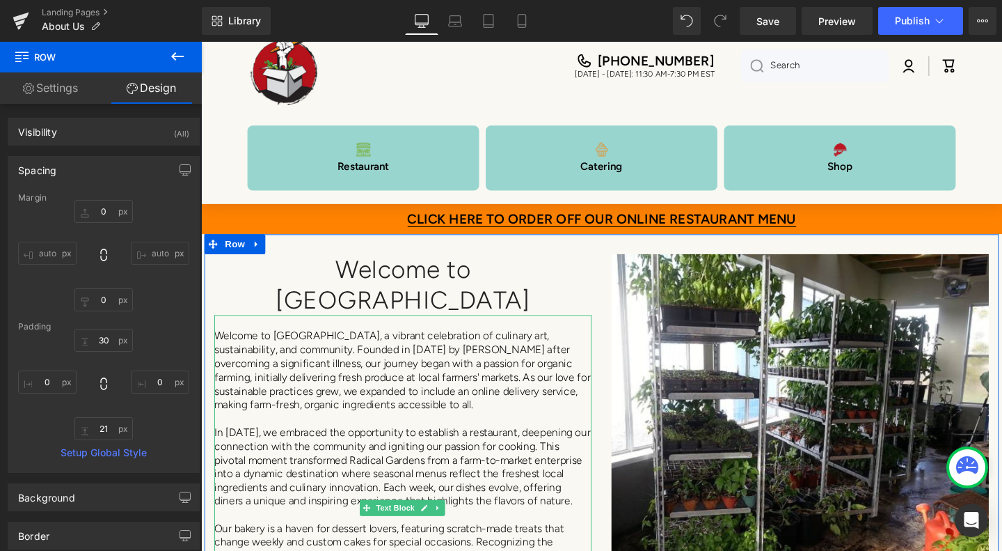
scroll to position [0, 0]
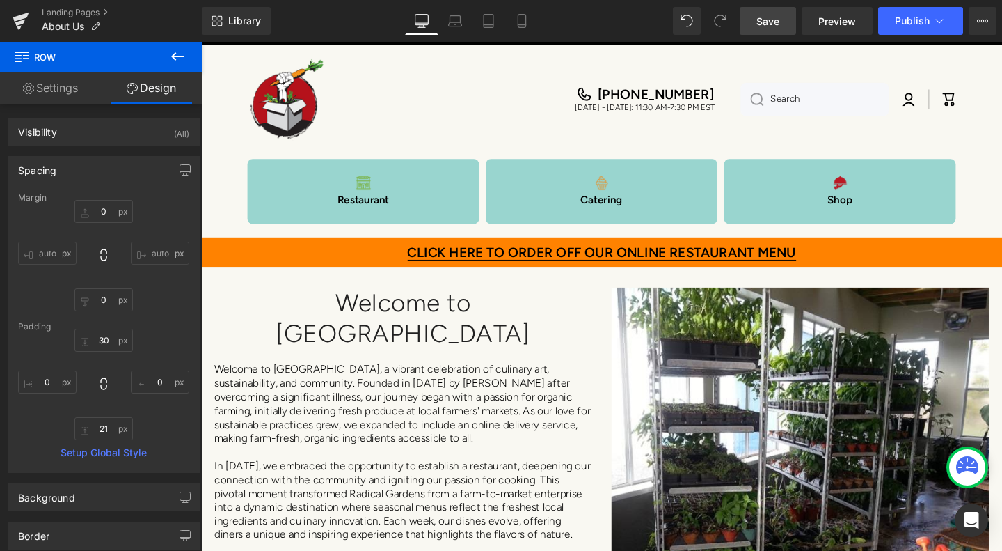
click at [785, 10] on link "Save" at bounding box center [768, 21] width 56 height 28
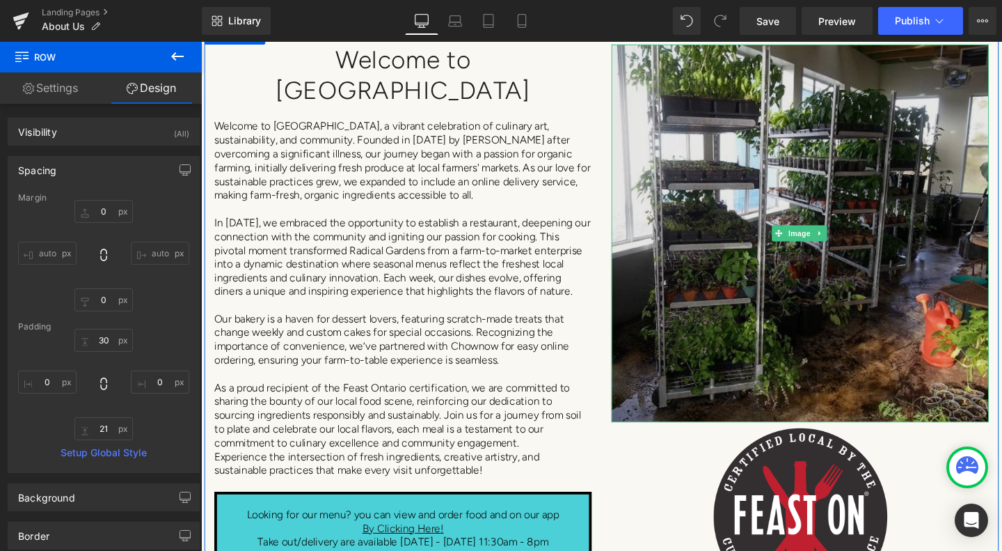
scroll to position [209, 0]
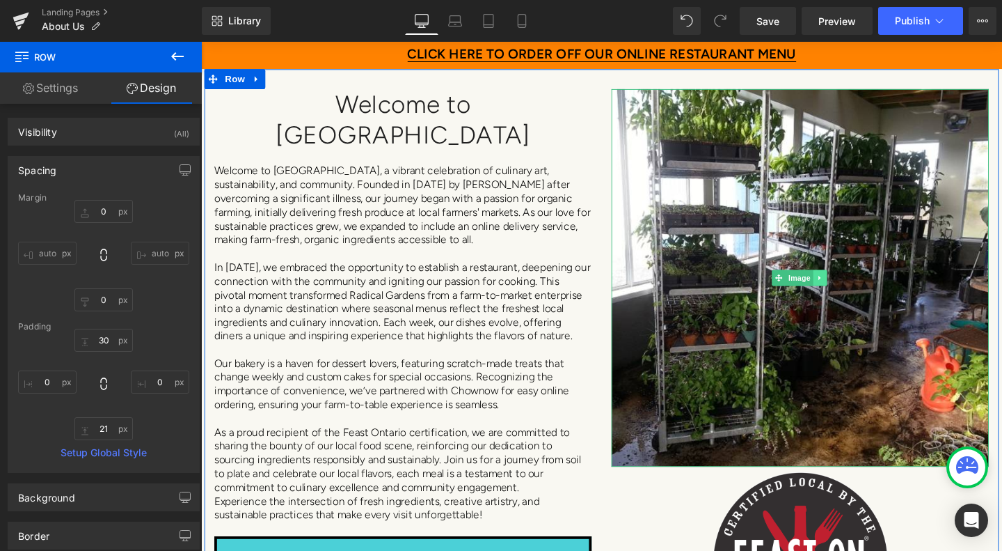
click at [848, 292] on icon at bounding box center [852, 289] width 8 height 8
click at [810, 290] on link "Image" at bounding box center [822, 289] width 43 height 17
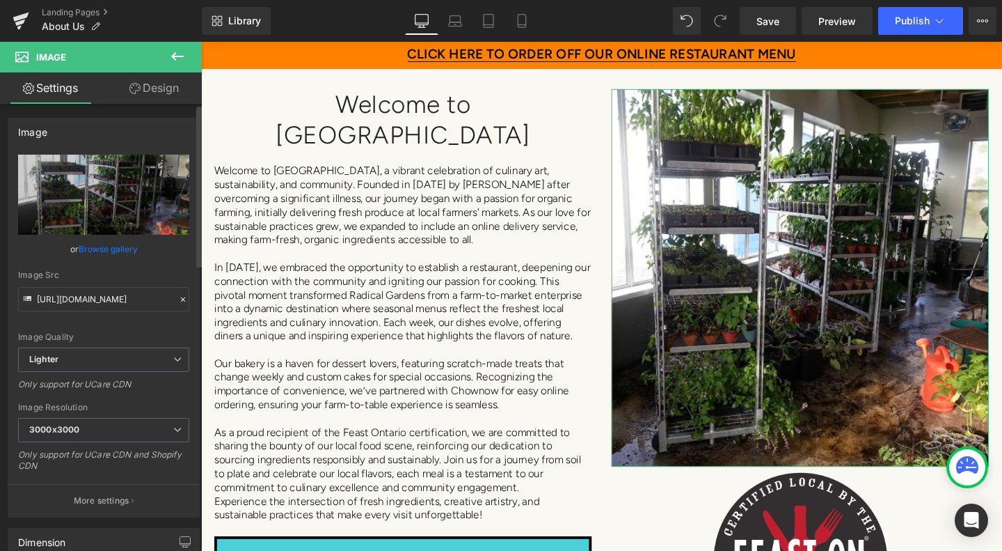
click at [98, 246] on link "Browse gallery" at bounding box center [108, 249] width 59 height 24
click at [98, 0] on div "Image You are previewing how the will restyle your page. You can not edit Eleme…" at bounding box center [501, 0] width 1002 height 0
click at [104, 253] on link "Browse gallery" at bounding box center [108, 249] width 59 height 24
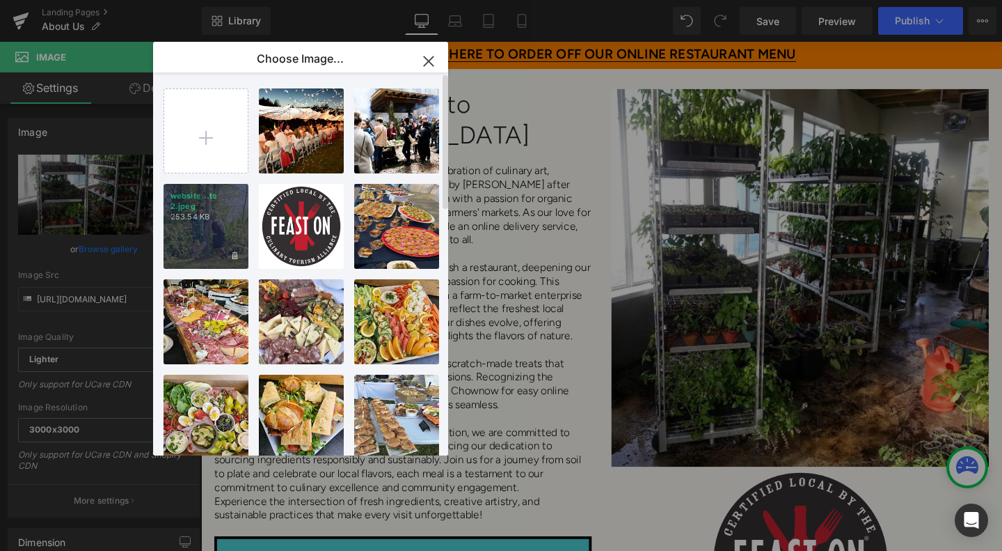
click at [210, 224] on div "website...te 2.jpeg 253.54 KB" at bounding box center [206, 226] width 85 height 85
type input "https://ucarecdn.com/b931a4a8-dfc2-4925-9785-cdcd0ff41e2e/-/format/auto/-/previ…"
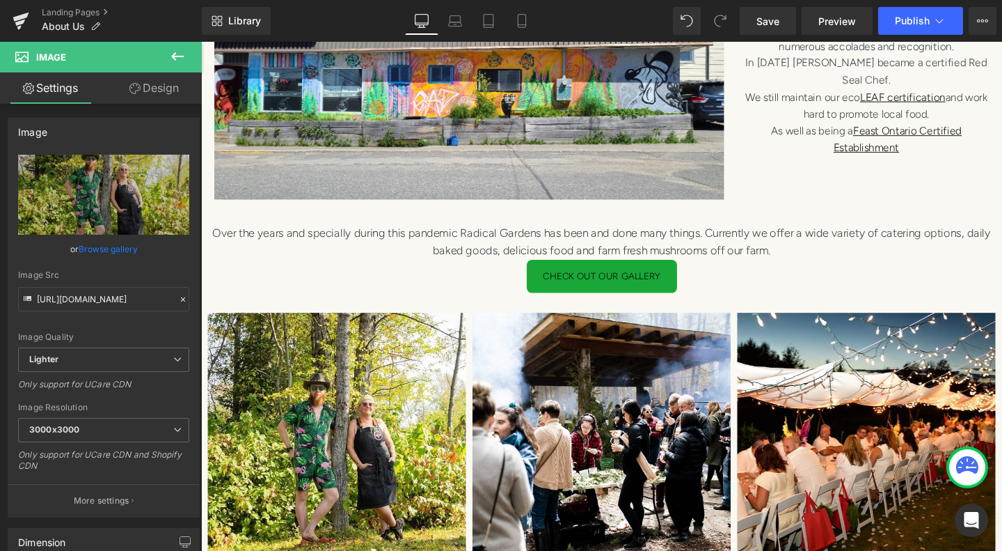
scroll to position [1044, 0]
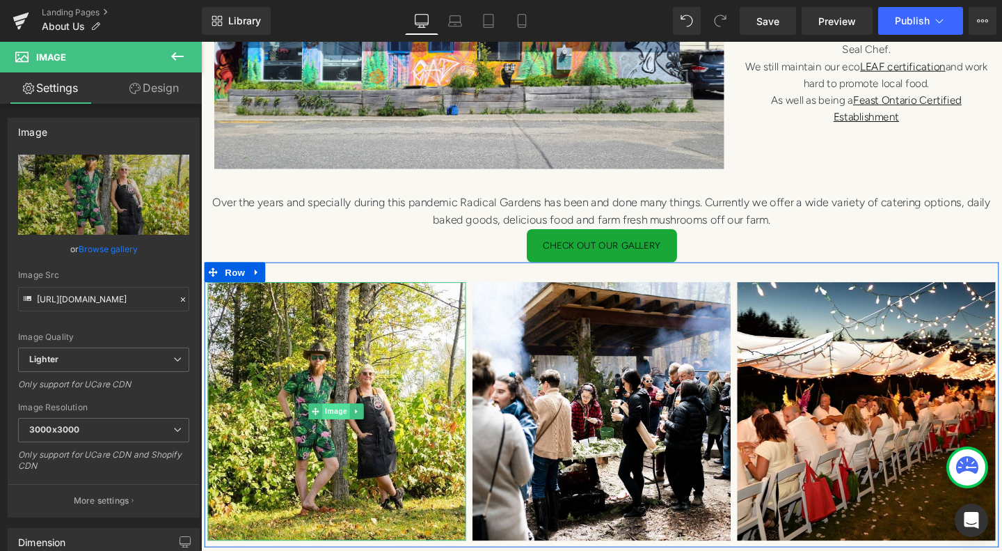
click at [348, 422] on span "Image" at bounding box center [343, 430] width 29 height 17
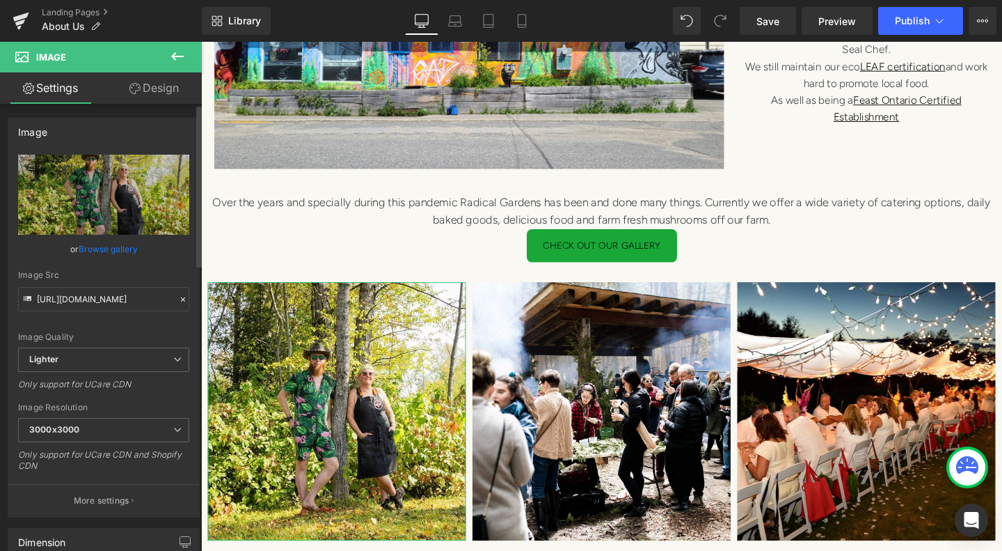
click at [89, 251] on link "Browse gallery" at bounding box center [108, 249] width 59 height 24
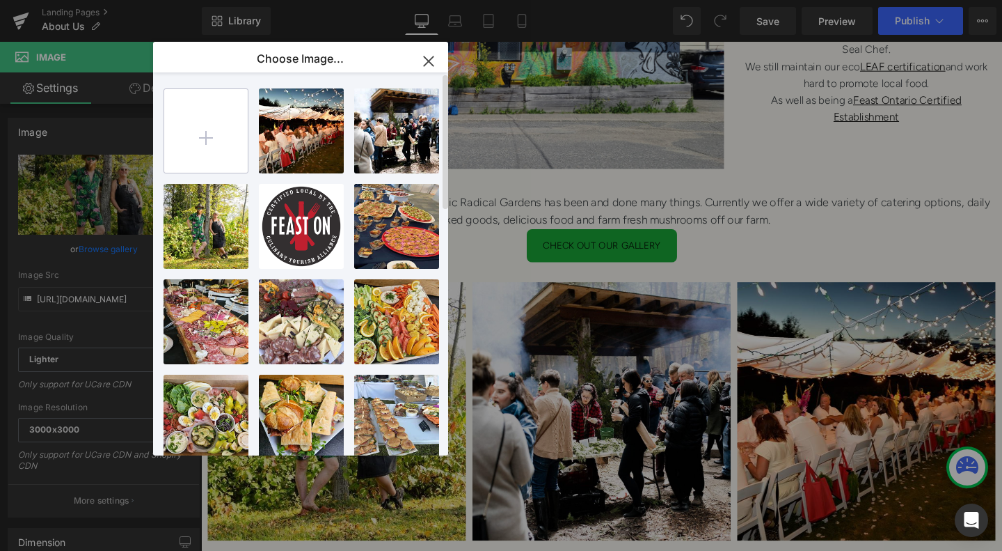
click at [206, 123] on input "file" at bounding box center [206, 131] width 84 height 84
type input "C:\fakepath\website 1.jpg"
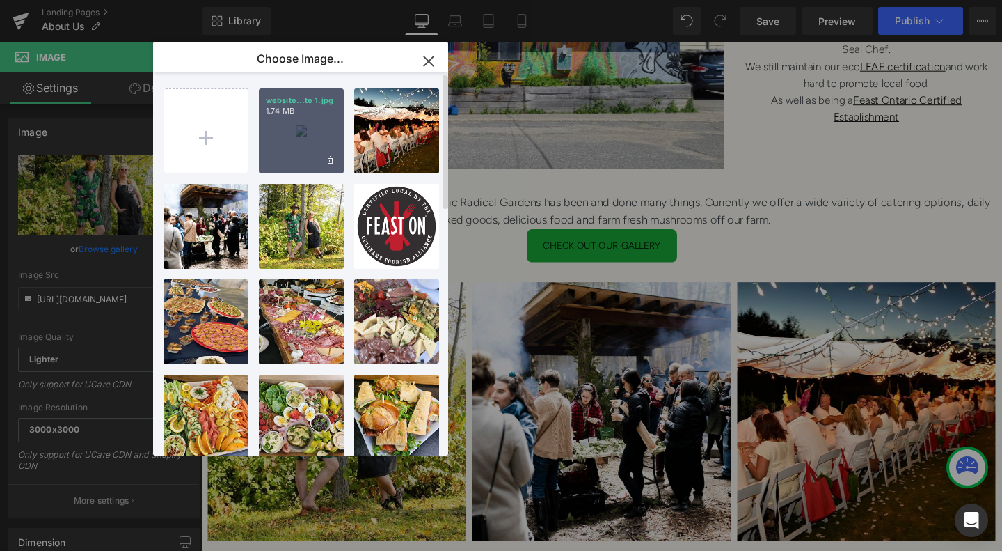
click at [306, 145] on div "website...te 1.jpg 1.74 MB" at bounding box center [301, 130] width 85 height 85
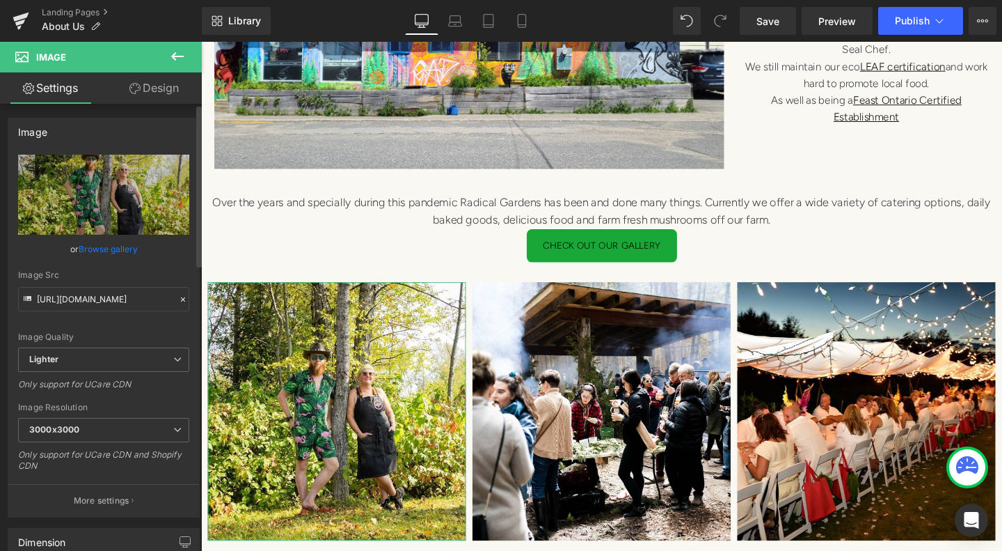
click at [122, 251] on link "Browse gallery" at bounding box center [108, 249] width 59 height 24
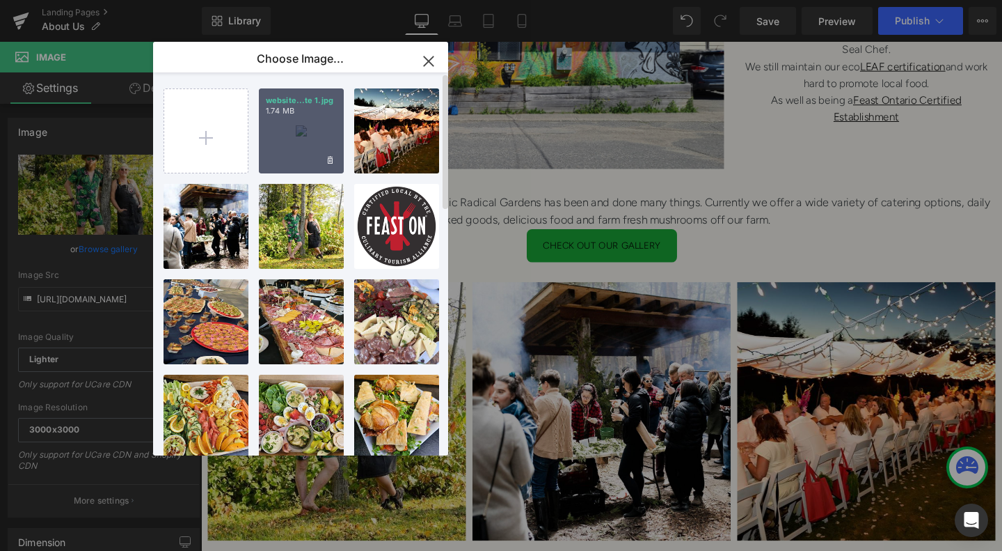
click at [326, 120] on div "website...te 1.jpg 1.74 MB" at bounding box center [301, 130] width 85 height 85
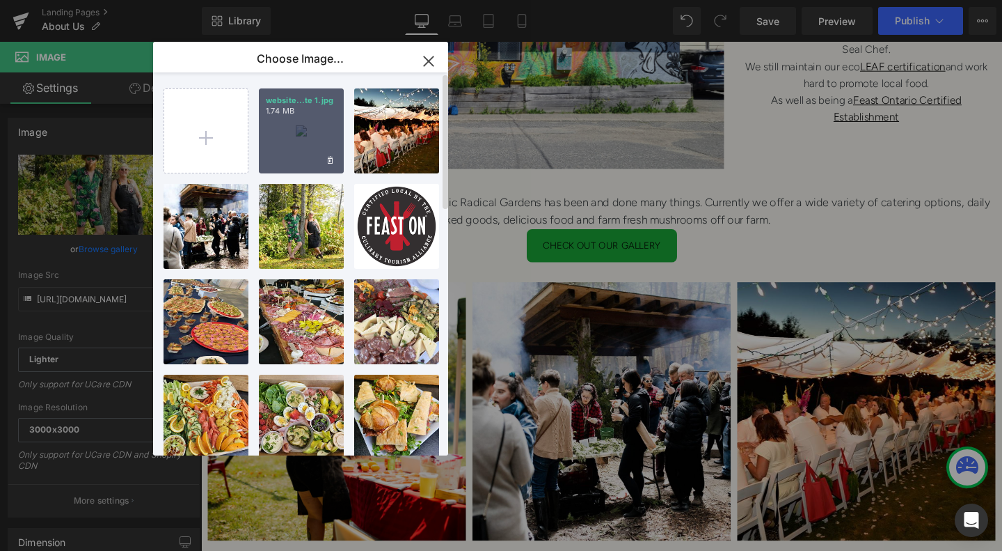
type input "https://ucarecdn.com/43b279e4-ff67-45bb-9264-88a5131f5eed/-/format/auto/-/previ…"
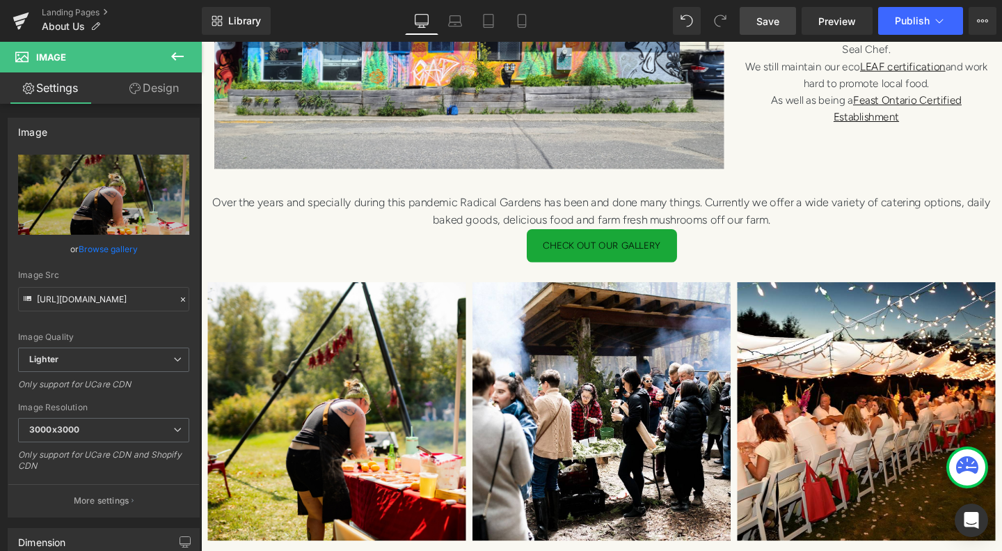
click at [782, 19] on link "Save" at bounding box center [768, 21] width 56 height 28
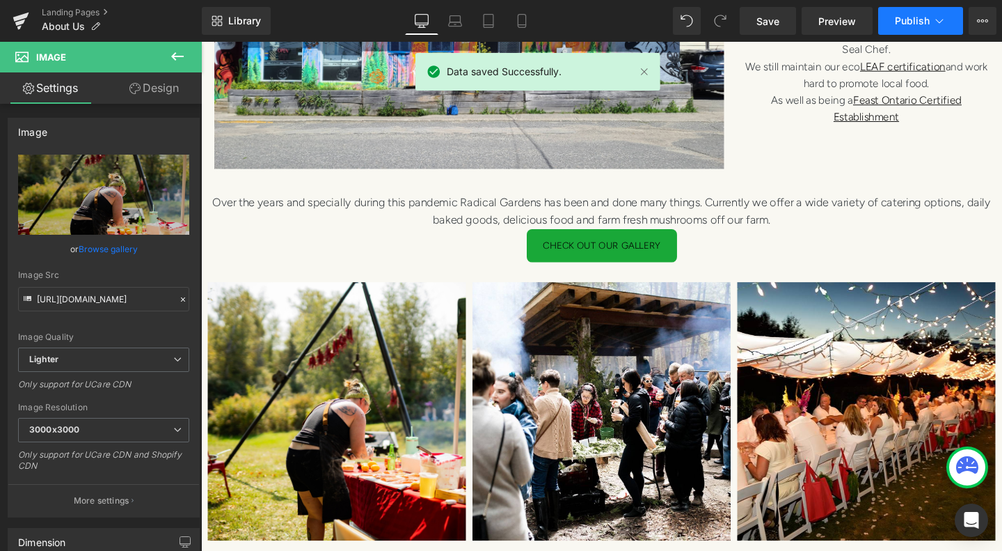
click at [941, 23] on icon at bounding box center [940, 21] width 14 height 14
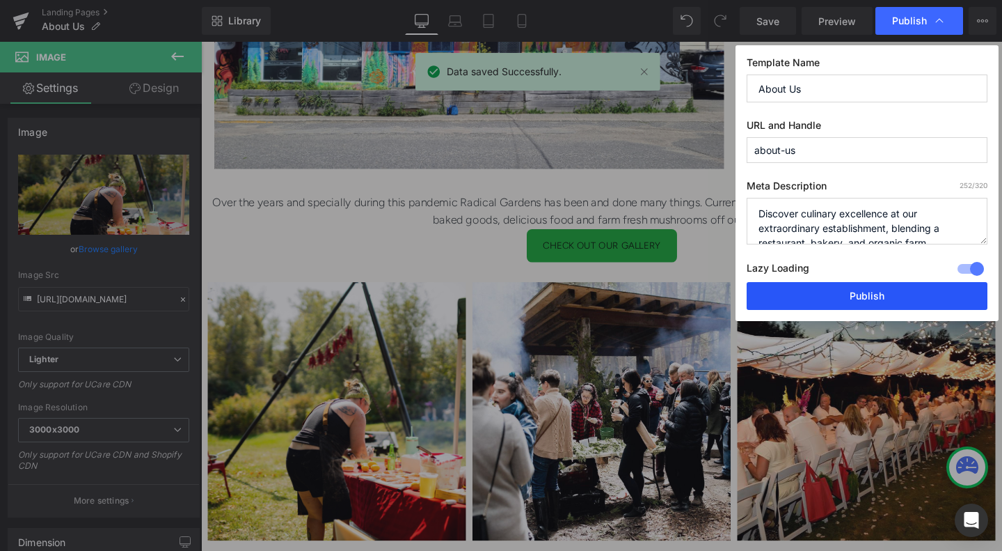
click at [868, 301] on button "Publish" at bounding box center [867, 296] width 241 height 28
